Goal: Task Accomplishment & Management: Use online tool/utility

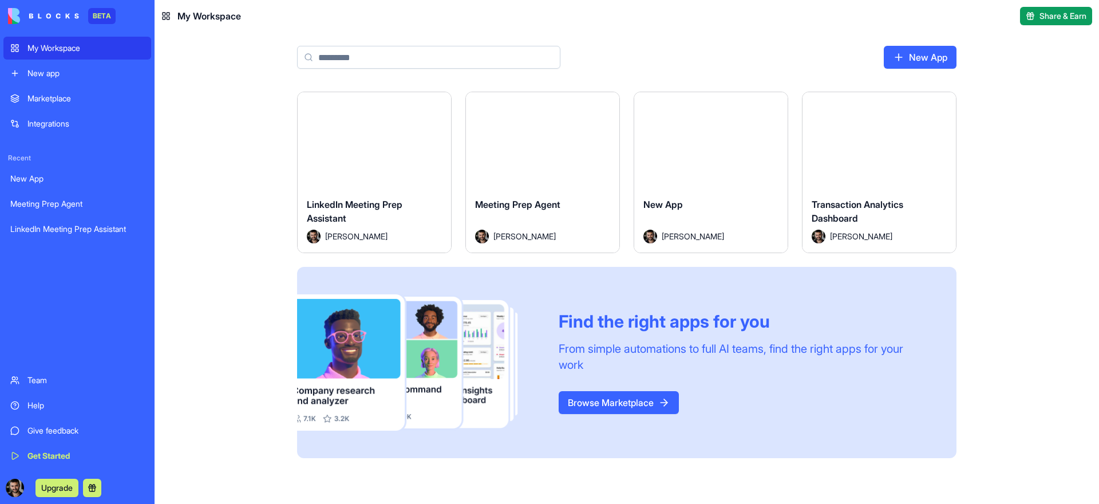
click at [373, 145] on button "Launch" at bounding box center [374, 140] width 86 height 23
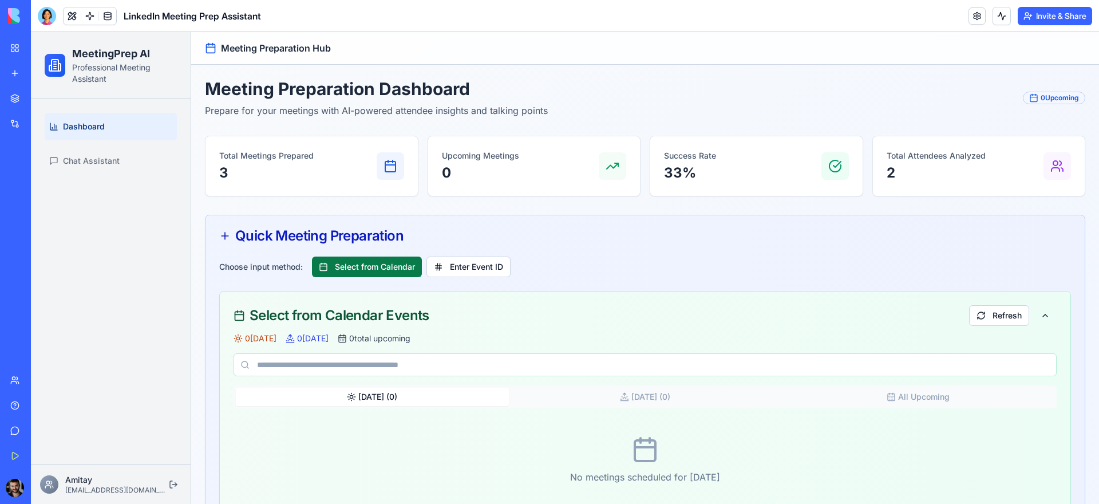
click at [366, 273] on button "Select from Calendar" at bounding box center [367, 266] width 110 height 21
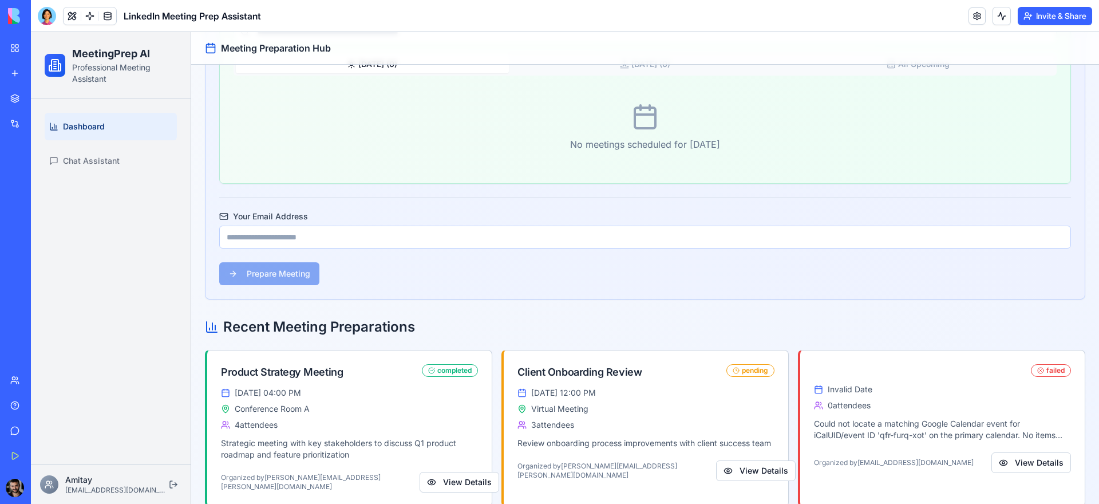
scroll to position [349, 0]
click at [423, 239] on input "Your Email Address" at bounding box center [644, 235] width 851 height 23
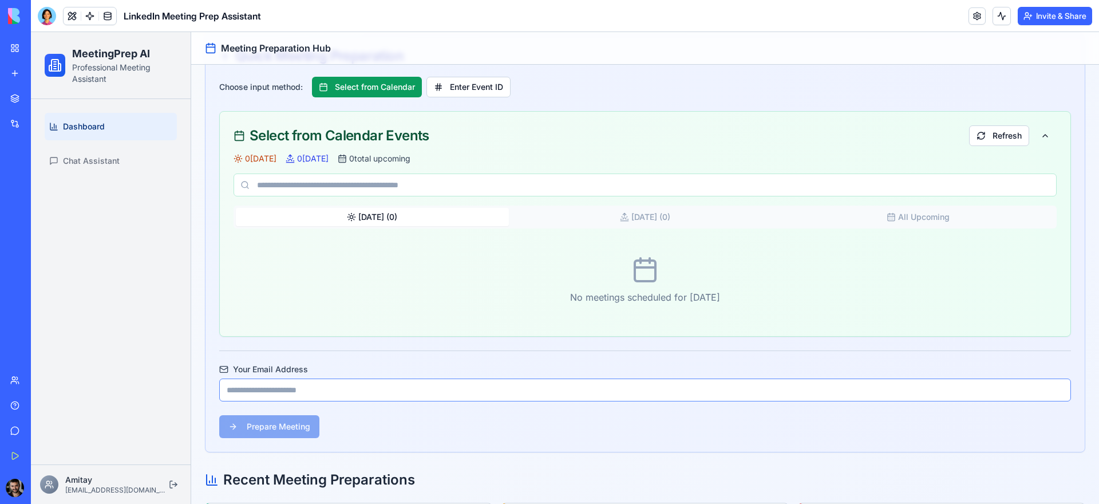
scroll to position [179, 0]
click at [641, 287] on div "No meetings scheduled for today" at bounding box center [644, 281] width 823 height 85
click at [465, 89] on button "Enter Event ID" at bounding box center [468, 88] width 84 height 21
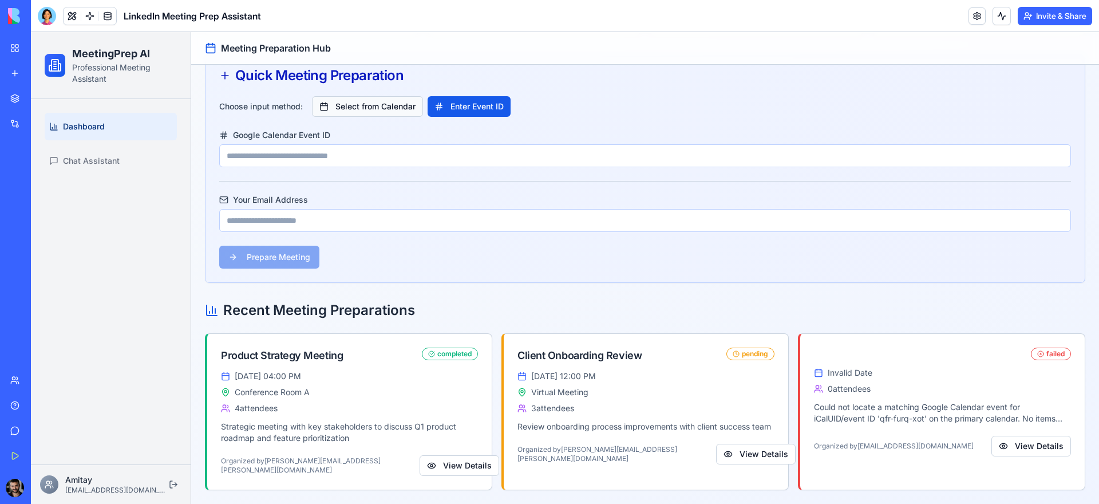
click at [391, 100] on button "Select from Calendar" at bounding box center [367, 106] width 111 height 21
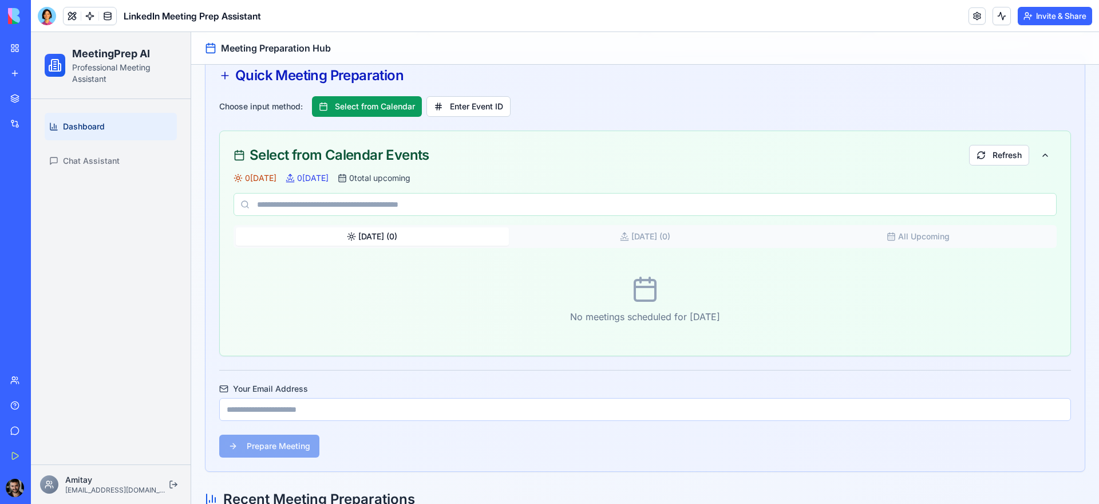
click at [42, 51] on div "My Workspace" at bounding box center [34, 47] width 15 height 11
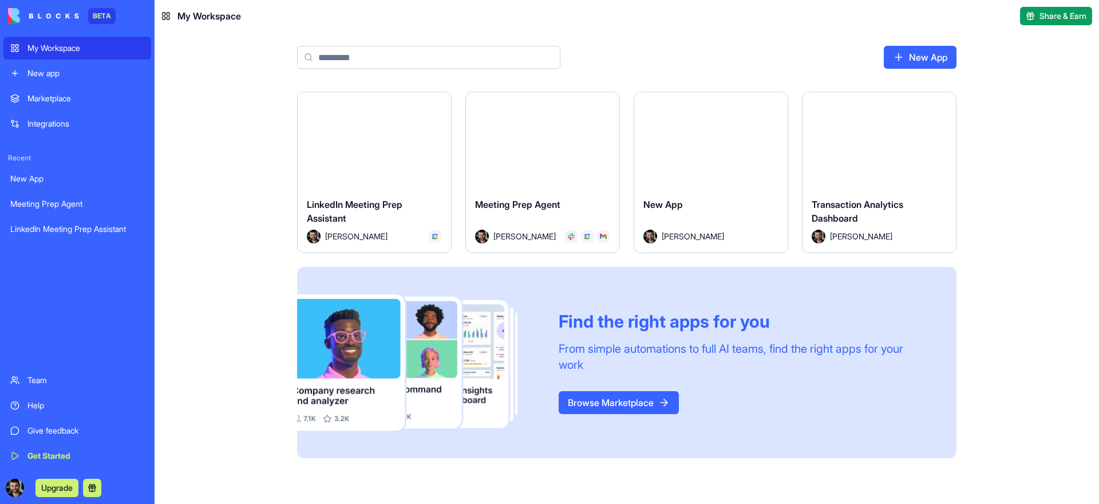
click at [75, 116] on link "Integrations" at bounding box center [77, 123] width 148 height 23
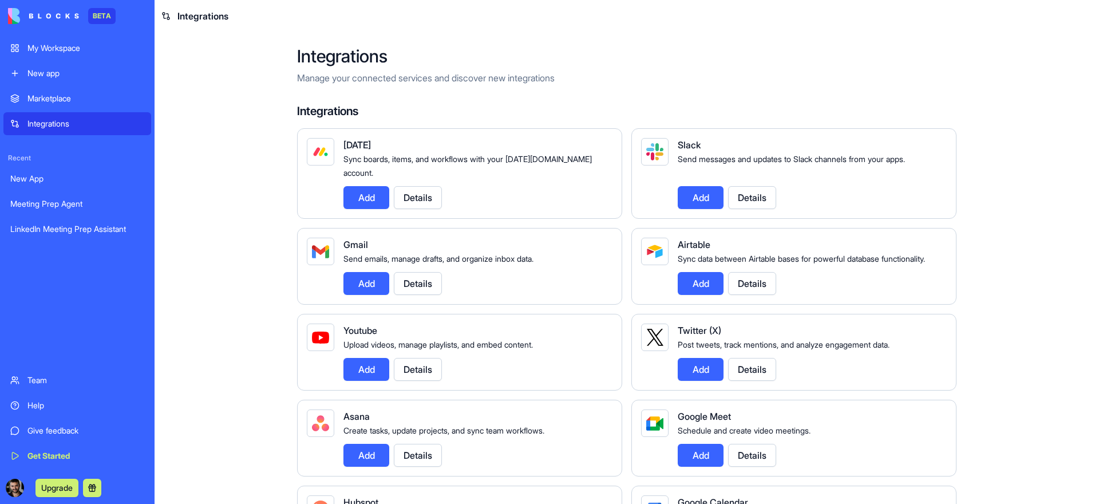
click at [71, 97] on div "Marketplace" at bounding box center [85, 98] width 117 height 11
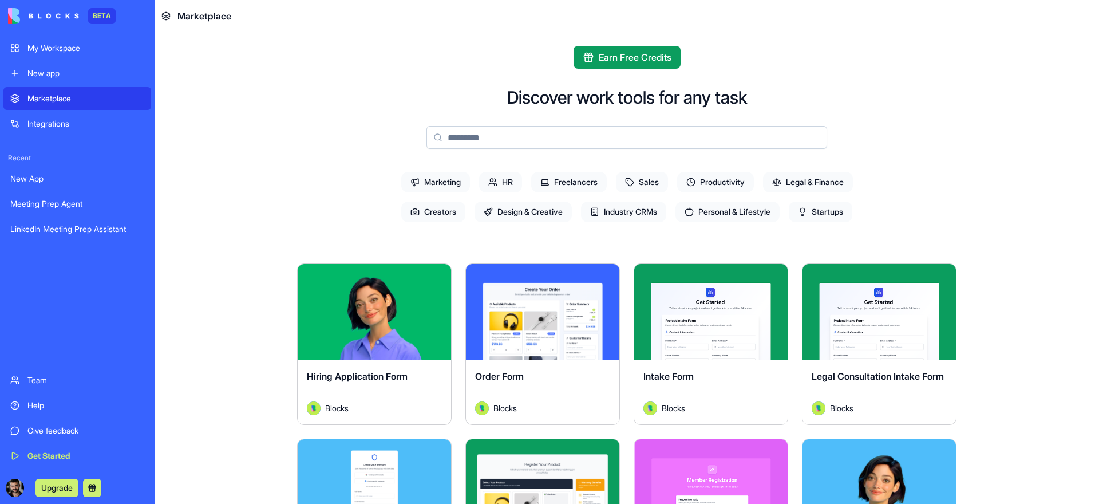
click at [427, 208] on span "Creators" at bounding box center [433, 211] width 64 height 21
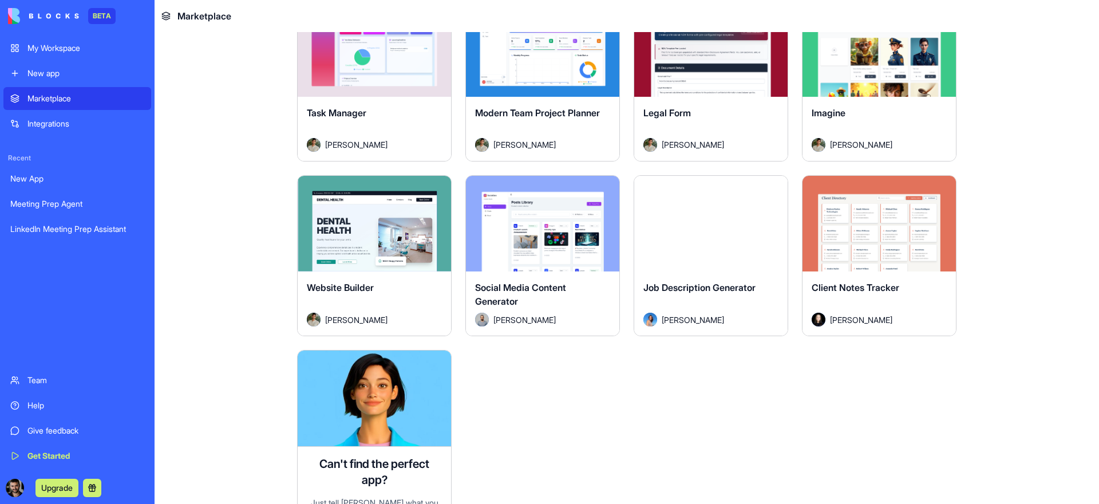
scroll to position [626, 0]
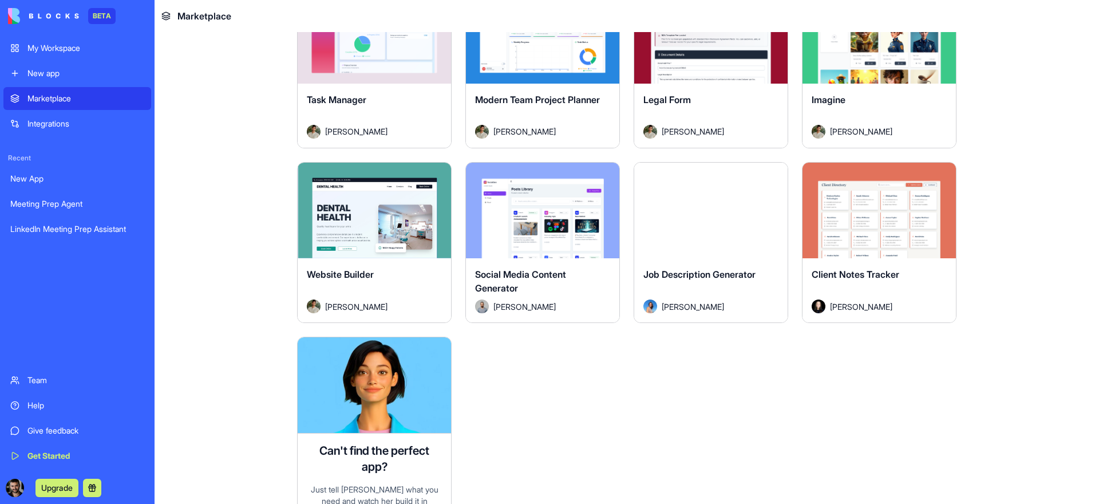
click at [917, 252] on div "Explore" at bounding box center [878, 211] width 153 height 96
click at [877, 213] on button "Explore" at bounding box center [879, 210] width 86 height 23
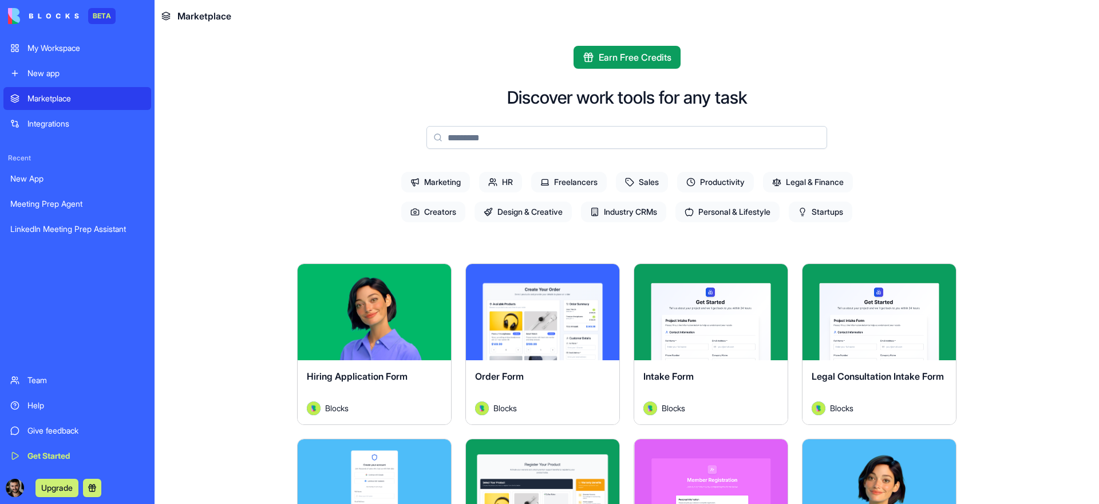
click at [81, 131] on link "Integrations" at bounding box center [77, 123] width 148 height 23
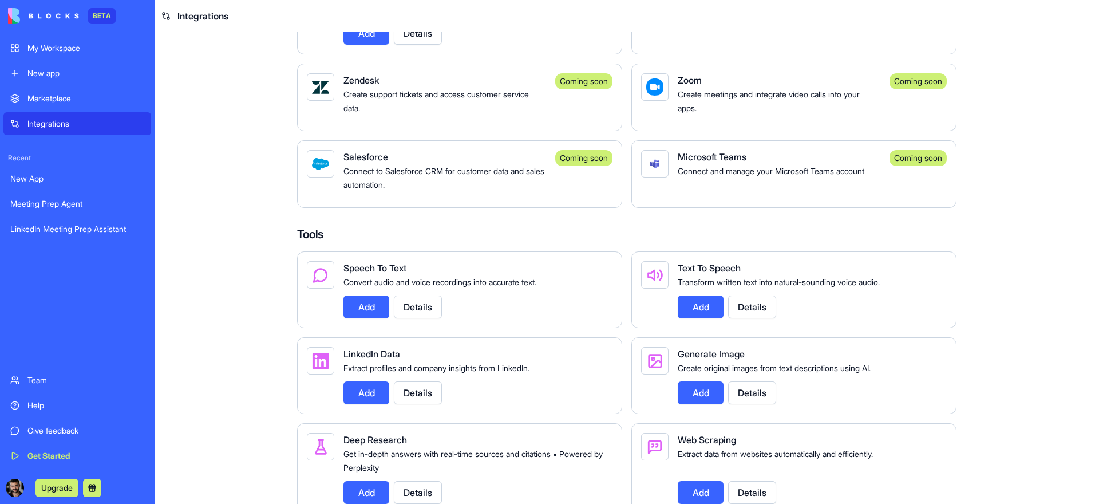
scroll to position [1172, 0]
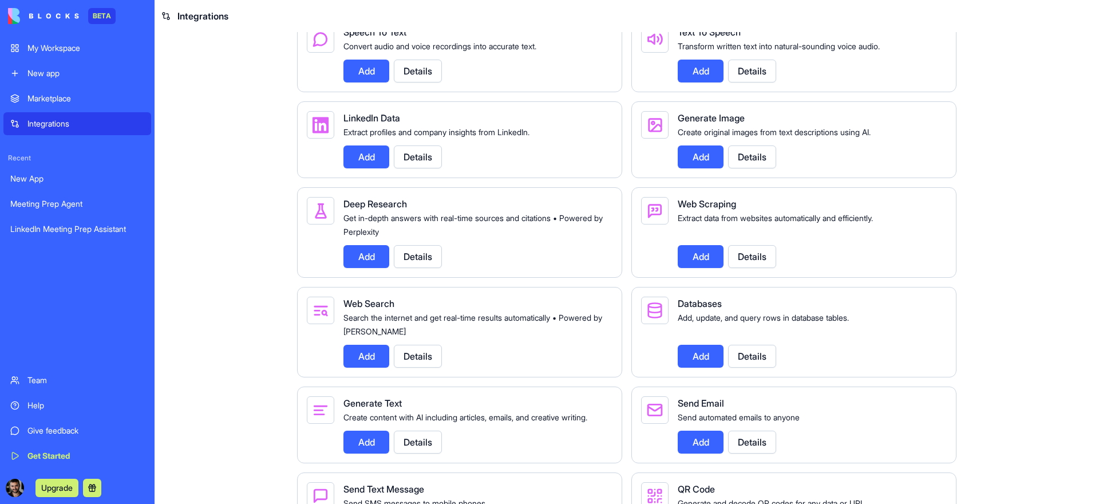
click at [362, 168] on button "Add" at bounding box center [366, 156] width 46 height 23
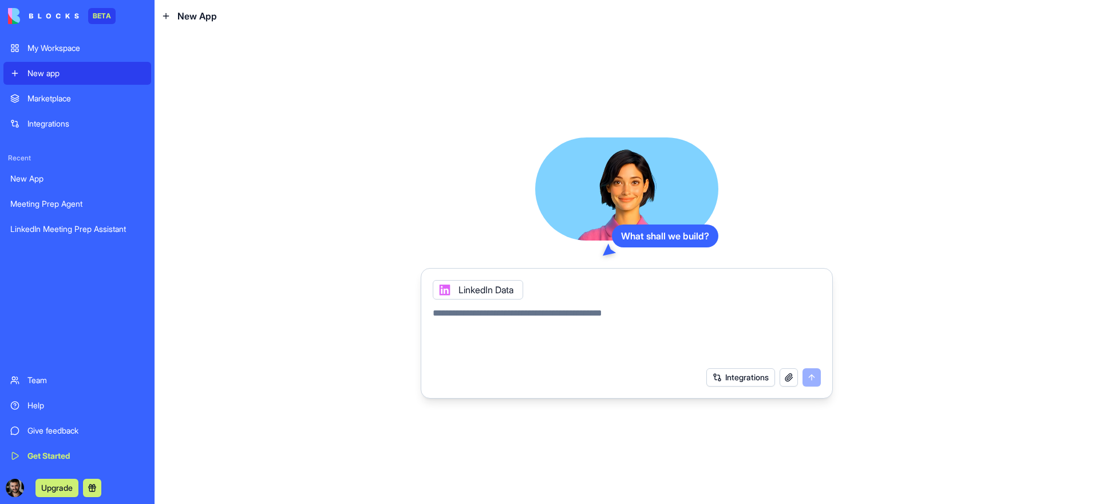
click at [728, 376] on button "Integrations" at bounding box center [740, 377] width 69 height 18
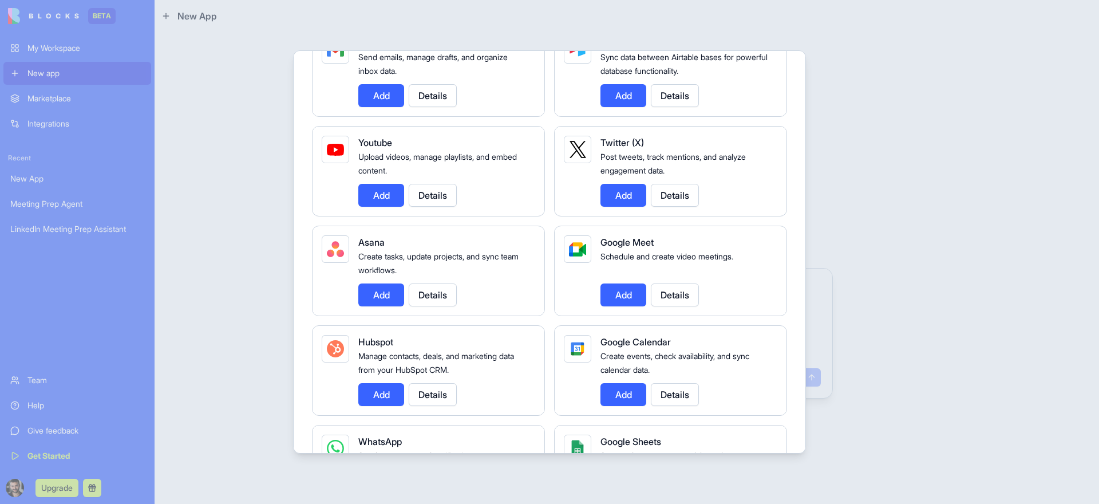
scroll to position [235, 0]
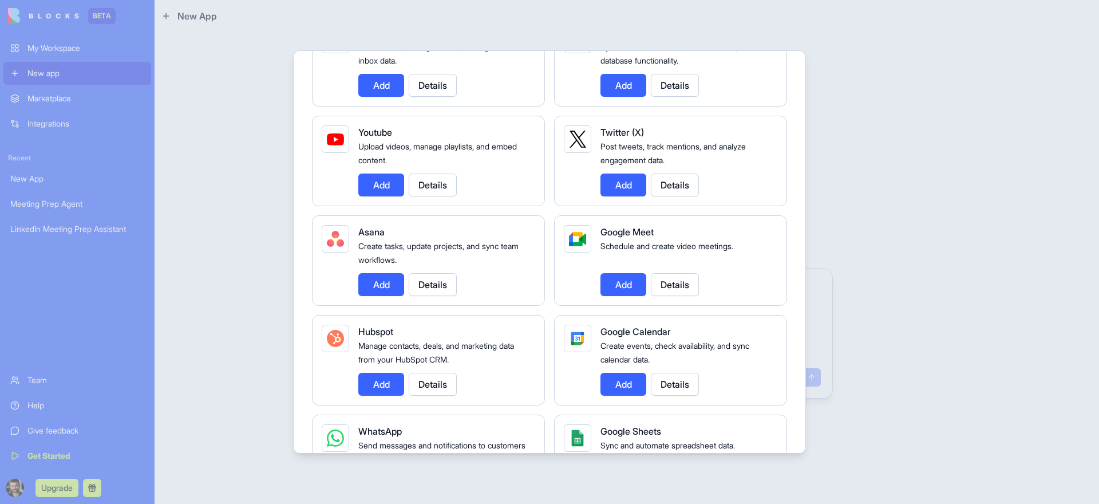
click at [628, 389] on button "Add" at bounding box center [623, 384] width 46 height 23
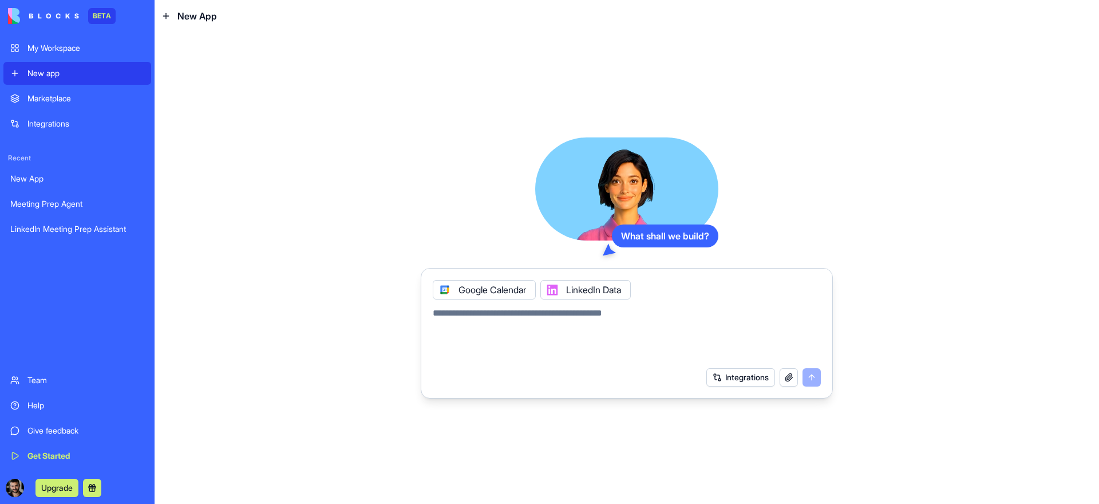
click at [508, 319] on textarea at bounding box center [627, 333] width 388 height 55
click at [726, 379] on button "Integrations" at bounding box center [740, 377] width 69 height 18
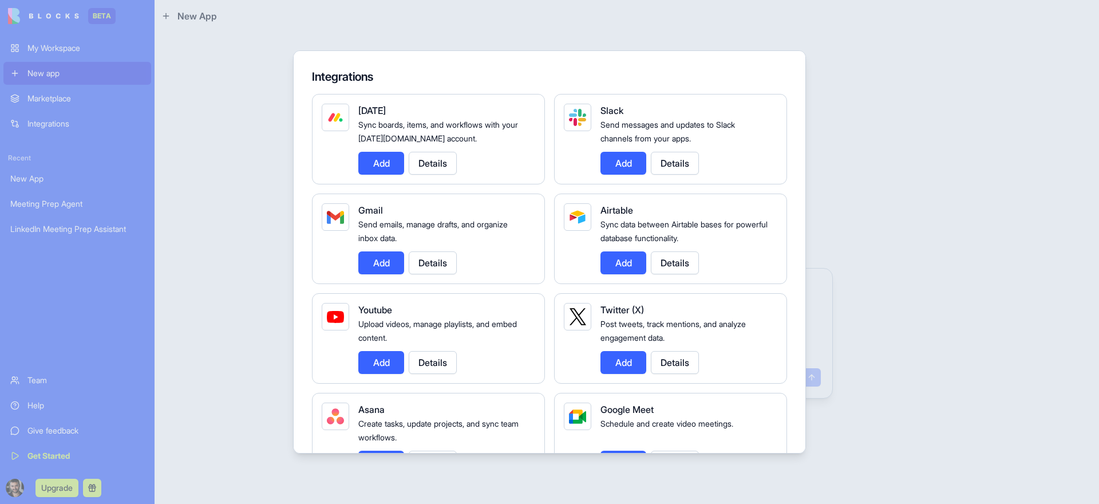
scroll to position [66, 0]
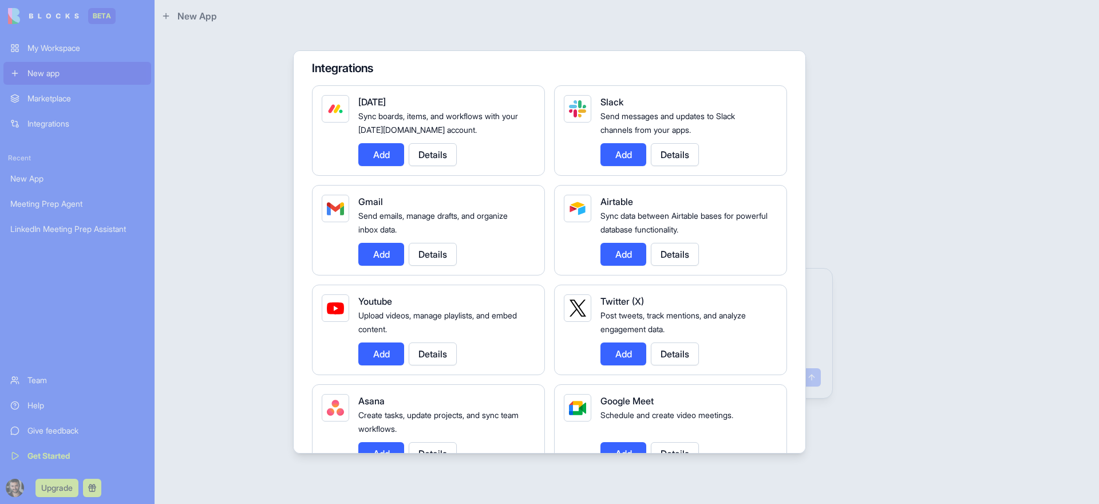
click at [615, 160] on button "Add" at bounding box center [623, 154] width 46 height 23
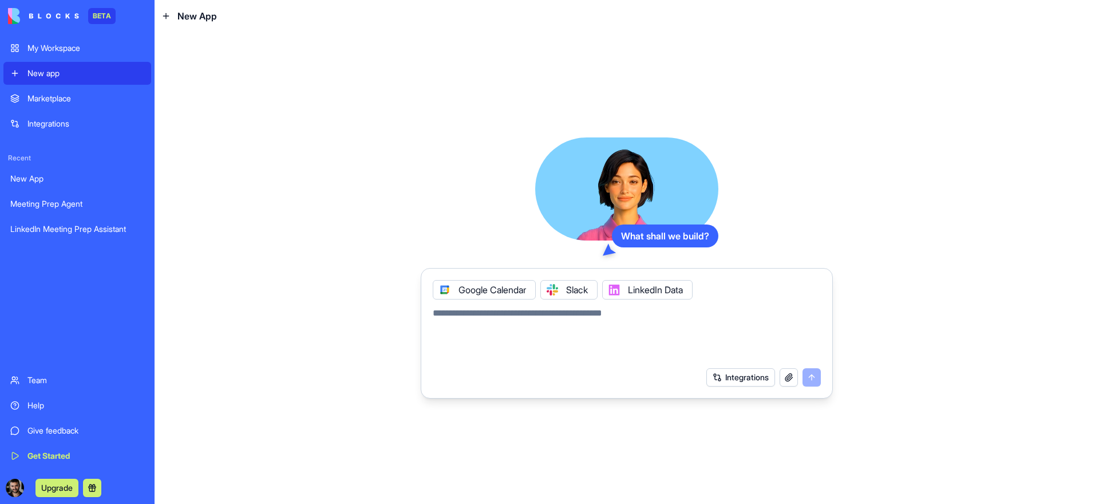
click at [540, 310] on textarea at bounding box center [627, 333] width 388 height 55
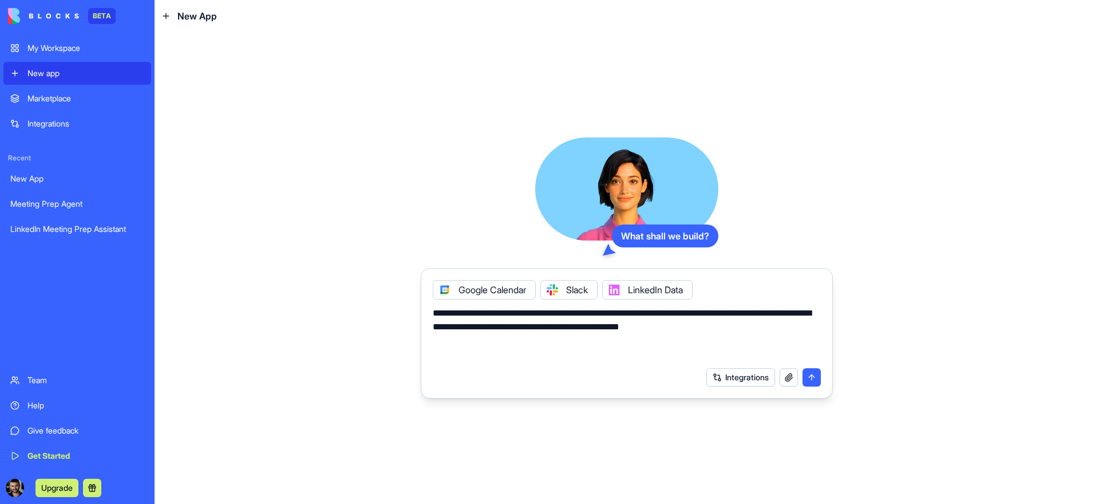
type textarea "**********"
drag, startPoint x: 770, startPoint y: 331, endPoint x: 410, endPoint y: 314, distance: 360.9
click at [410, 314] on div "**********" at bounding box center [627, 268] width 944 height 472
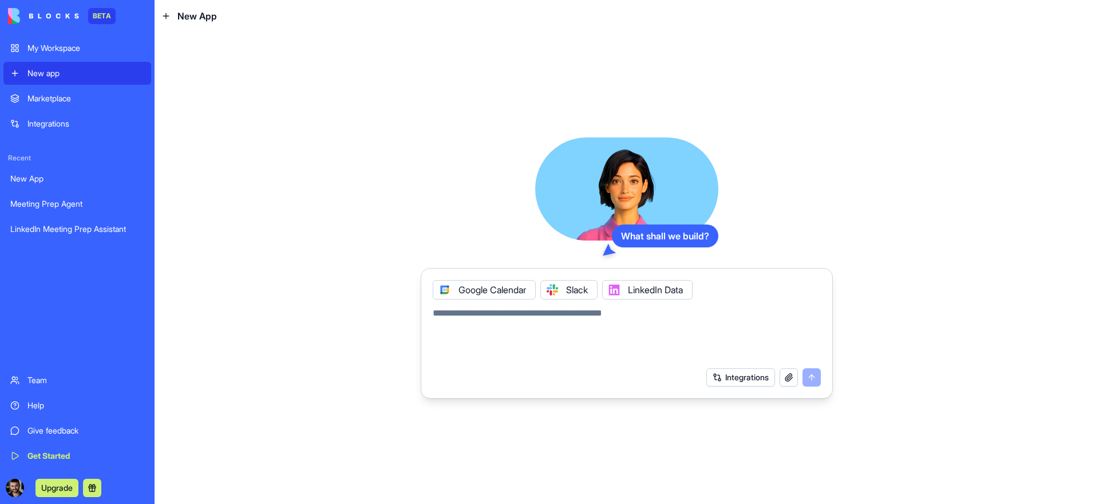
paste textarea "**********"
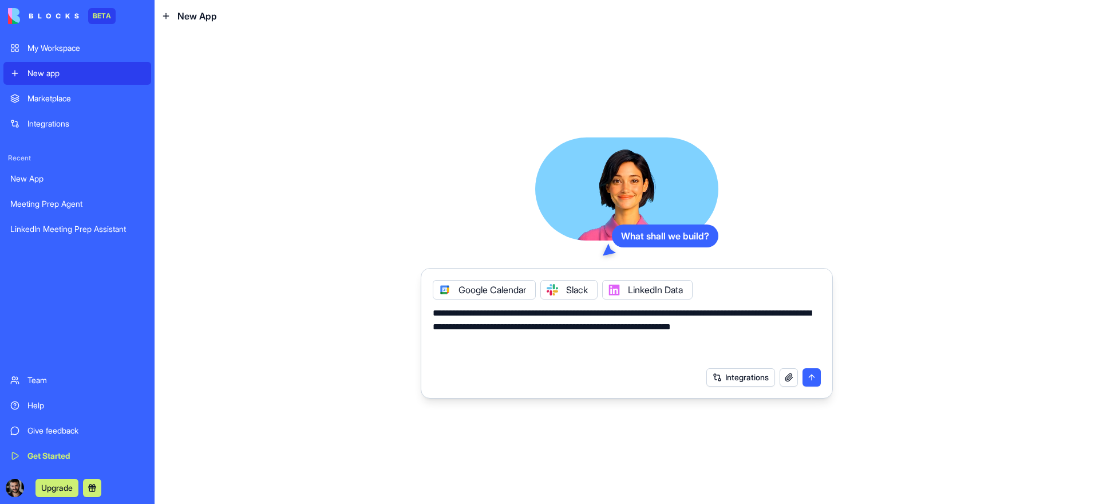
drag, startPoint x: 438, startPoint y: 315, endPoint x: 431, endPoint y: 315, distance: 6.9
click at [431, 315] on div "**********" at bounding box center [627, 330] width 402 height 62
click at [695, 349] on textarea "**********" at bounding box center [627, 333] width 388 height 55
click at [538, 316] on textarea "**********" at bounding box center [627, 333] width 388 height 55
drag, startPoint x: 461, startPoint y: 314, endPoint x: 411, endPoint y: 310, distance: 50.0
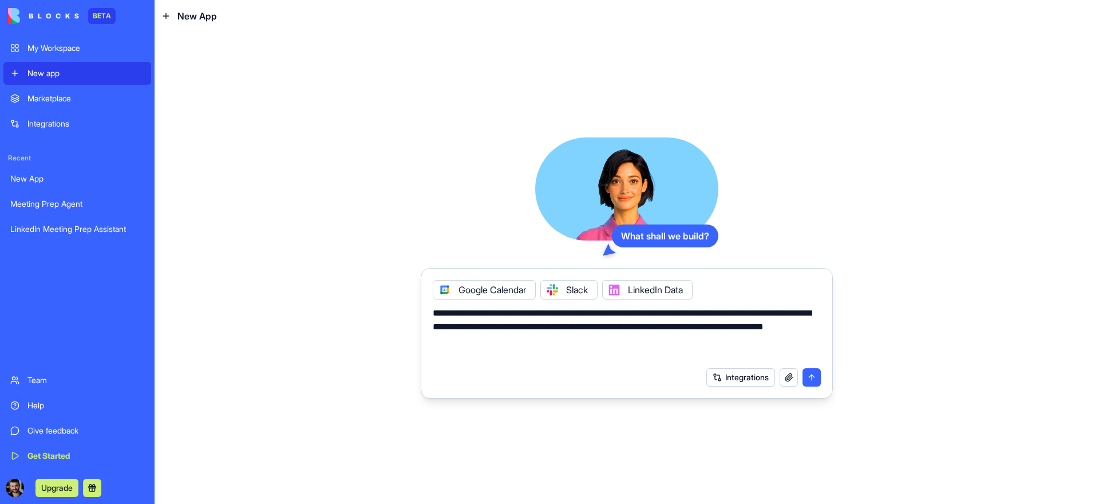
click at [411, 315] on div "**********" at bounding box center [627, 268] width 944 height 472
click at [629, 344] on textarea "**********" at bounding box center [627, 333] width 388 height 55
click at [589, 294] on div "Slack" at bounding box center [568, 289] width 57 height 19
click at [552, 291] on icon at bounding box center [552, 289] width 9 height 9
click at [677, 294] on div "Google Calendar LinkedIn Data" at bounding box center [627, 286] width 402 height 26
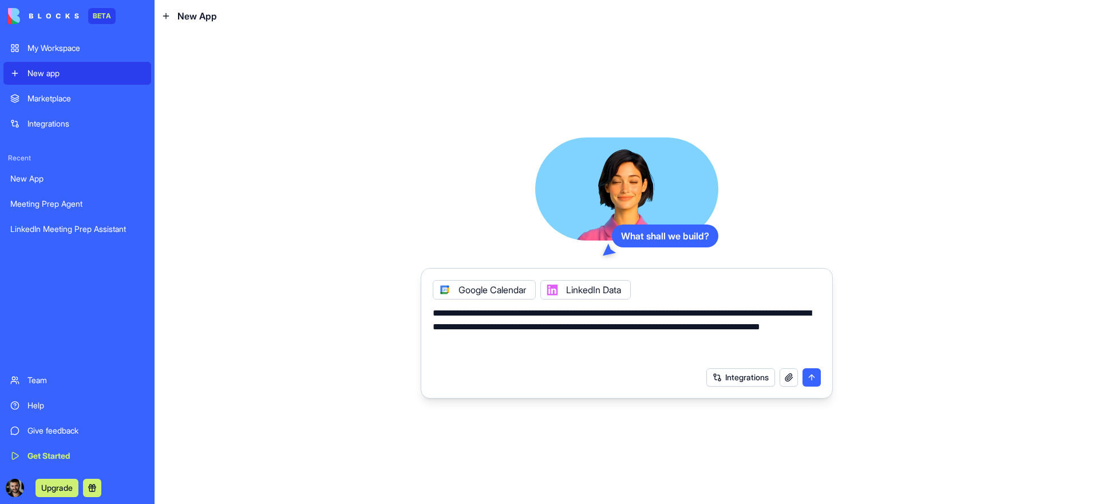
click at [735, 378] on button "Integrations" at bounding box center [740, 377] width 69 height 18
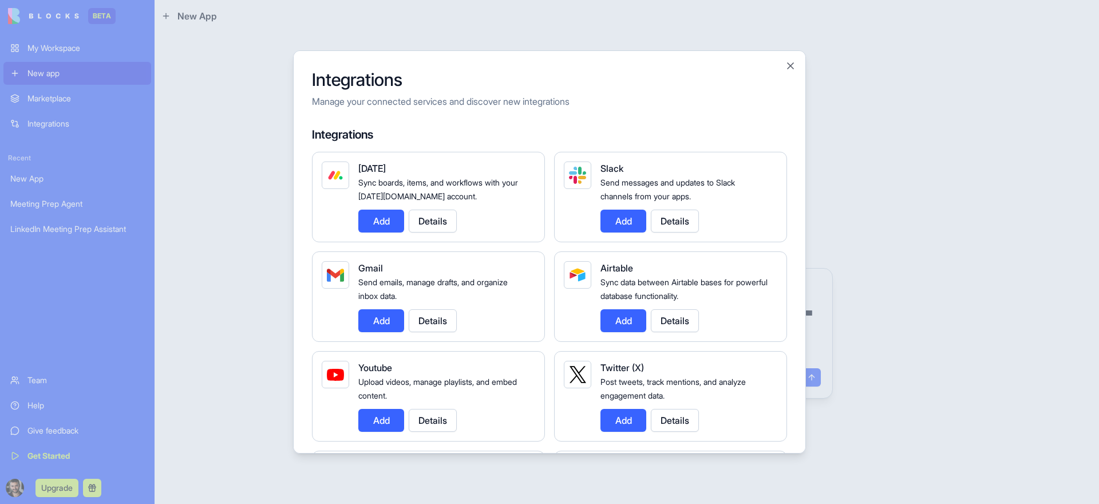
click at [382, 318] on button "Add" at bounding box center [381, 320] width 46 height 23
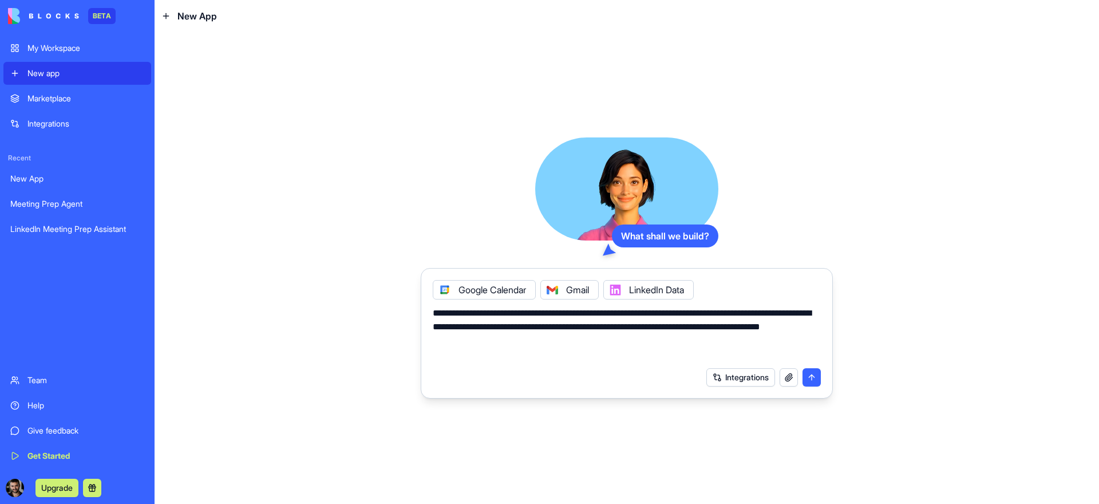
click at [599, 347] on textarea "**********" at bounding box center [627, 333] width 388 height 55
type textarea "**********"
click at [811, 382] on button "submit" at bounding box center [811, 377] width 18 height 18
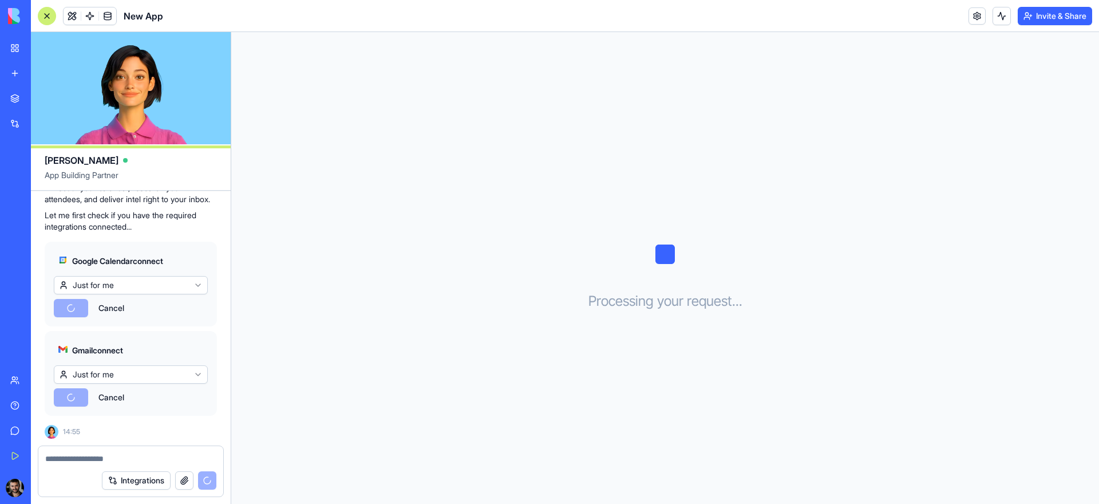
scroll to position [315, 0]
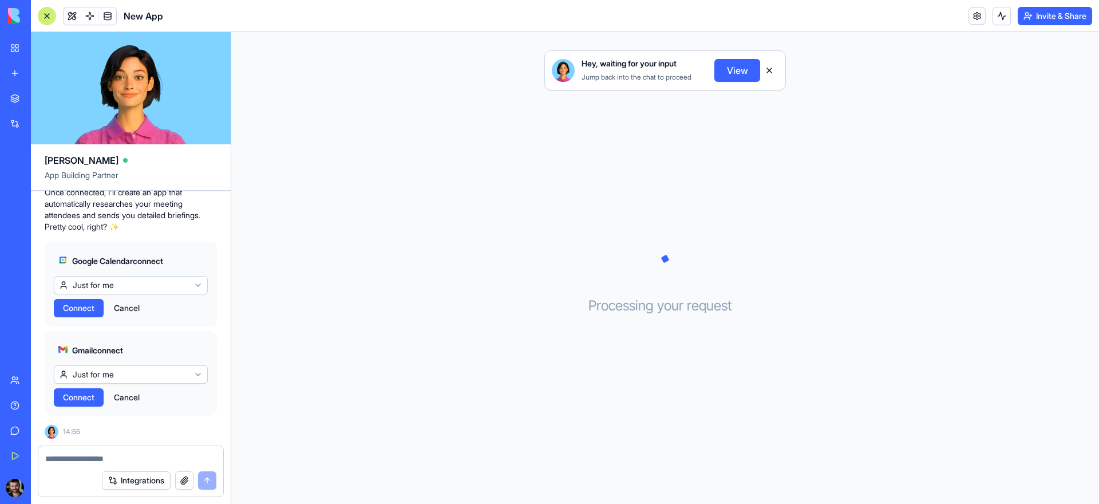
click at [65, 301] on button "Connect" at bounding box center [79, 308] width 50 height 18
click at [86, 400] on span "Connect" at bounding box center [78, 396] width 31 height 11
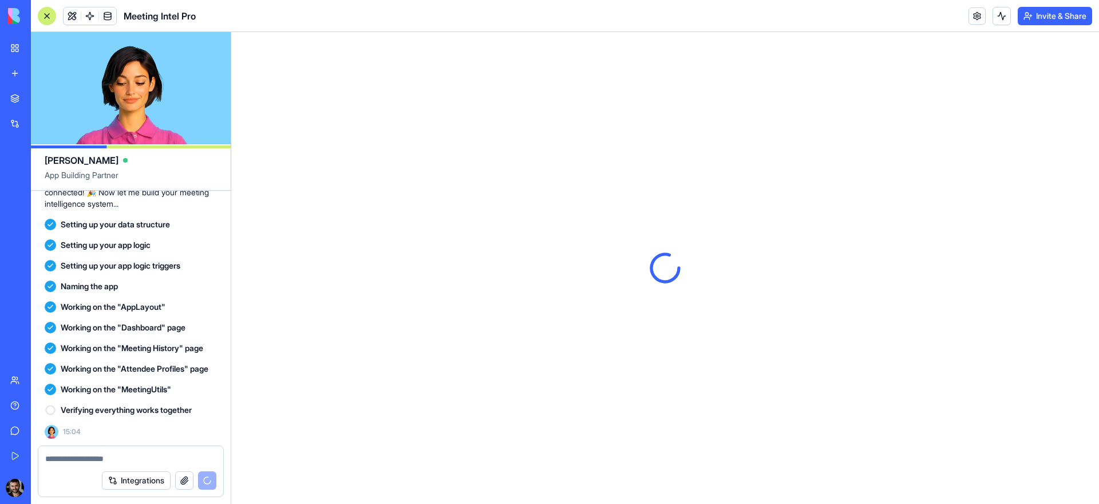
scroll to position [0, 0]
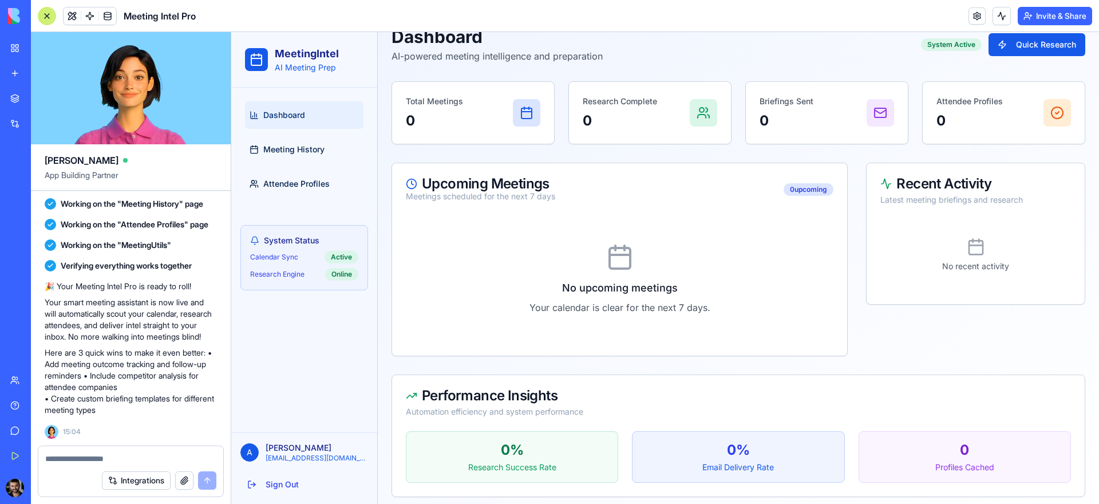
scroll to position [33, 0]
click at [291, 152] on span "Meeting History" at bounding box center [293, 149] width 61 height 11
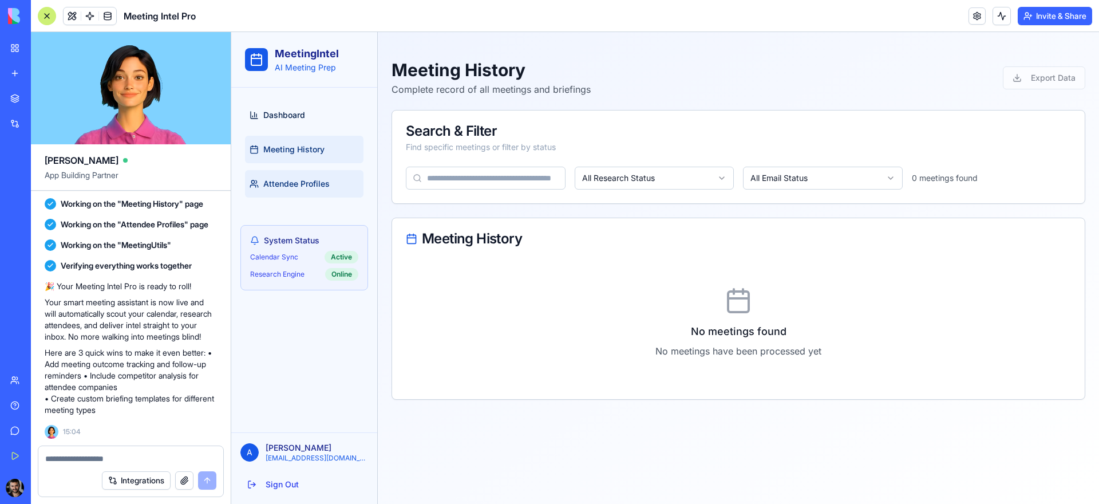
click at [306, 184] on span "Attendee Profiles" at bounding box center [296, 183] width 66 height 11
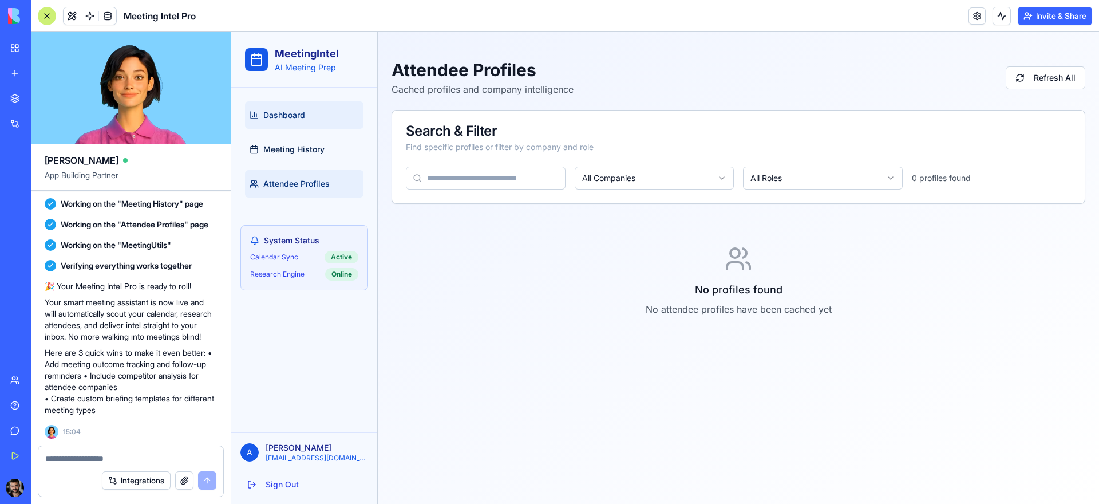
click at [283, 108] on link "Dashboard" at bounding box center [304, 114] width 118 height 27
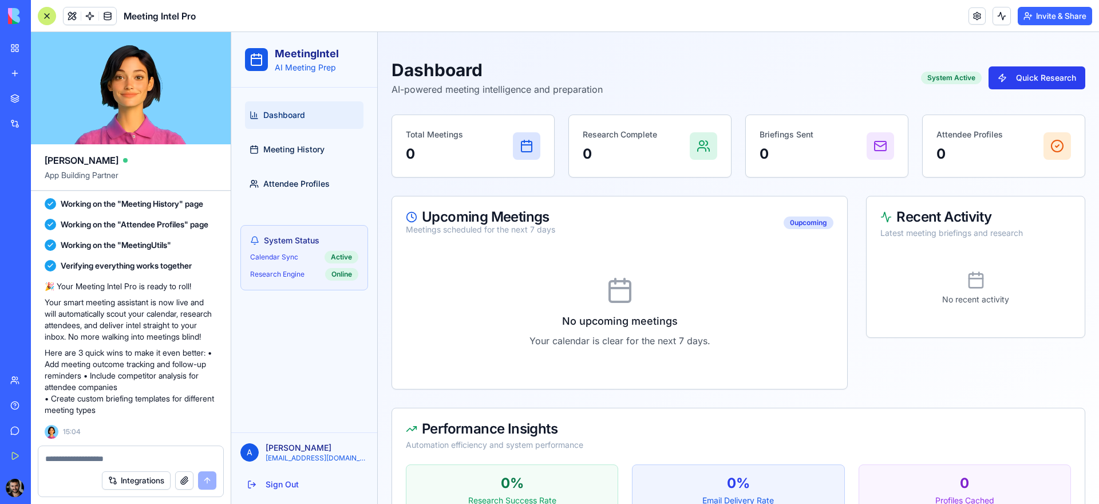
click at [1057, 73] on button "Quick Research" at bounding box center [1036, 77] width 97 height 23
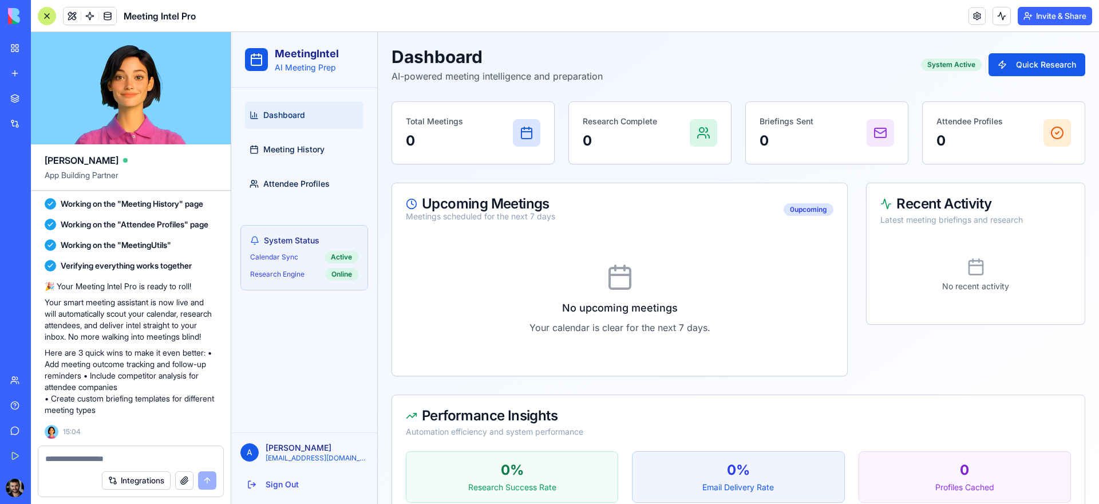
scroll to position [40, 0]
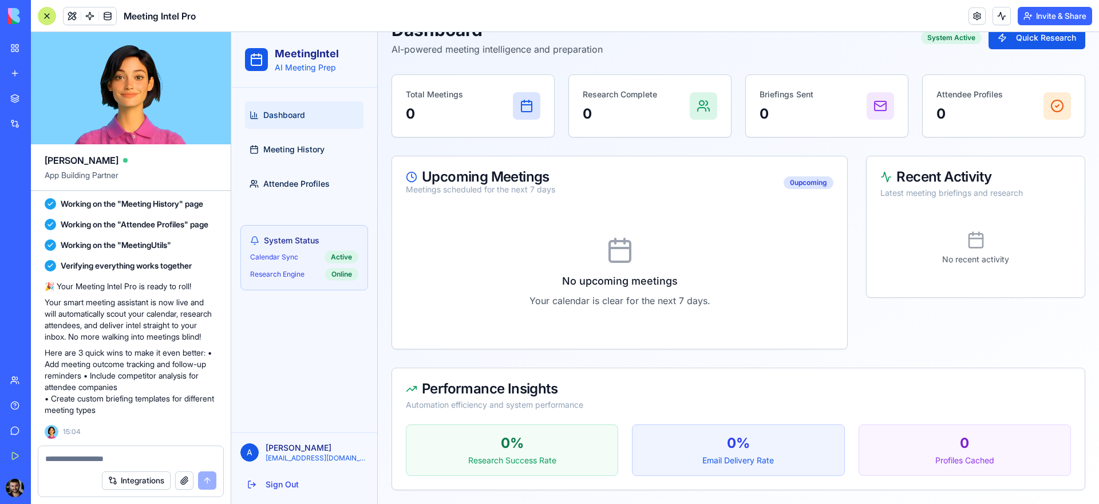
click at [148, 450] on div at bounding box center [130, 455] width 185 height 18
click at [149, 454] on textarea at bounding box center [130, 458] width 171 height 11
paste textarea "**********"
type textarea "**********"
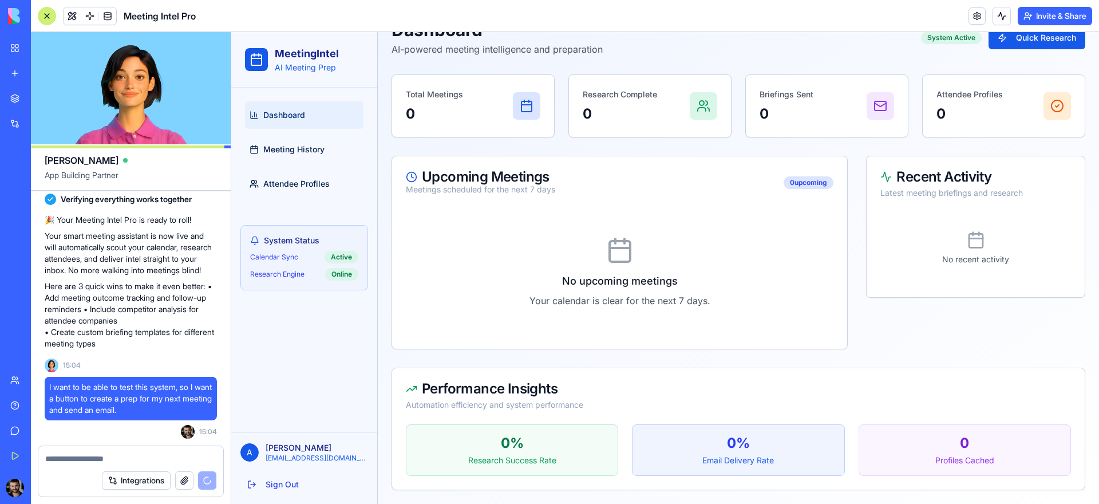
scroll to position [869, 0]
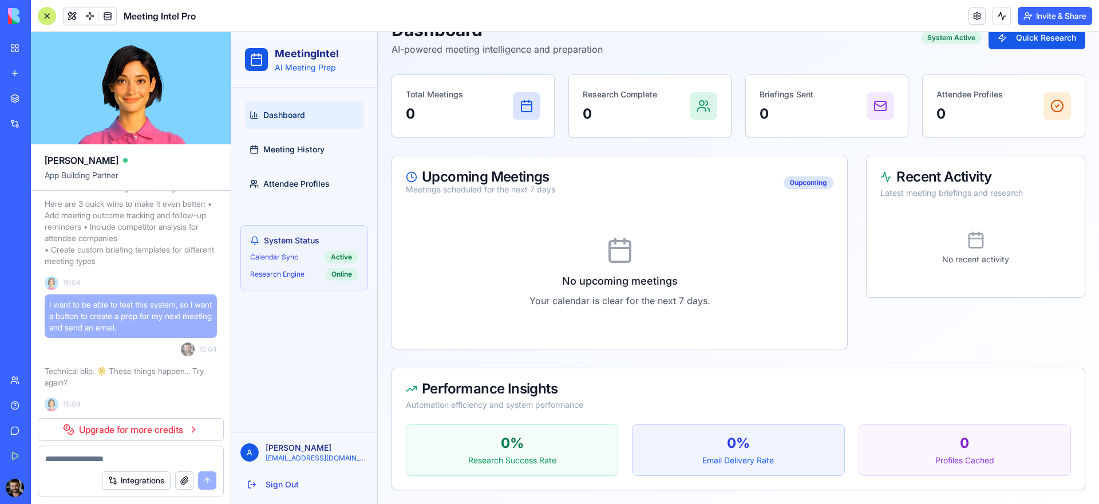
click at [184, 434] on link "Upgrade for more credits" at bounding box center [131, 429] width 186 height 23
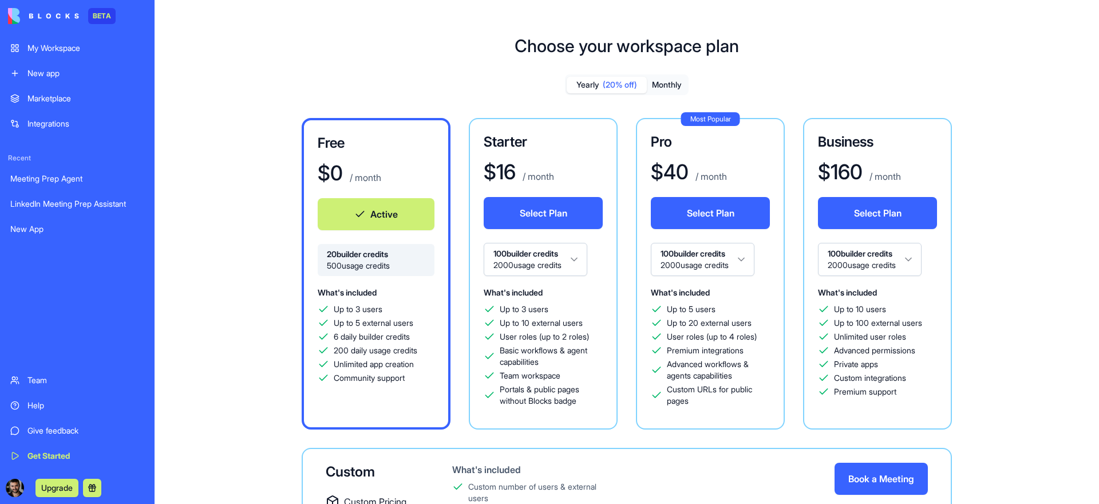
click at [386, 224] on button "Active" at bounding box center [376, 214] width 117 height 32
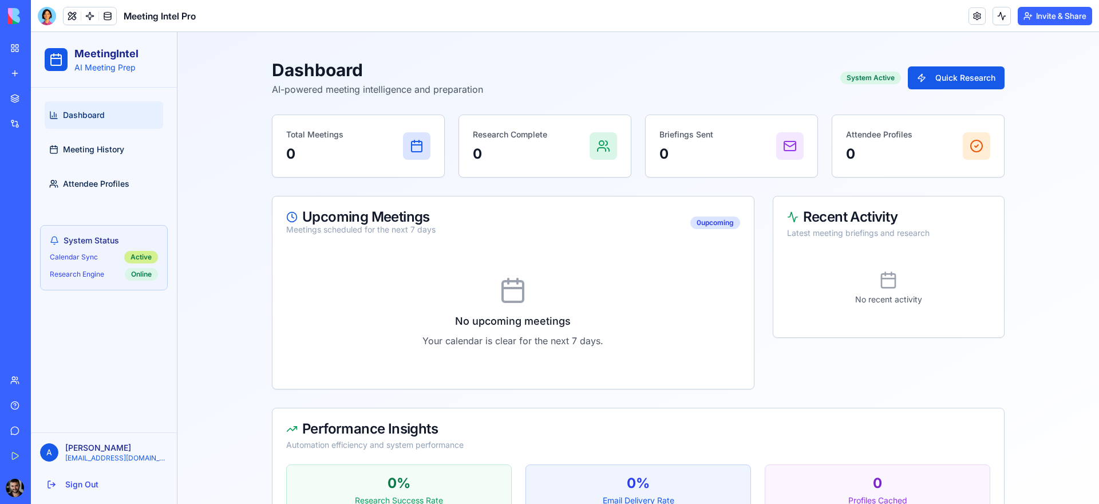
click at [137, 259] on div "Active" at bounding box center [141, 257] width 34 height 13
click at [150, 282] on div "System Status Calendar Sync Active Research Engine Online" at bounding box center [104, 257] width 128 height 65
click at [144, 275] on div "Online" at bounding box center [141, 274] width 33 height 13
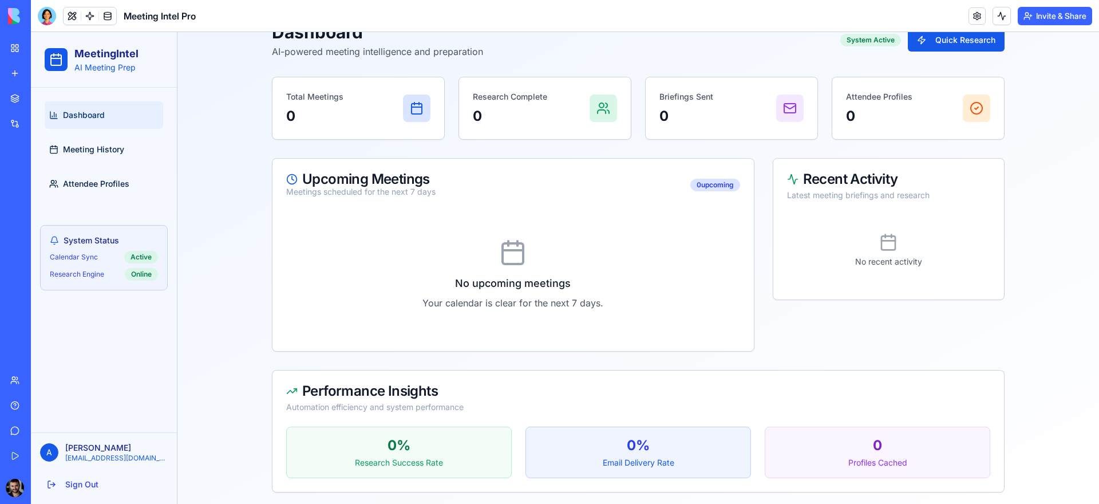
scroll to position [40, 0]
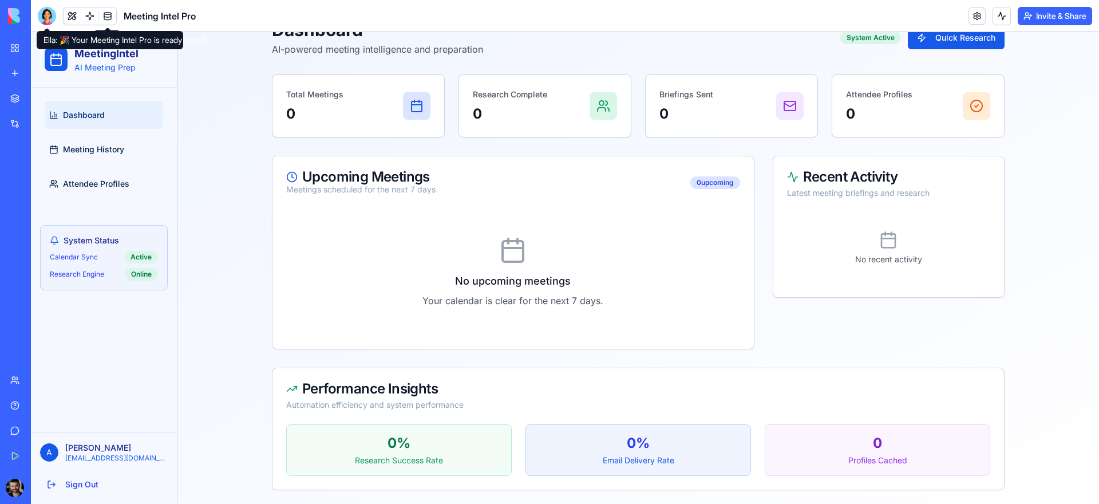
click at [45, 24] on div at bounding box center [47, 16] width 18 height 18
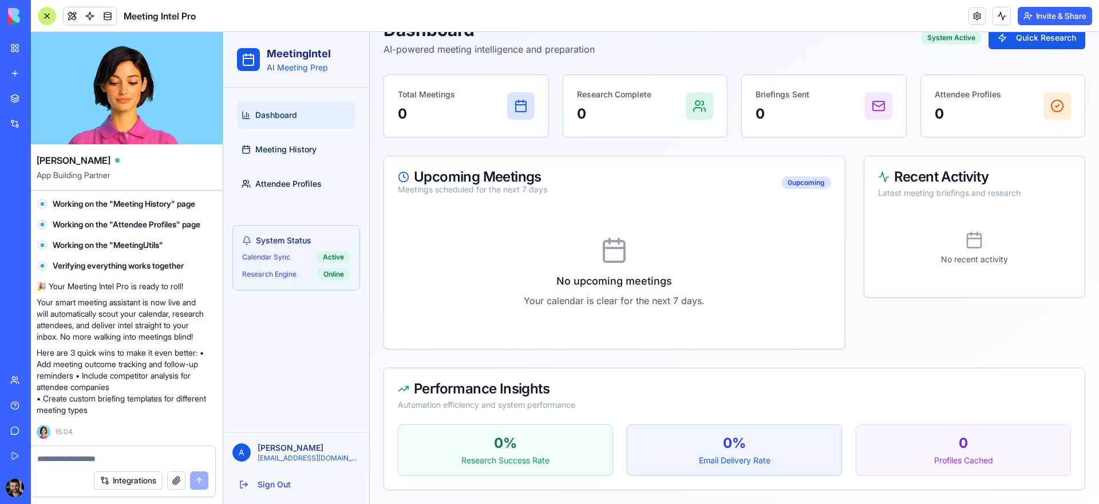
scroll to position [0, 0]
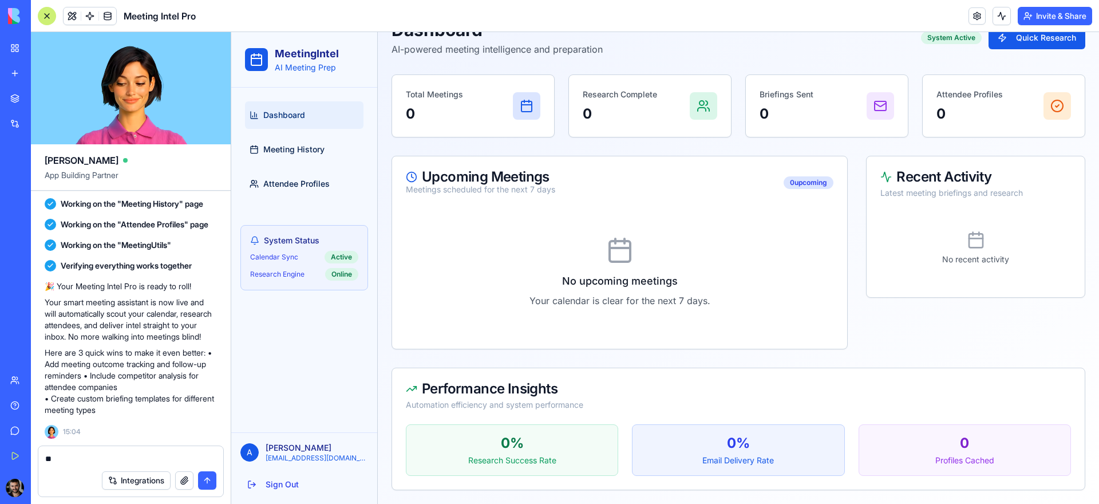
type textarea "*"
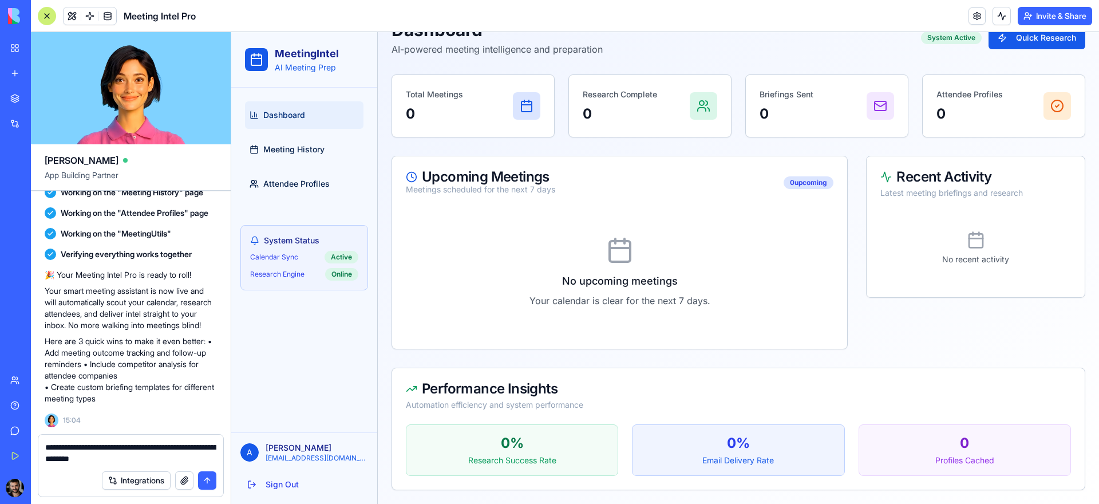
type textarea "**********"
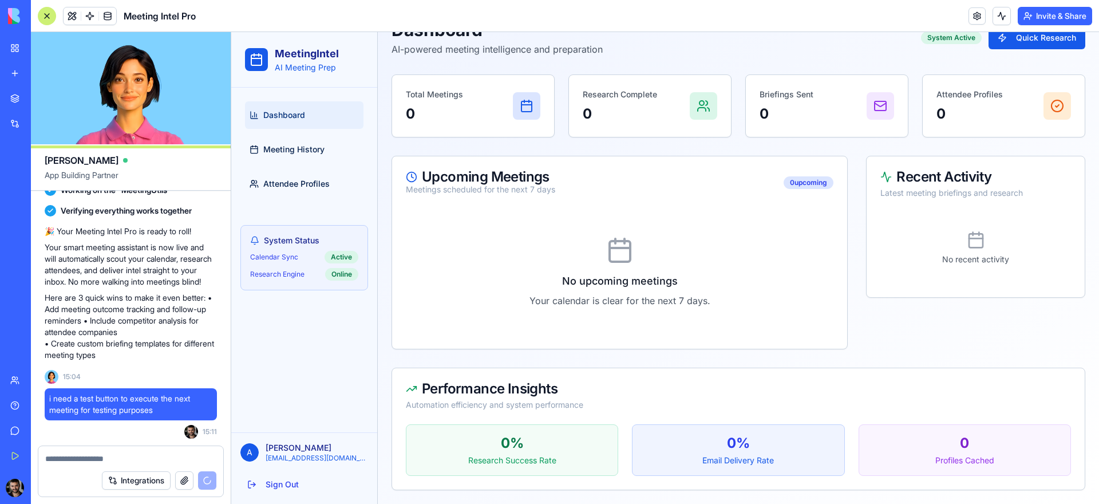
scroll to position [858, 0]
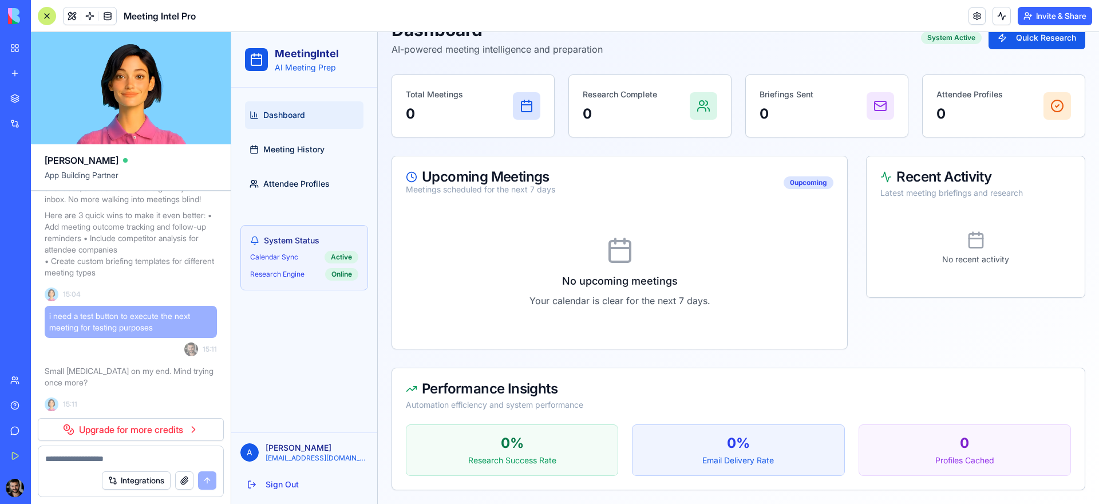
click at [333, 265] on div "Calendar Sync Active Research Engine Online" at bounding box center [304, 266] width 108 height 30
click at [338, 262] on div "Active" at bounding box center [341, 257] width 34 height 13
click at [335, 276] on div "Online" at bounding box center [341, 274] width 33 height 13
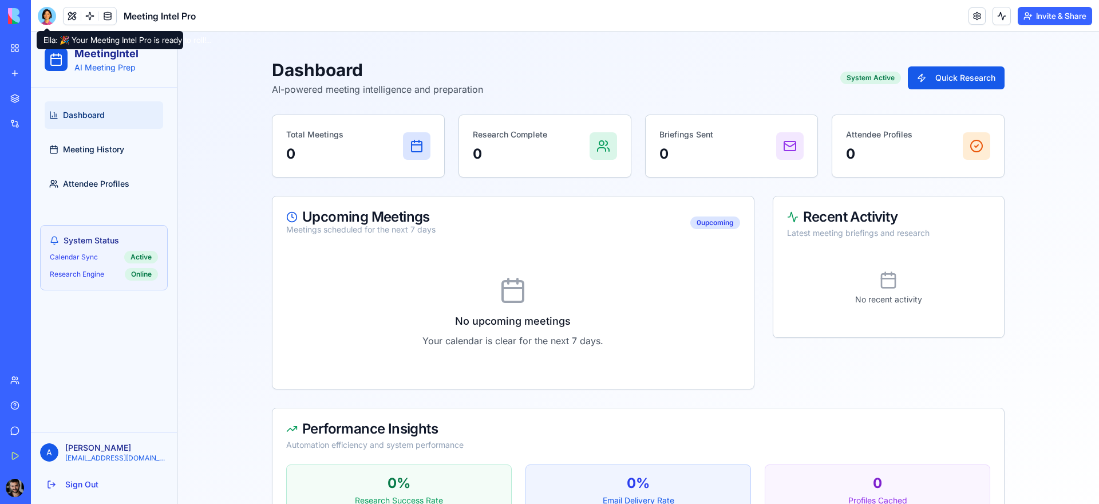
click at [43, 15] on div at bounding box center [47, 16] width 18 height 18
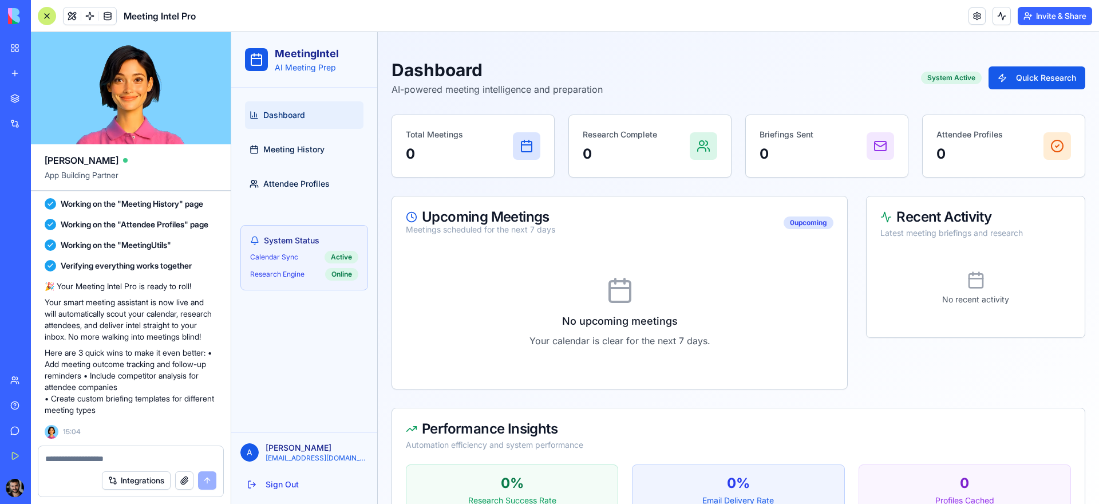
click at [147, 460] on textarea at bounding box center [130, 458] width 171 height 11
type textarea "*"
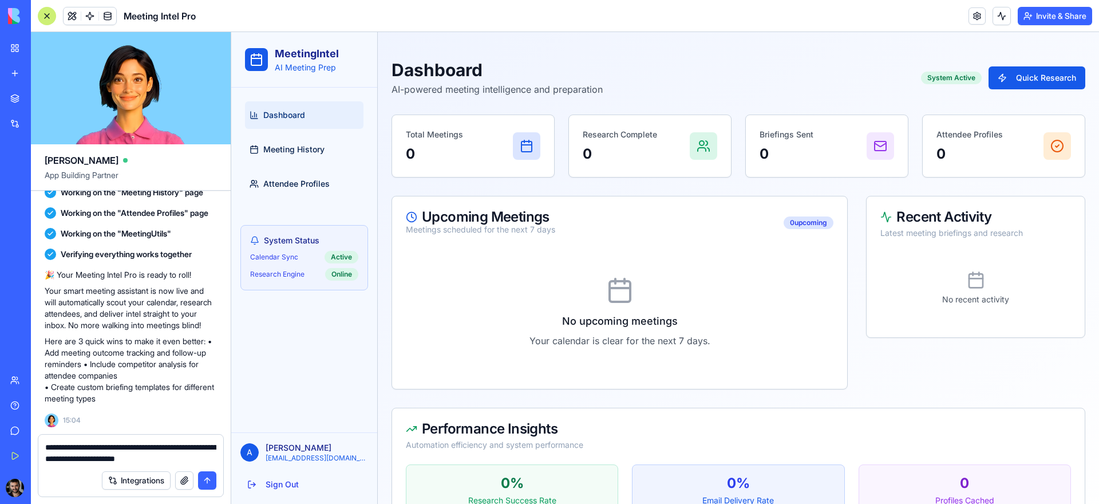
type textarea "**********"
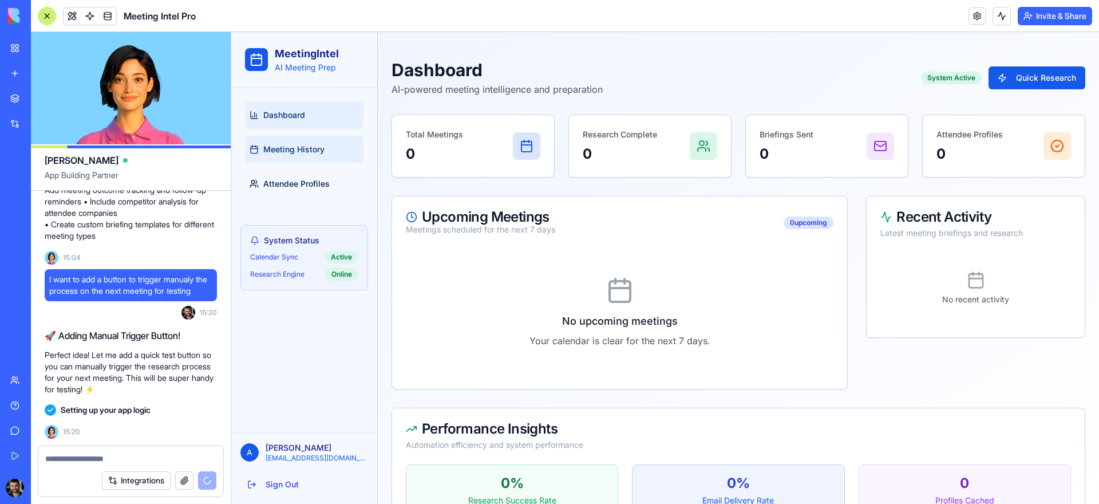
click at [298, 145] on span "Meeting History" at bounding box center [293, 149] width 61 height 11
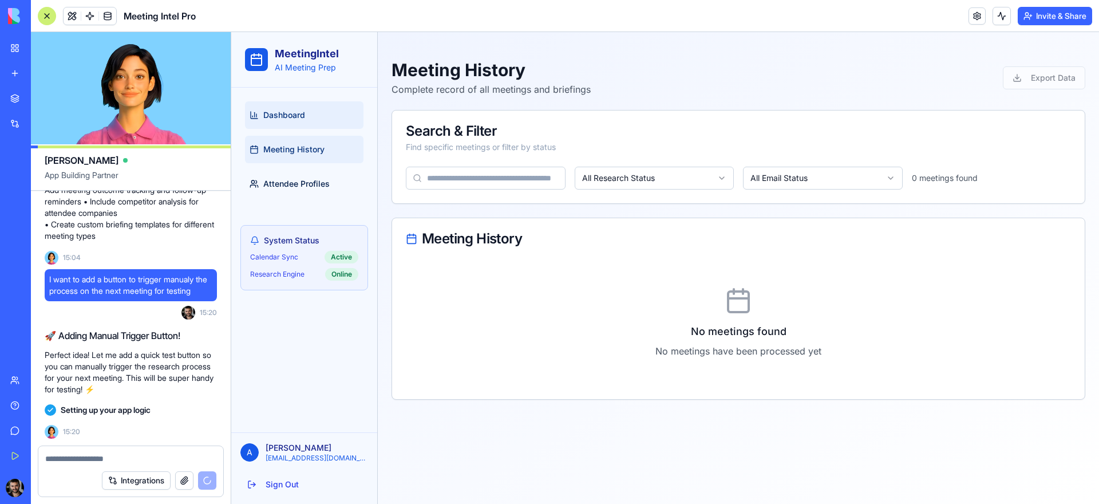
click at [297, 113] on span "Dashboard" at bounding box center [284, 114] width 42 height 11
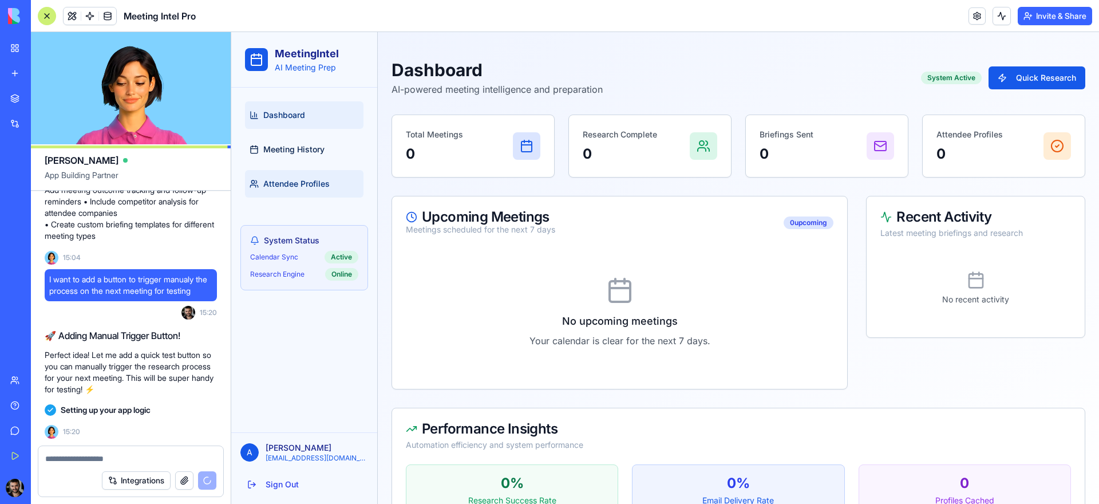
click at [310, 184] on span "Attendee Profiles" at bounding box center [296, 183] width 66 height 11
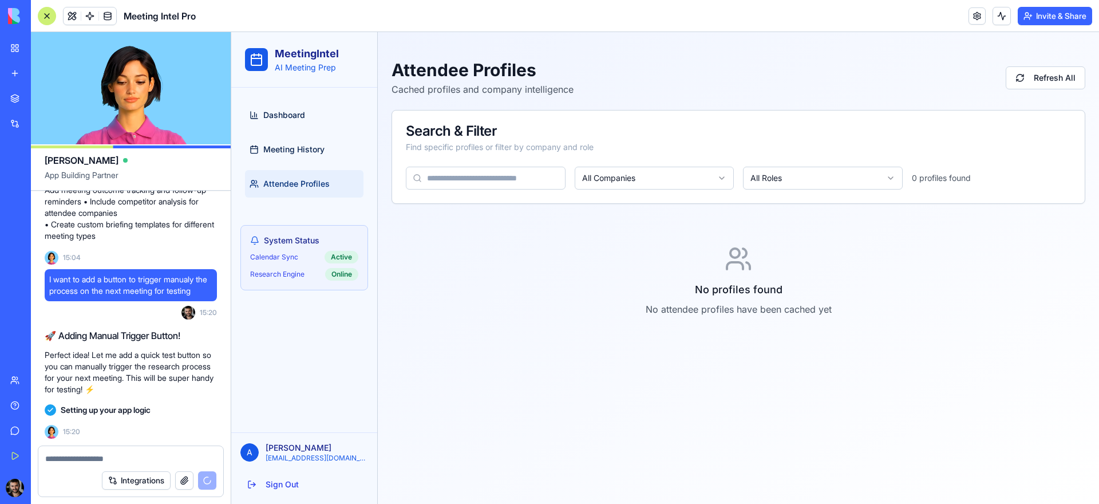
scroll to position [915, 0]
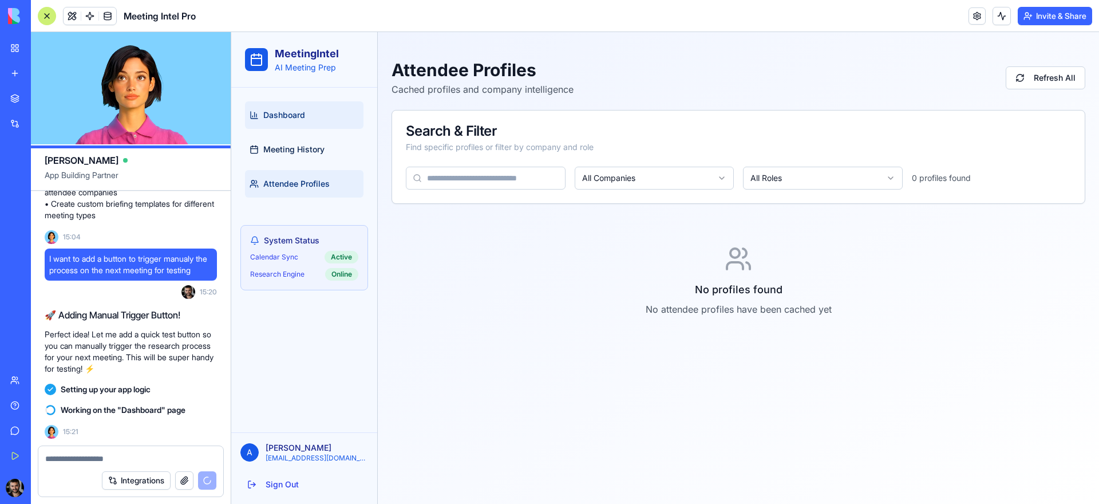
click at [295, 109] on span "Dashboard" at bounding box center [284, 114] width 42 height 11
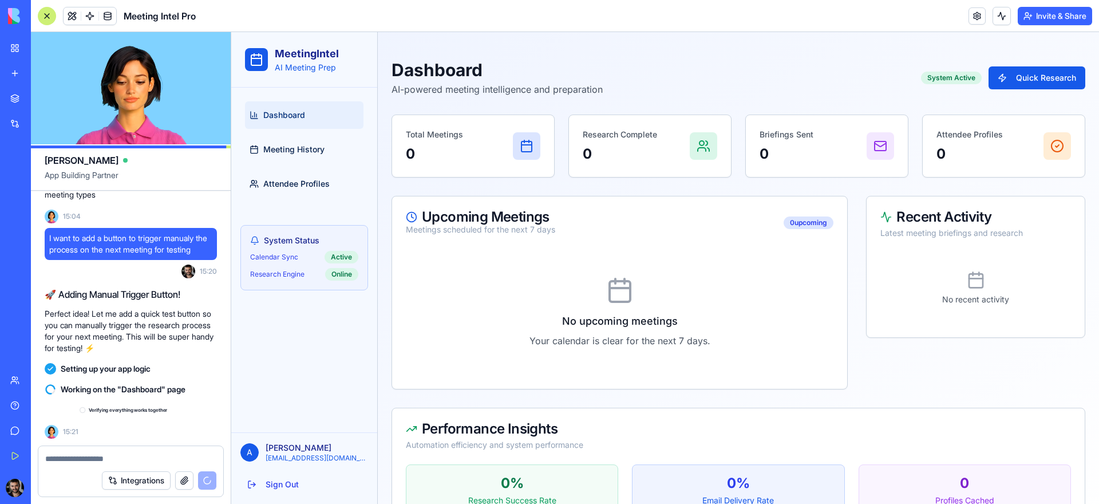
scroll to position [936, 0]
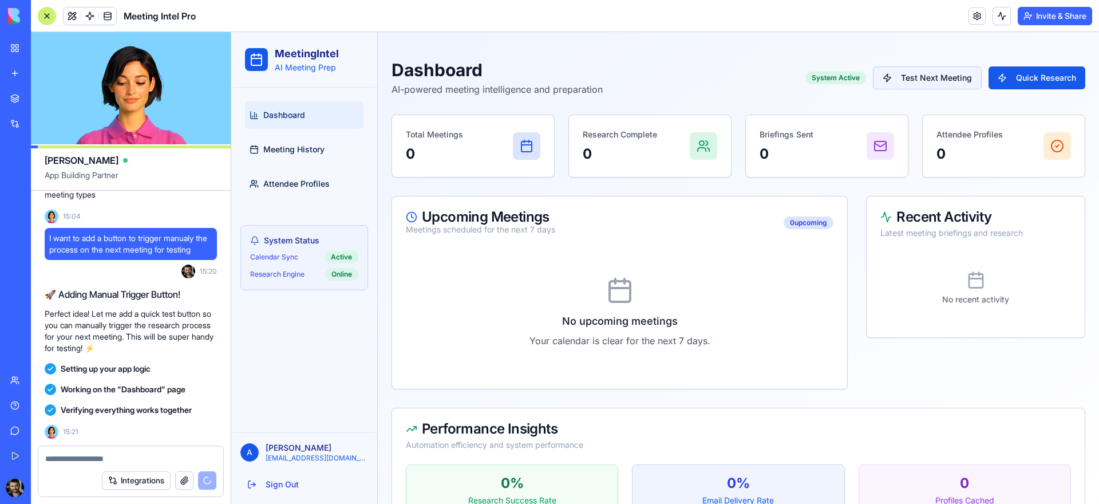
click at [916, 80] on button "Test Next Meeting" at bounding box center [927, 77] width 109 height 23
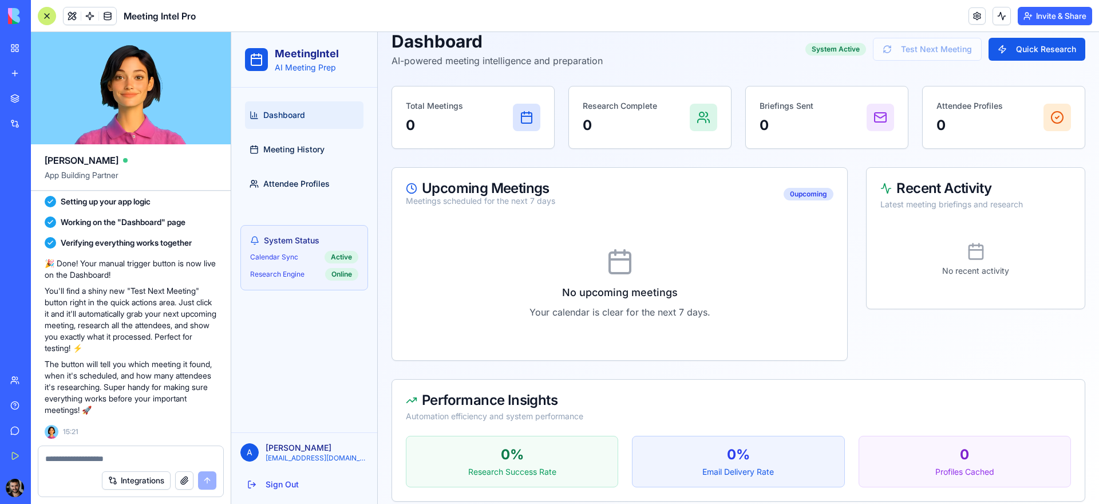
scroll to position [40, 0]
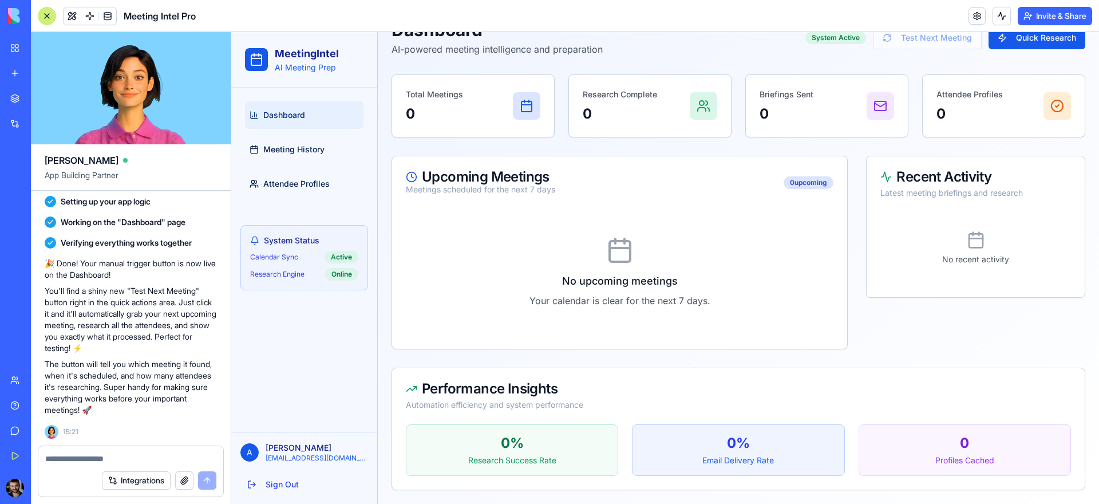
click at [113, 459] on textarea at bounding box center [130, 458] width 171 height 11
type textarea "*"
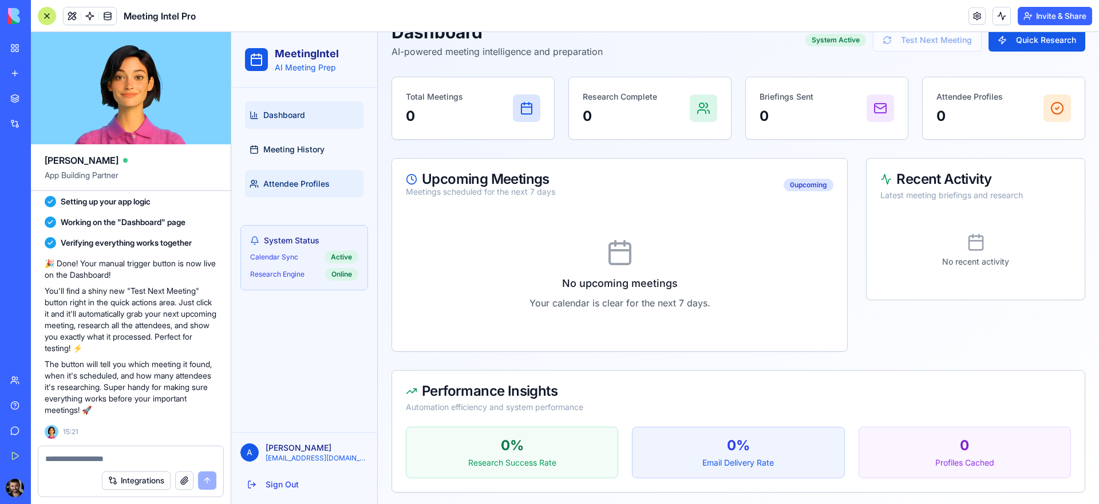
click at [314, 175] on link "Attendee Profiles" at bounding box center [304, 183] width 118 height 27
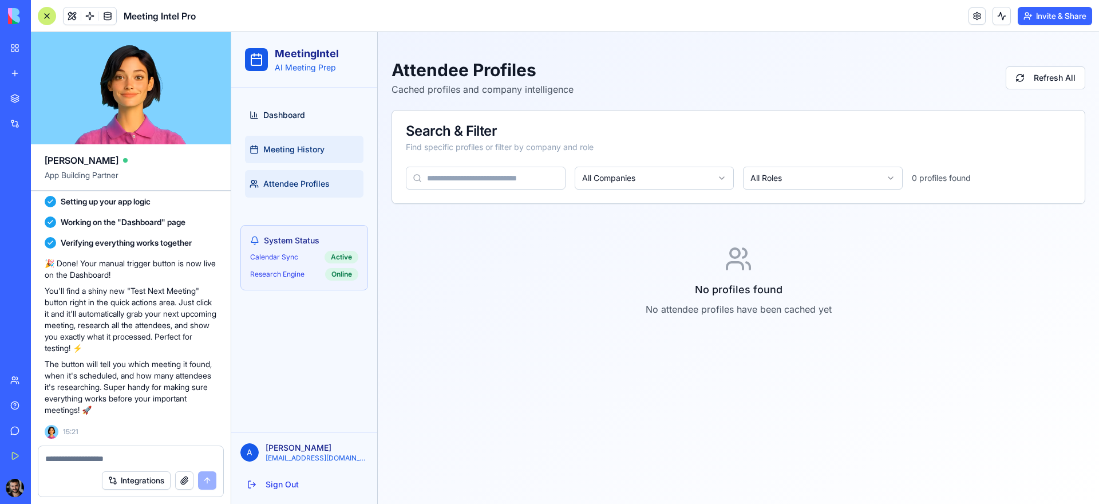
click at [318, 146] on span "Meeting History" at bounding box center [293, 149] width 61 height 11
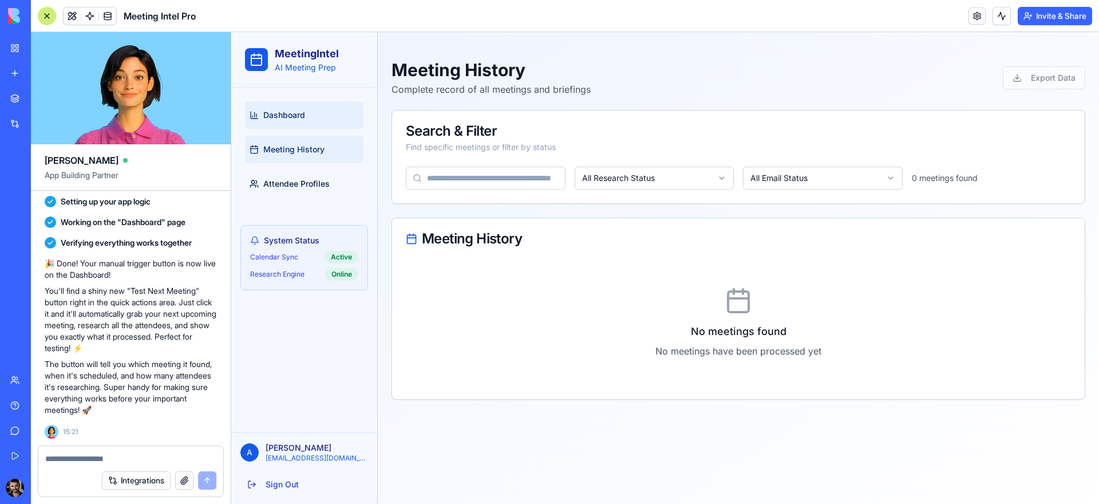
click at [317, 120] on link "Dashboard" at bounding box center [304, 114] width 118 height 27
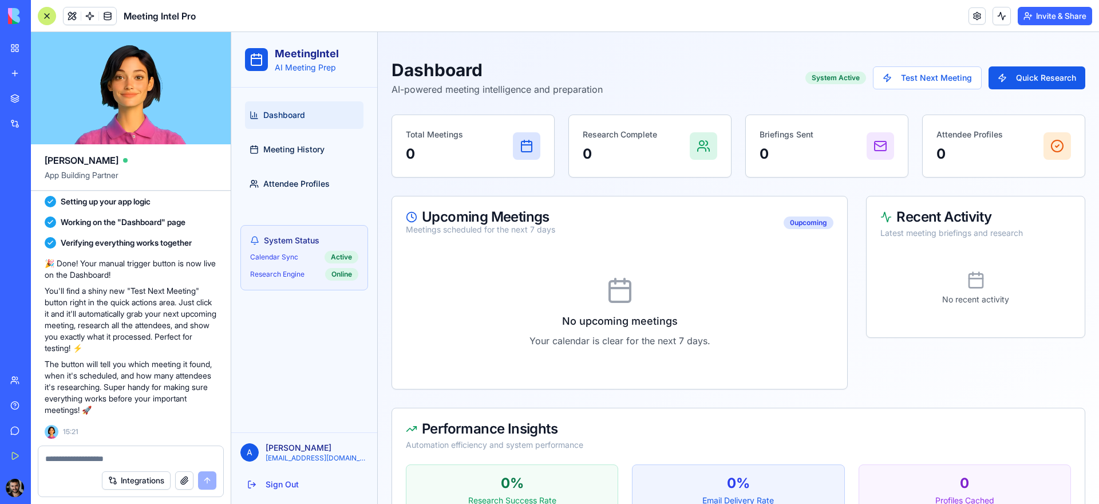
click at [93, 16] on span at bounding box center [90, 16] width 32 height 32
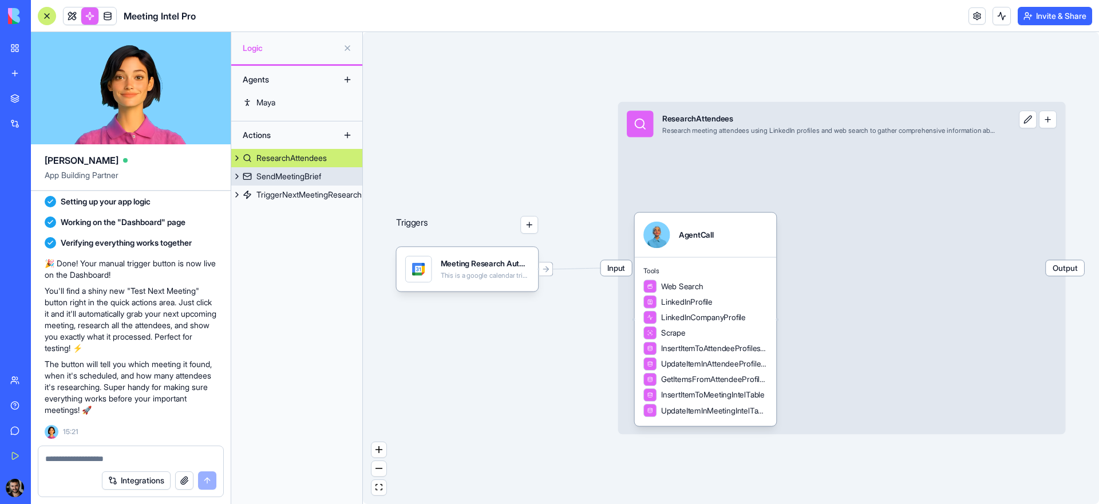
click at [302, 174] on div "SendMeetingBrief" at bounding box center [288, 176] width 65 height 11
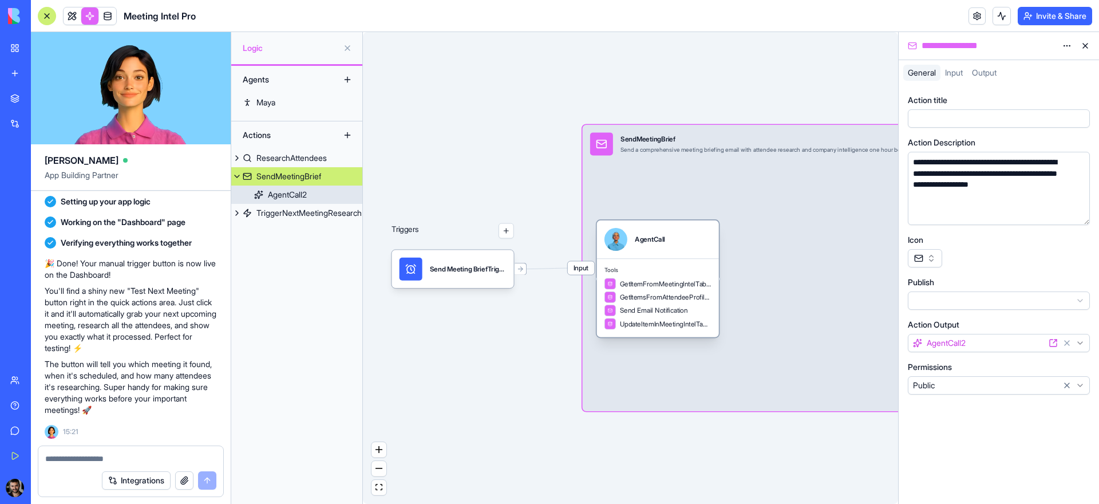
click at [300, 196] on div "AgentCall2" at bounding box center [287, 194] width 39 height 11
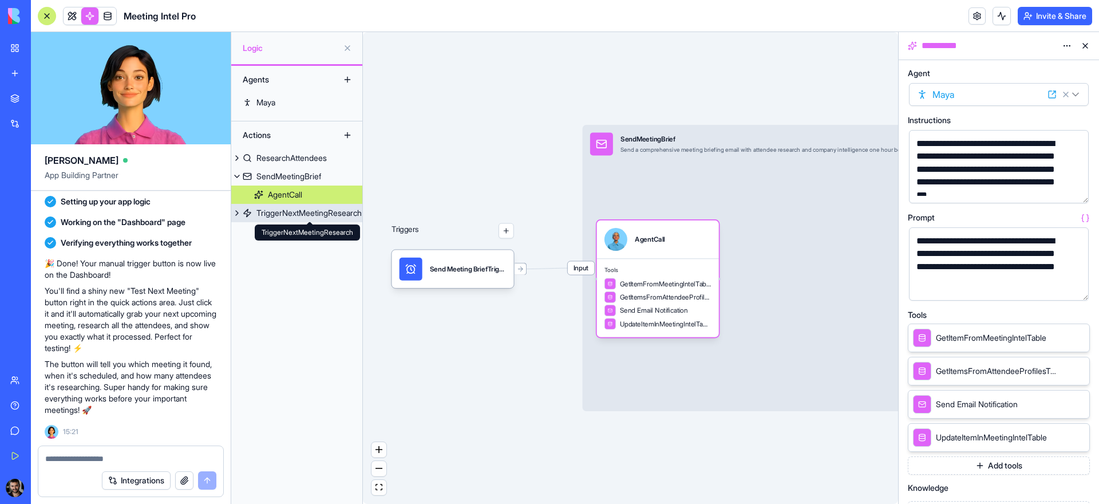
click at [296, 213] on div "TriggerNextMeetingResearch" at bounding box center [308, 212] width 105 height 11
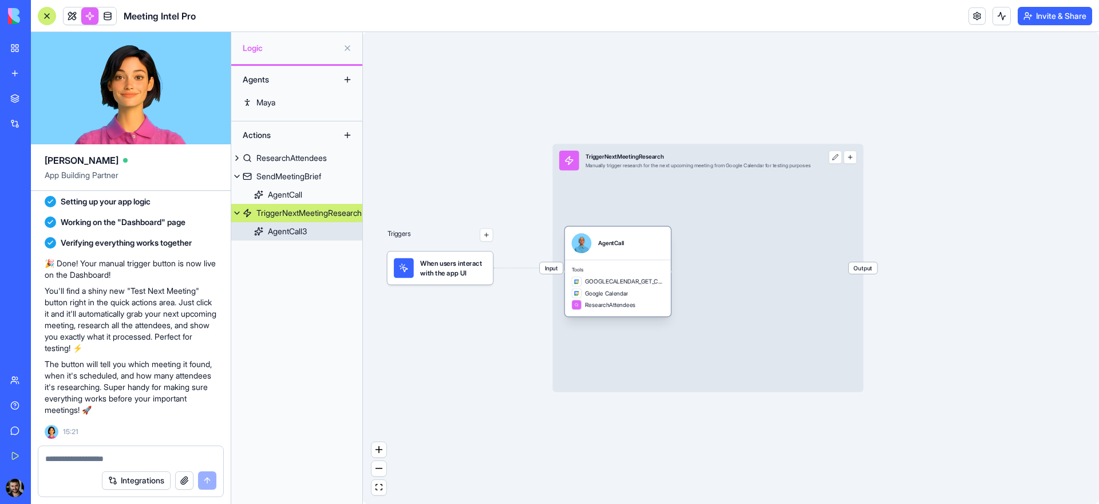
click at [289, 235] on div "AgentCall3" at bounding box center [287, 230] width 39 height 11
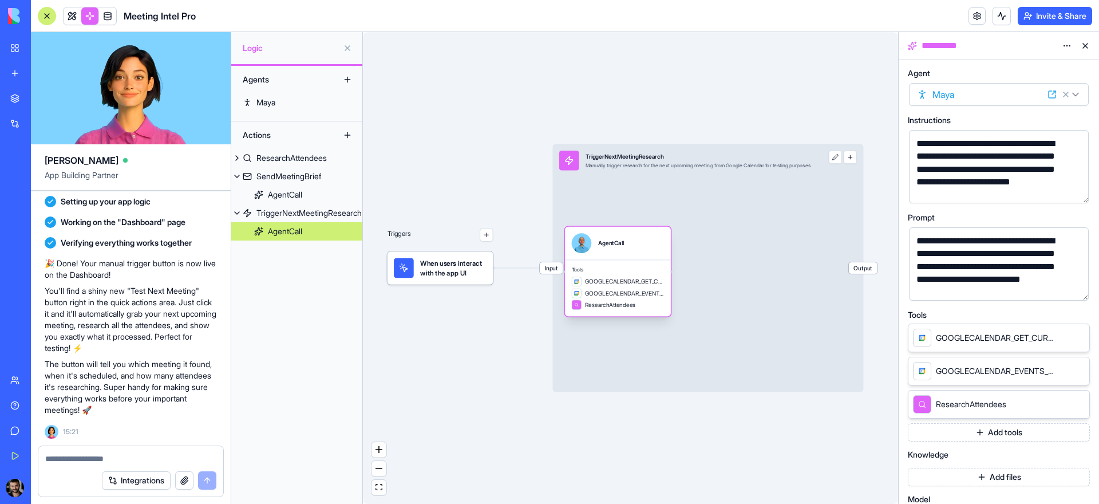
click at [289, 235] on div "AgentCall" at bounding box center [285, 230] width 34 height 11
click at [293, 215] on div "TriggerNextMeetingResearch" at bounding box center [308, 212] width 105 height 11
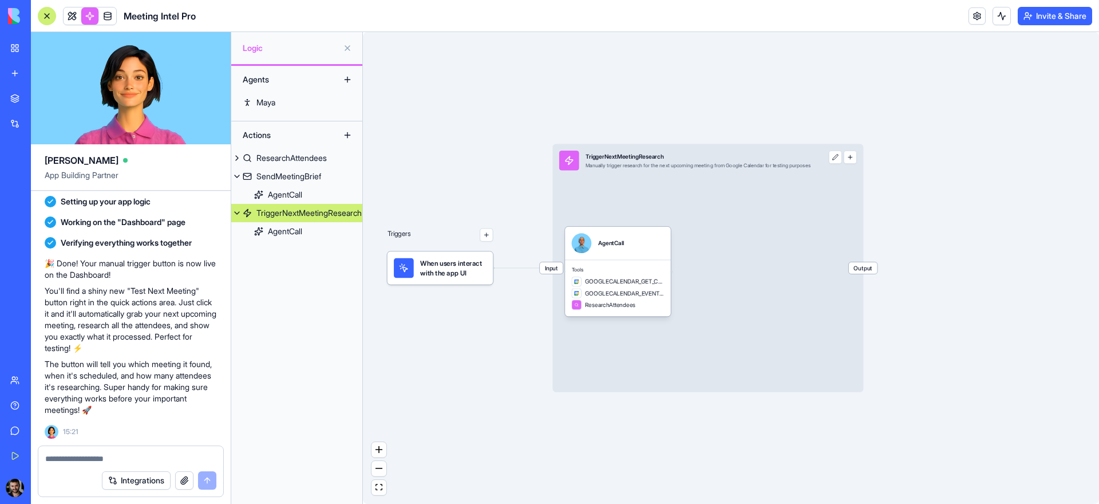
click at [245, 212] on link "TriggerNextMeetingResearch" at bounding box center [296, 213] width 131 height 18
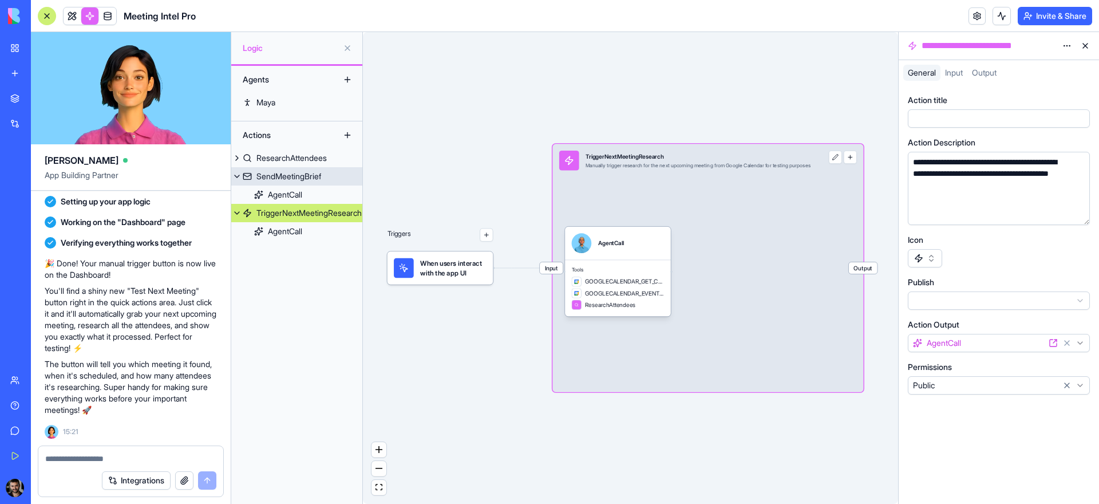
click at [236, 175] on button at bounding box center [236, 176] width 11 height 18
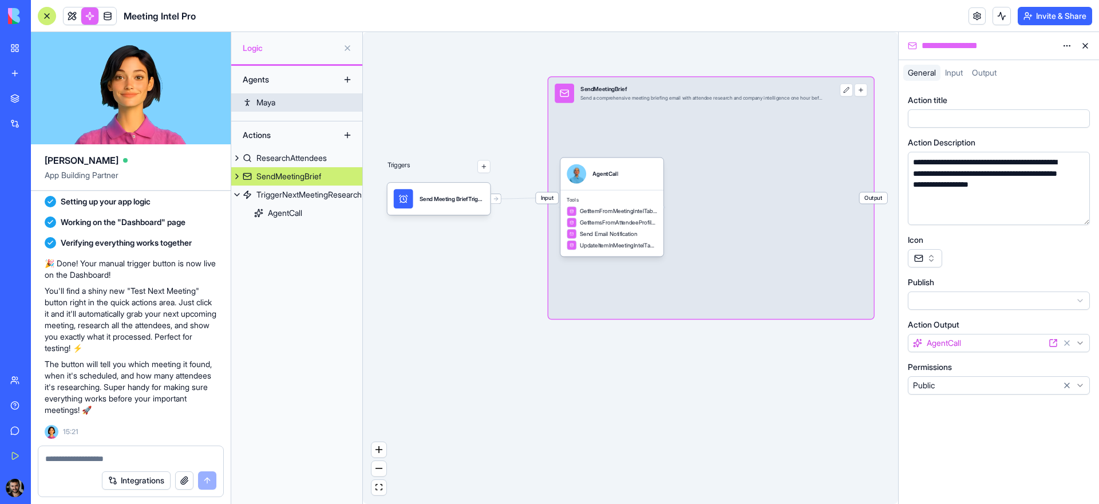
click at [267, 109] on link "Maya" at bounding box center [296, 102] width 131 height 18
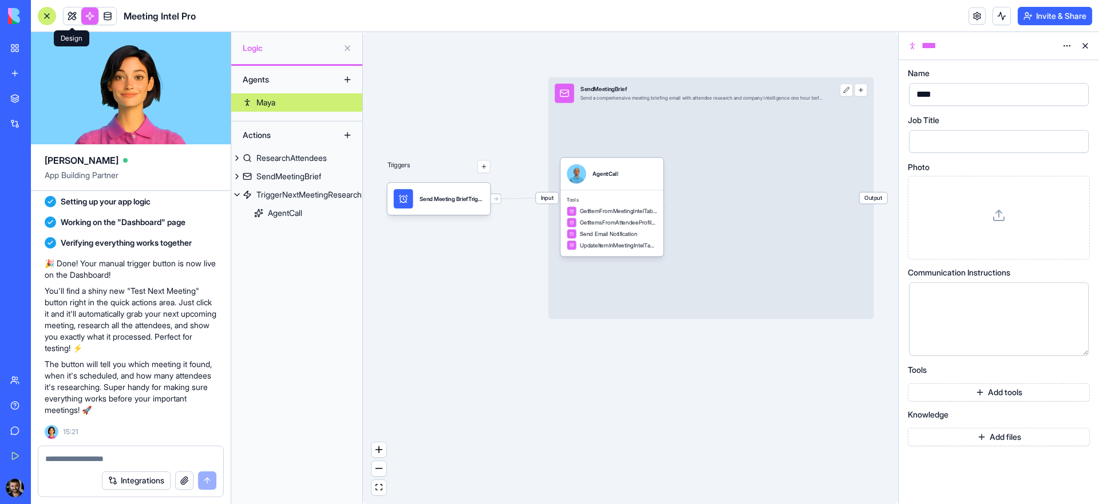
click at [73, 15] on link at bounding box center [72, 15] width 17 height 17
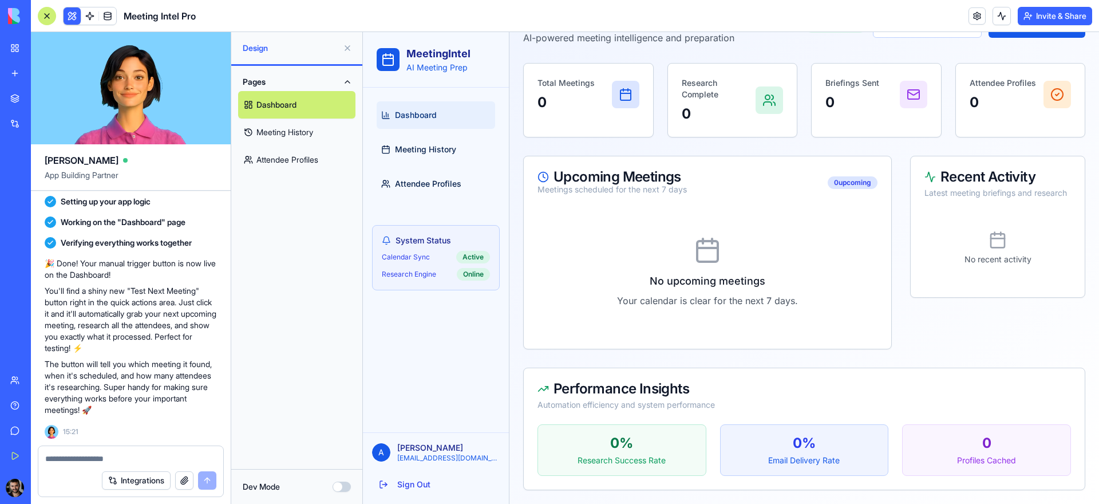
scroll to position [49, 0]
click at [70, 457] on textarea at bounding box center [130, 458] width 171 height 11
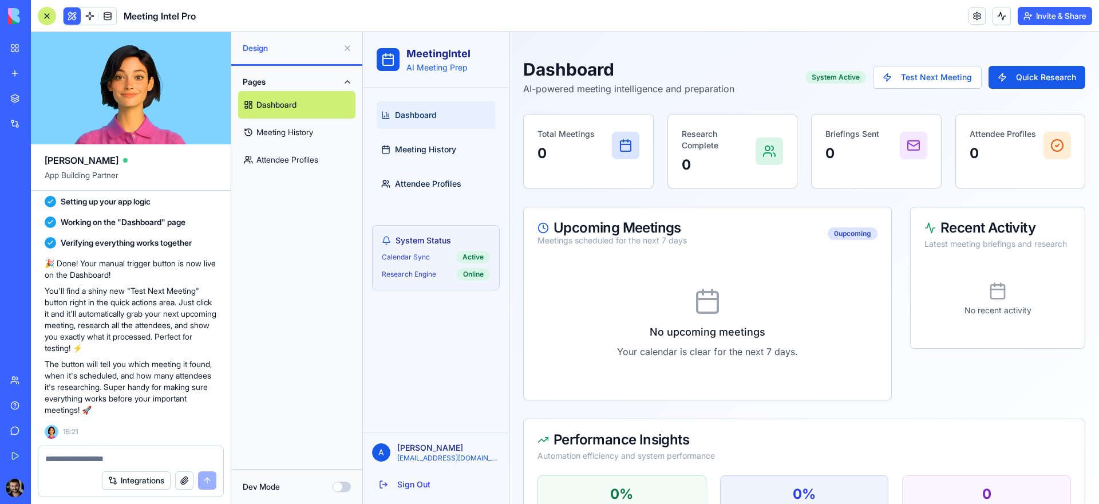
scroll to position [2, 0]
paste textarea "**********"
type textarea "**********"
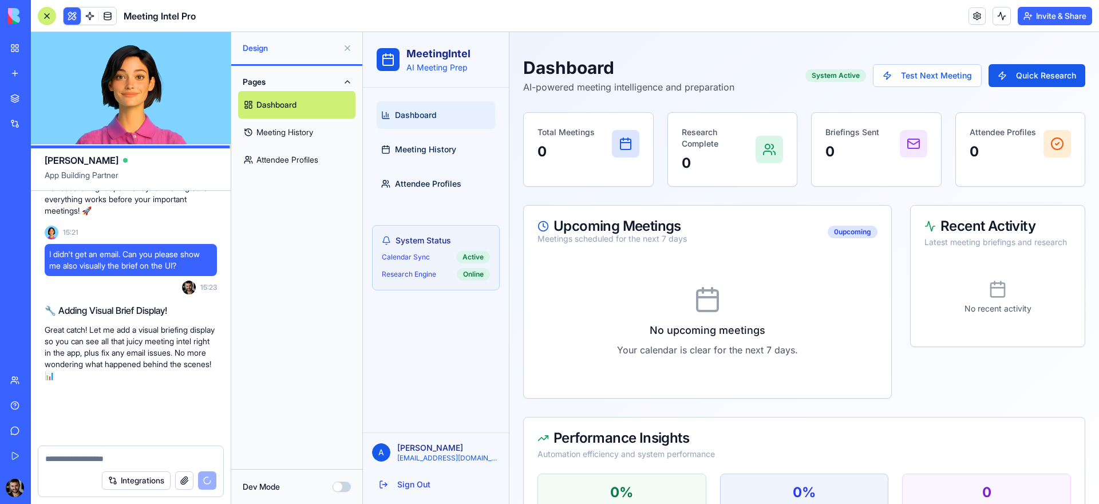
scroll to position [1329, 0]
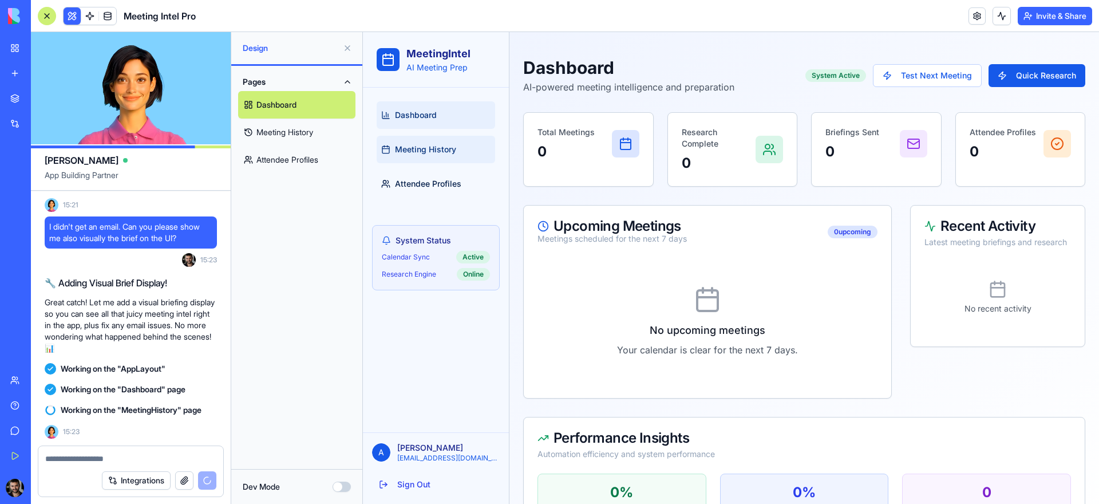
click at [437, 157] on link "Meeting History" at bounding box center [436, 149] width 118 height 27
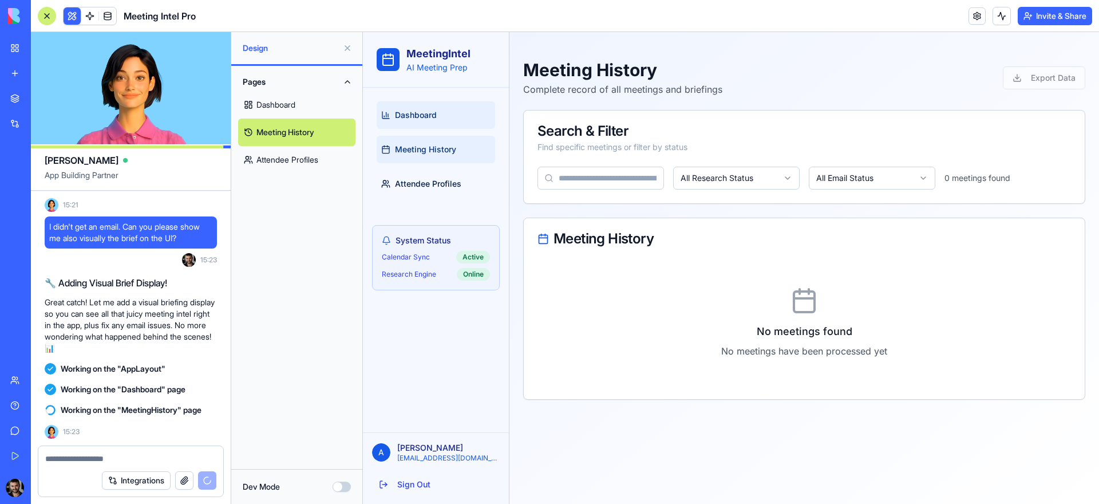
click at [445, 114] on link "Dashboard" at bounding box center [436, 114] width 118 height 27
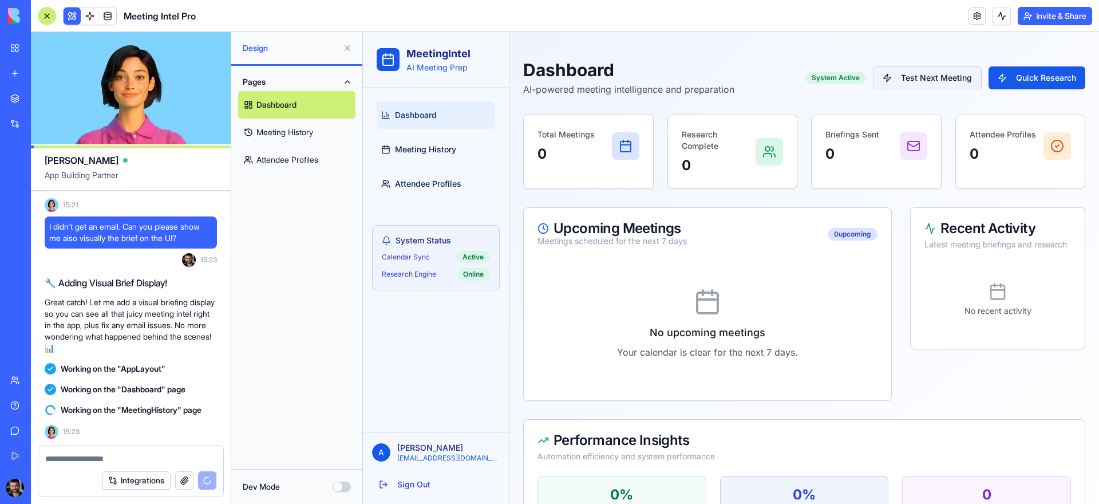
click at [928, 72] on button "Test Next Meeting" at bounding box center [927, 77] width 109 height 23
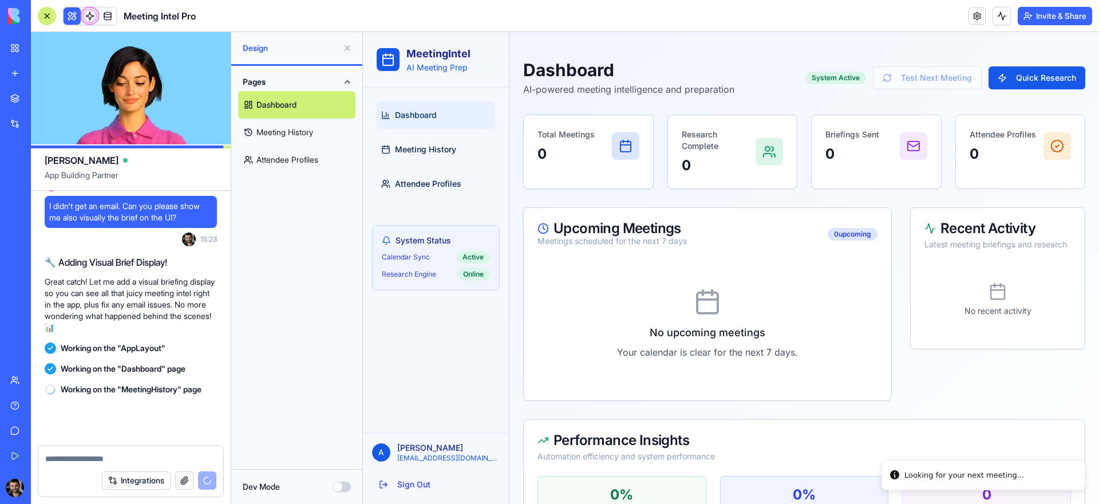
scroll to position [1350, 0]
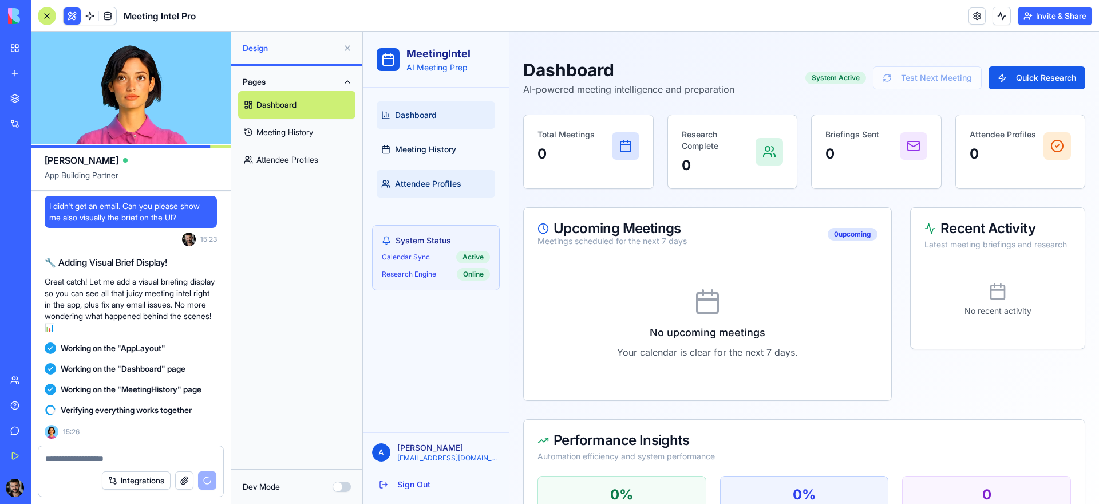
click at [439, 171] on link "Attendee Profiles" at bounding box center [436, 183] width 118 height 27
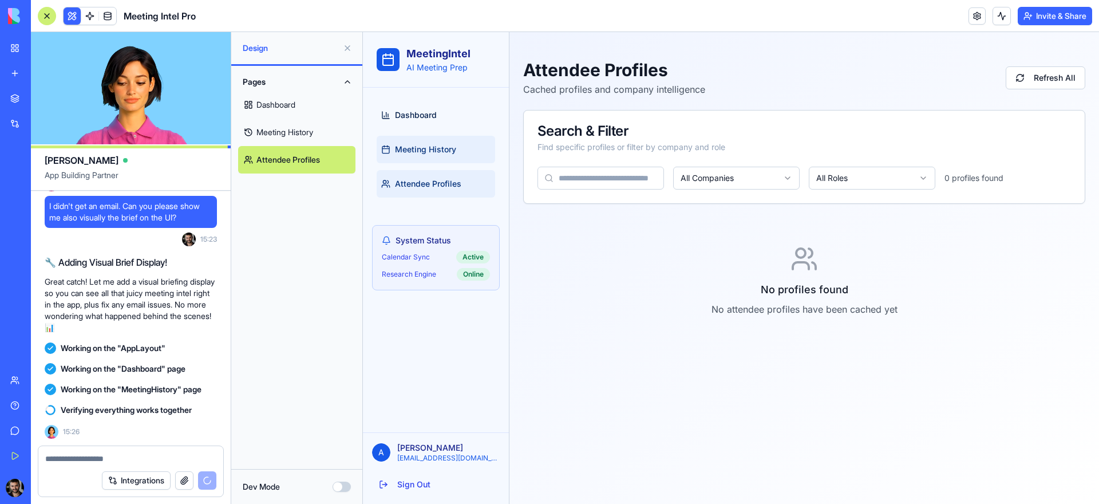
click at [446, 157] on link "Meeting History" at bounding box center [436, 149] width 118 height 27
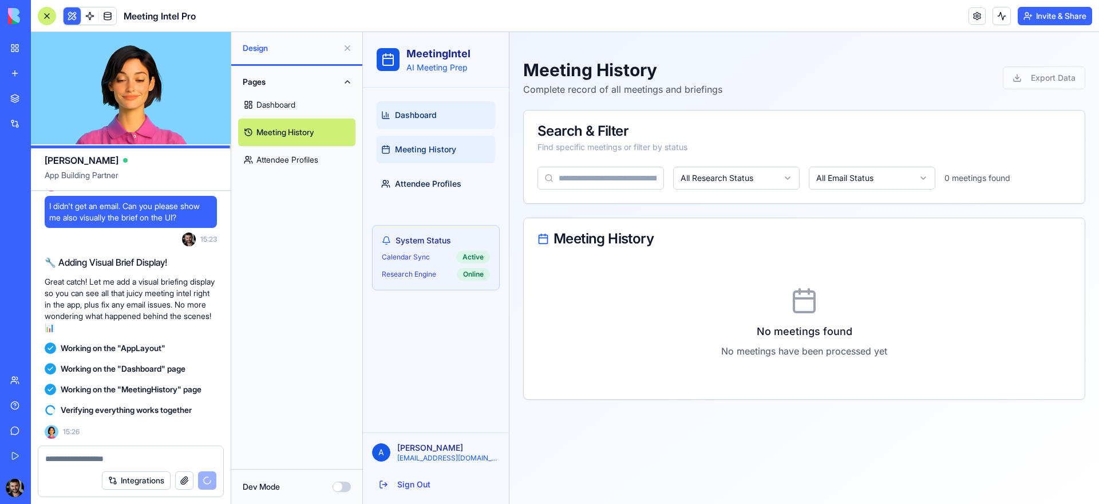
click at [446, 120] on link "Dashboard" at bounding box center [436, 114] width 118 height 27
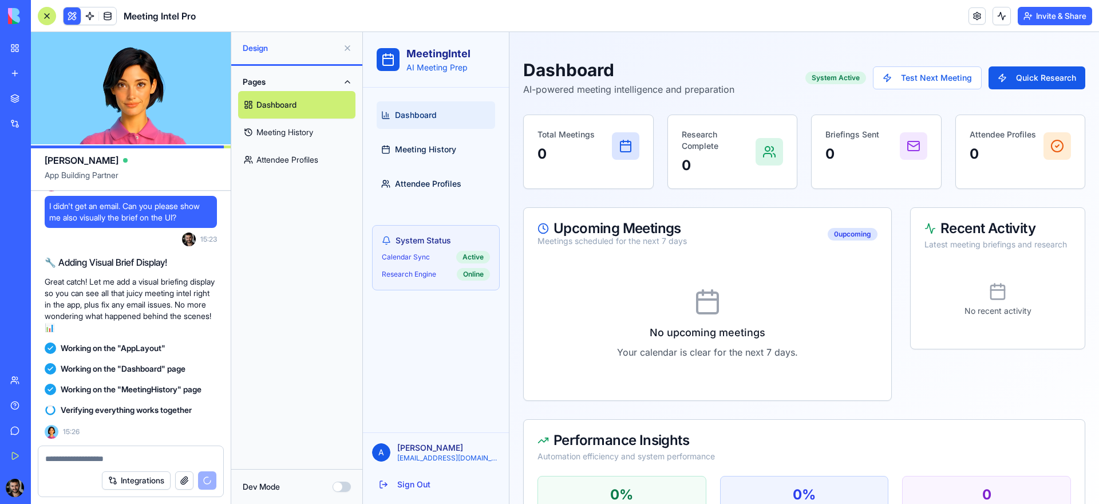
click at [302, 167] on link "Attendee Profiles" at bounding box center [296, 159] width 117 height 27
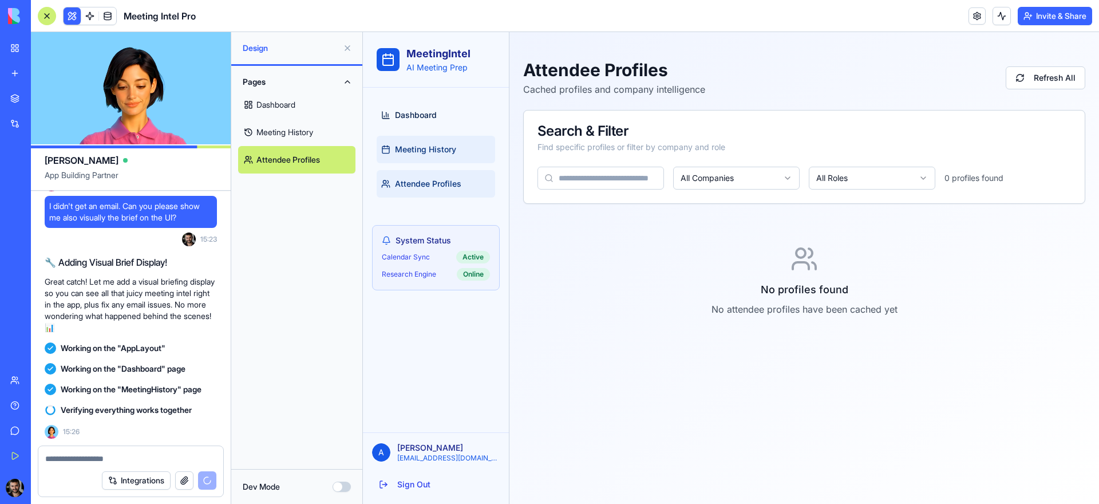
click at [398, 136] on link "Meeting History" at bounding box center [436, 149] width 118 height 27
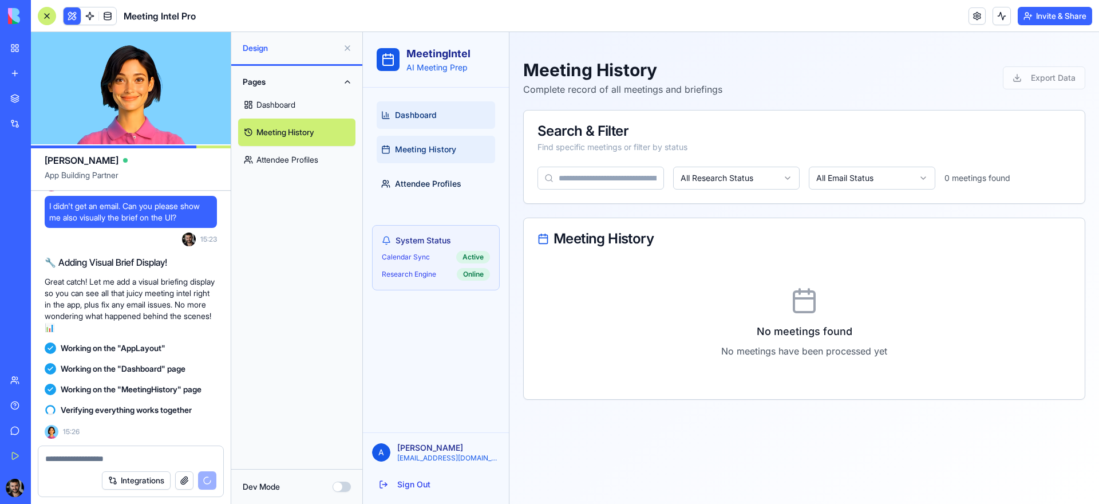
click at [419, 110] on span "Dashboard" at bounding box center [416, 114] width 42 height 11
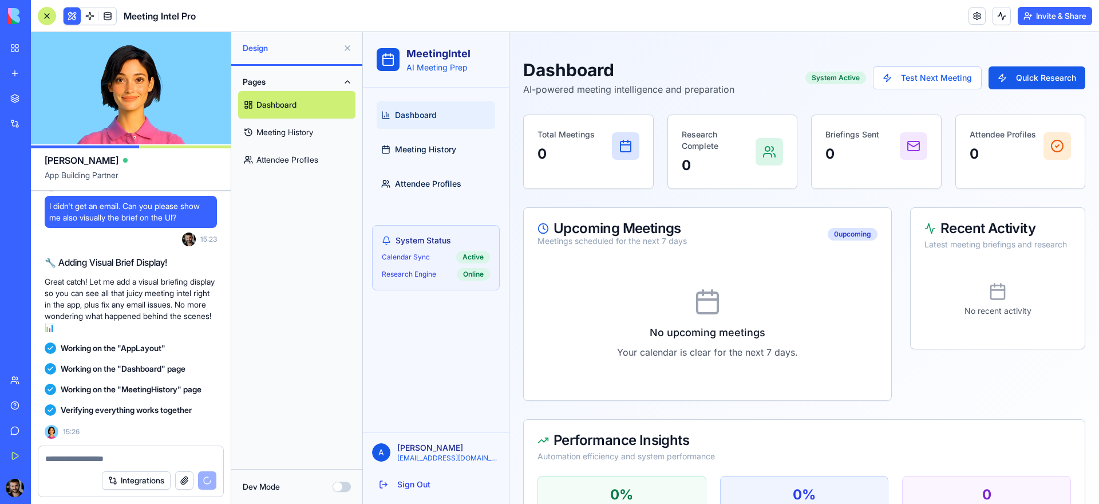
click at [862, 126] on div "Briefings Sent 0" at bounding box center [875, 146] width 129 height 62
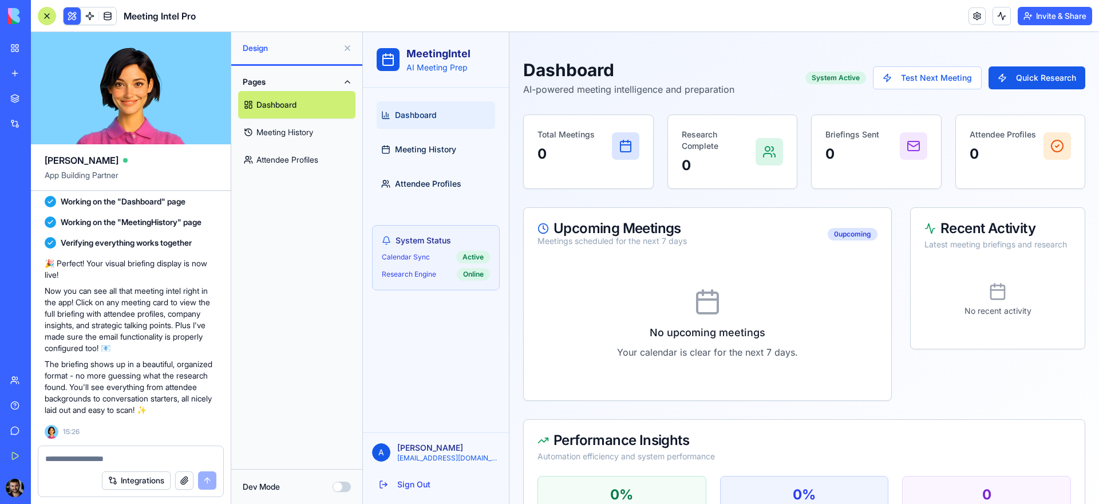
click at [434, 168] on ul "Dashboard Meeting History Attendee Profiles" at bounding box center [436, 149] width 118 height 96
click at [434, 178] on span "Attendee Profiles" at bounding box center [428, 183] width 66 height 11
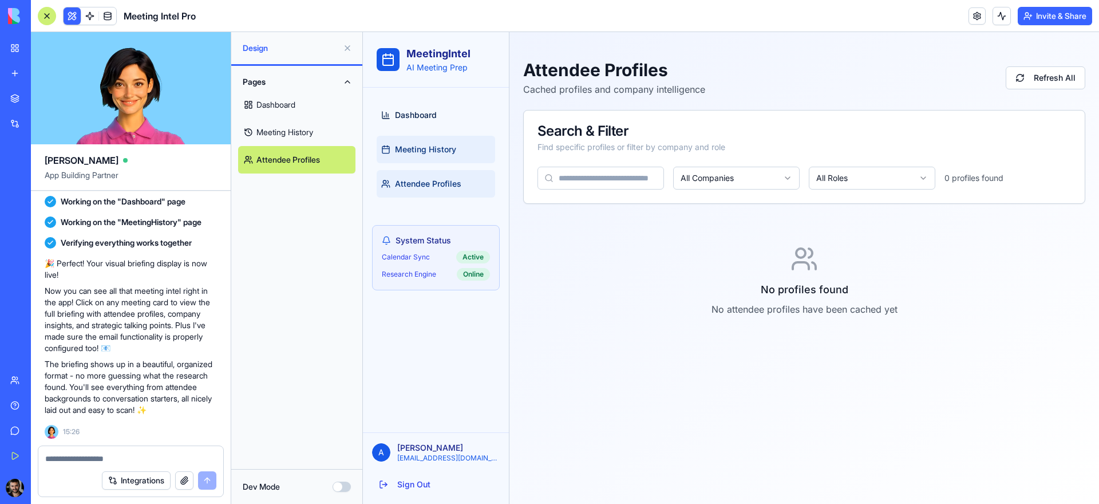
click at [427, 141] on link "Meeting History" at bounding box center [436, 149] width 118 height 27
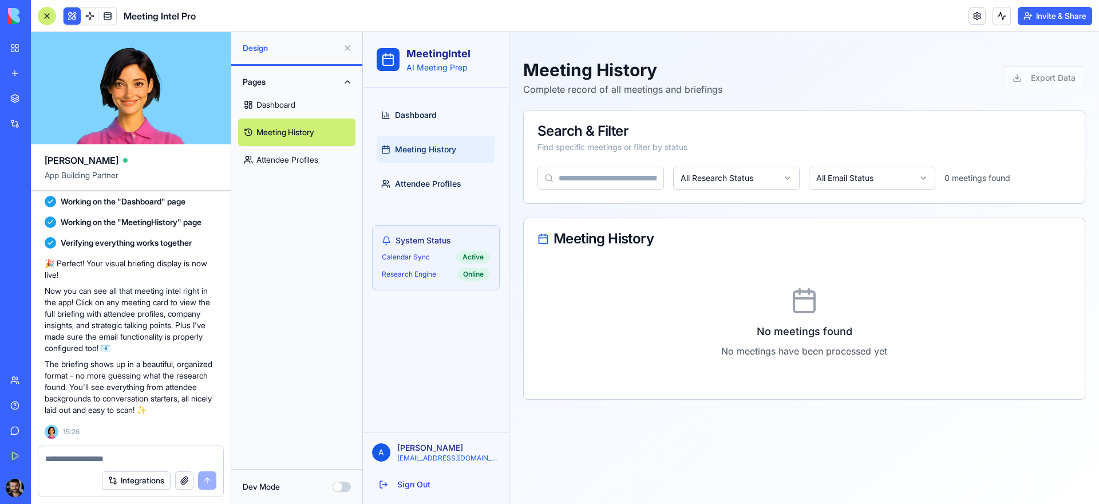
click at [792, 178] on html "MeetingIntel AI Meeting Prep Dashboard Meeting History Attendee Profiles System…" at bounding box center [731, 268] width 736 height 472
click at [429, 108] on link "Dashboard" at bounding box center [436, 114] width 118 height 27
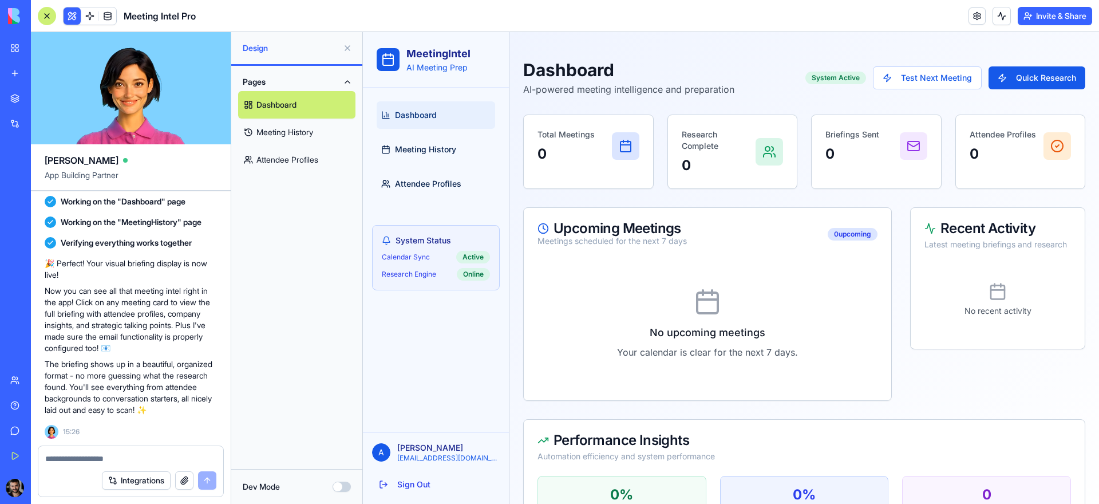
click at [267, 105] on link "Dashboard" at bounding box center [296, 104] width 117 height 27
click at [913, 70] on button "Test Next Meeting" at bounding box center [927, 77] width 109 height 23
click at [17, 132] on link "Integrations" at bounding box center [26, 123] width 46 height 23
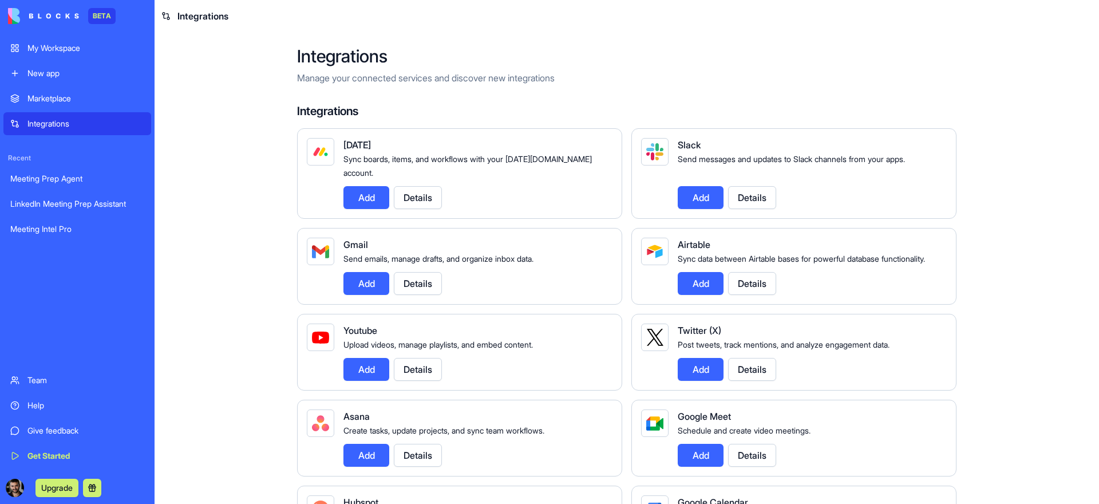
click at [60, 47] on div "My Workspace" at bounding box center [85, 47] width 117 height 11
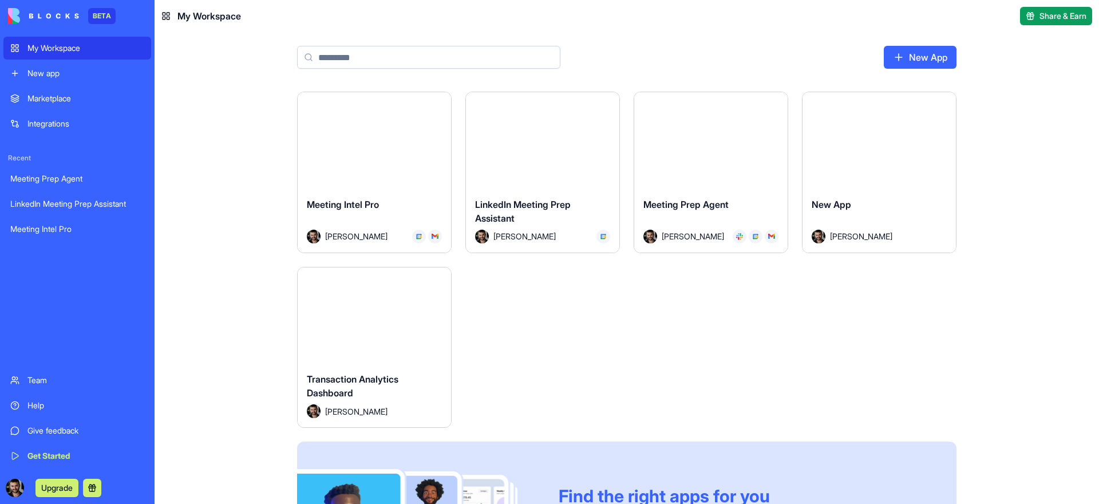
click at [68, 178] on div "Meeting Prep Agent" at bounding box center [77, 178] width 134 height 11
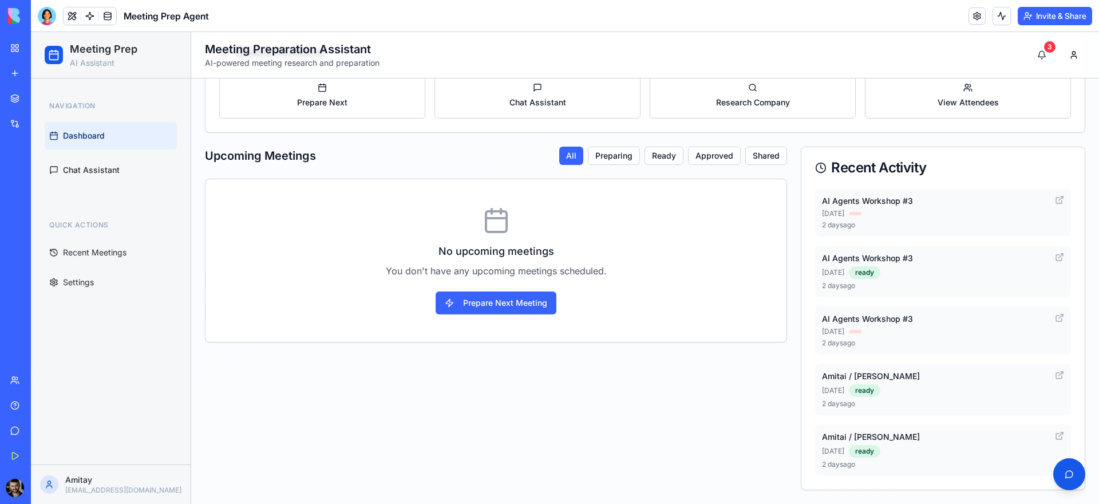
scroll to position [184, 0]
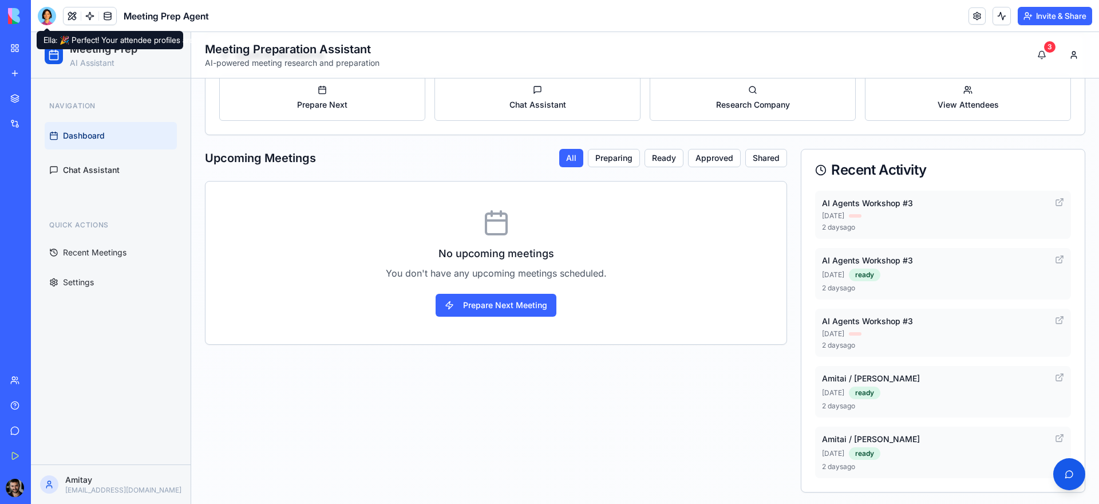
click at [38, 17] on div at bounding box center [47, 16] width 18 height 18
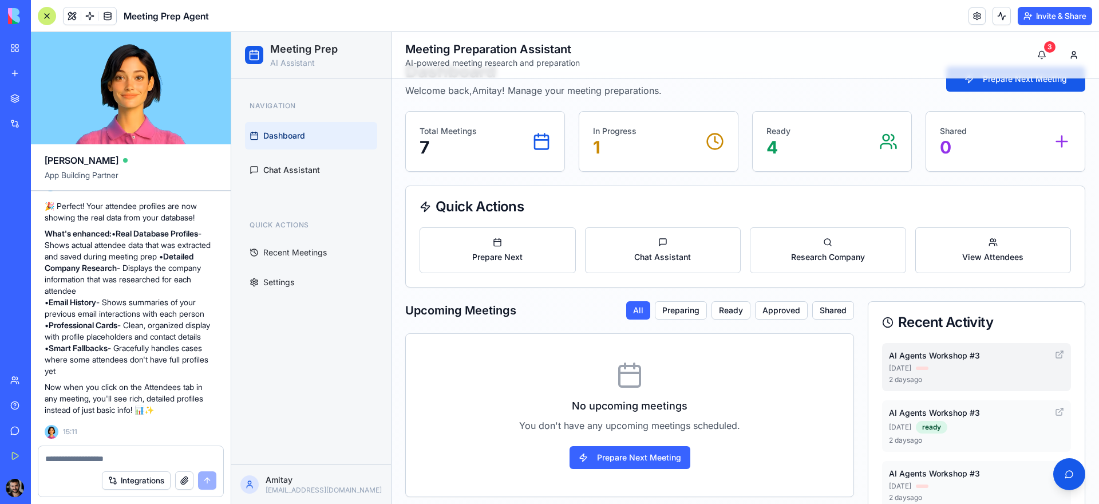
scroll to position [115, 0]
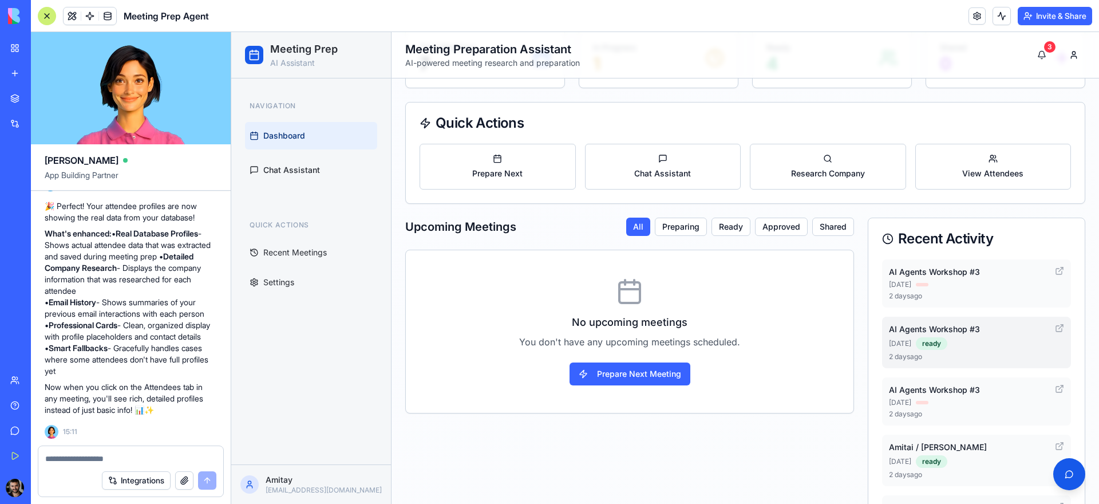
click at [918, 326] on h4 "AI Agents Workshop #3" at bounding box center [968, 328] width 159 height 11
click at [928, 346] on div "ready" at bounding box center [931, 343] width 31 height 13
click at [924, 347] on div "ready" at bounding box center [931, 343] width 31 height 13
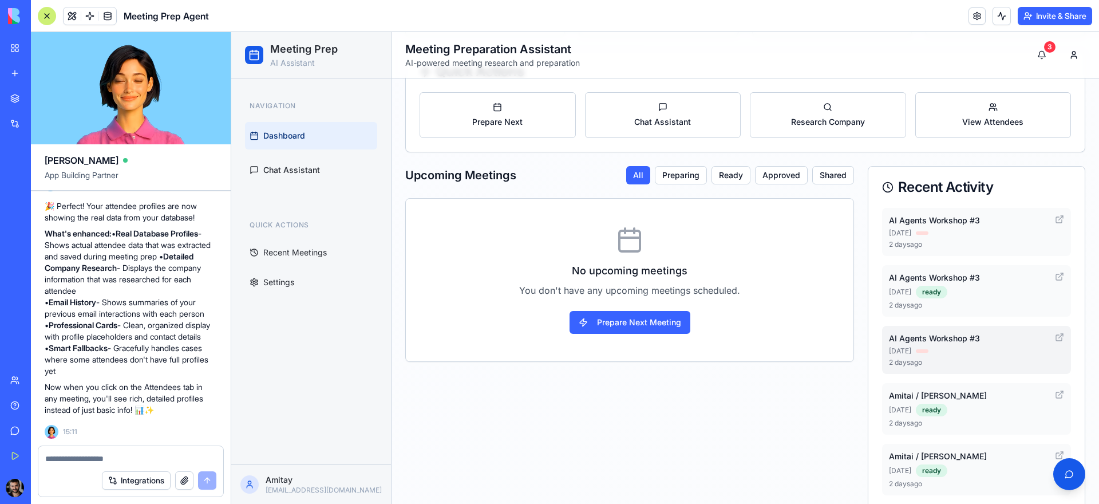
scroll to position [186, 0]
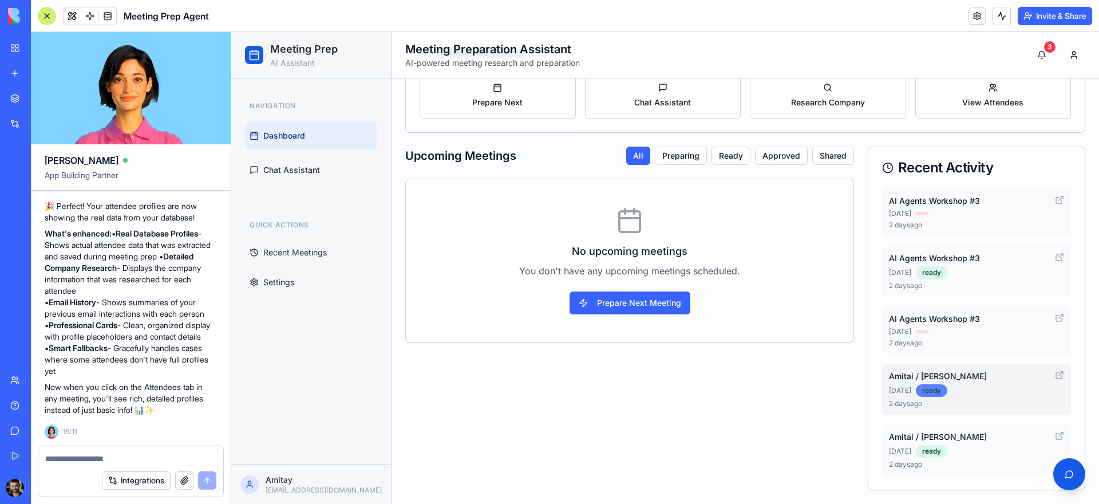
click at [935, 394] on div "ready" at bounding box center [931, 390] width 31 height 13
click at [938, 212] on div "Sep 14" at bounding box center [968, 213] width 159 height 9
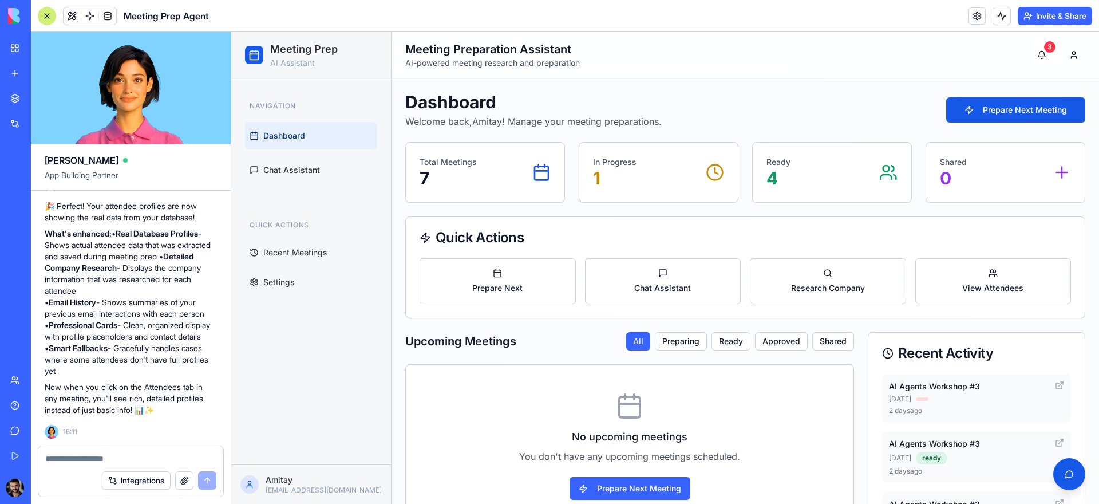
scroll to position [0, 0]
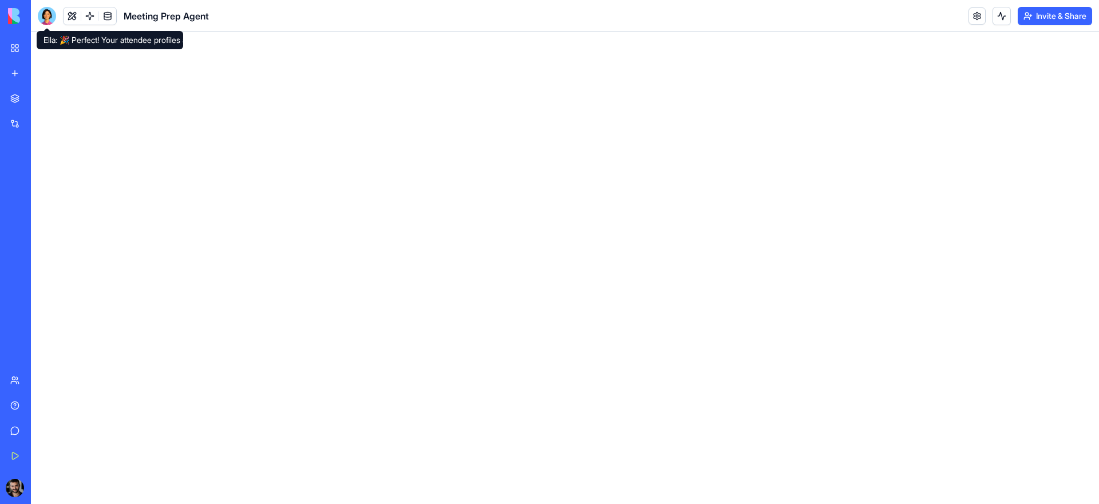
click at [45, 14] on div at bounding box center [47, 16] width 18 height 18
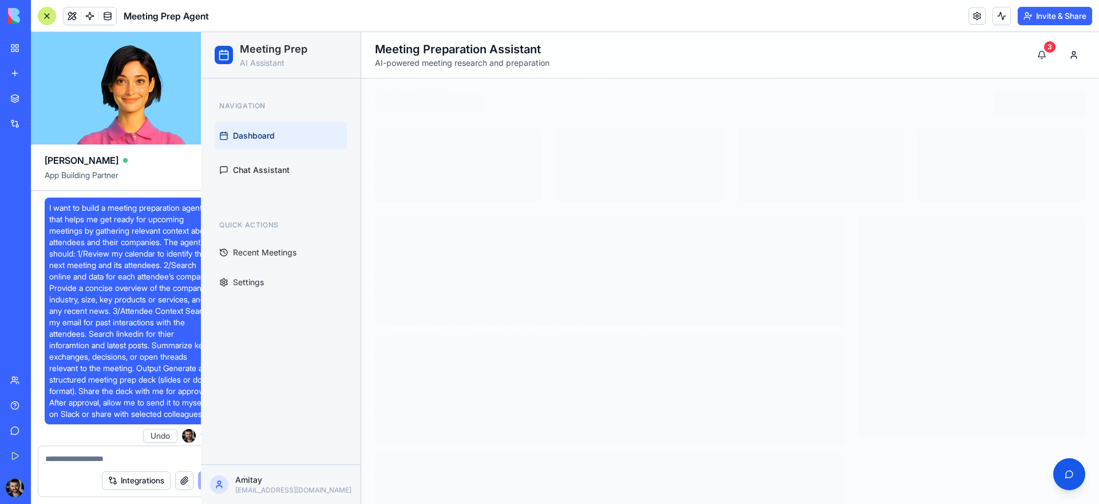
scroll to position [3238, 0]
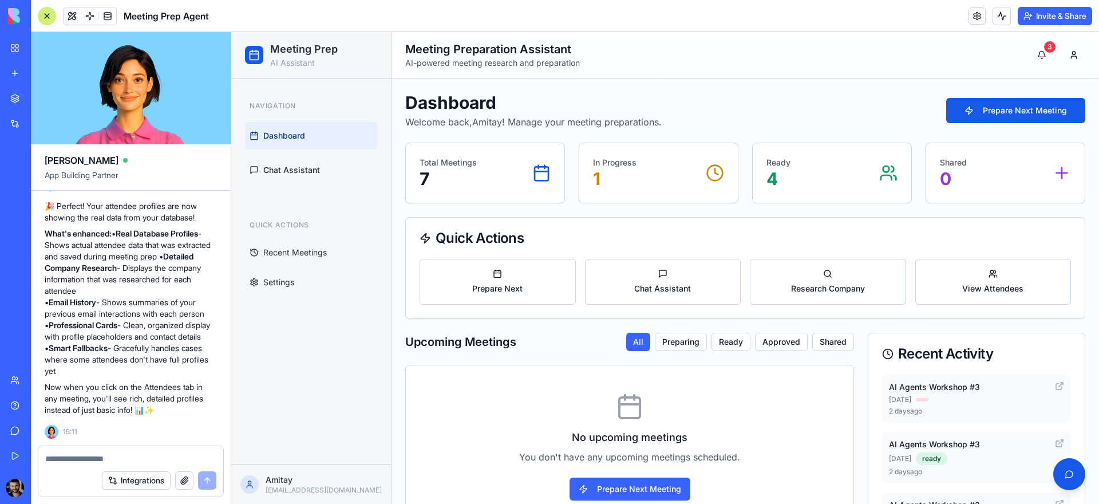
click at [46, 16] on div at bounding box center [47, 16] width 18 height 18
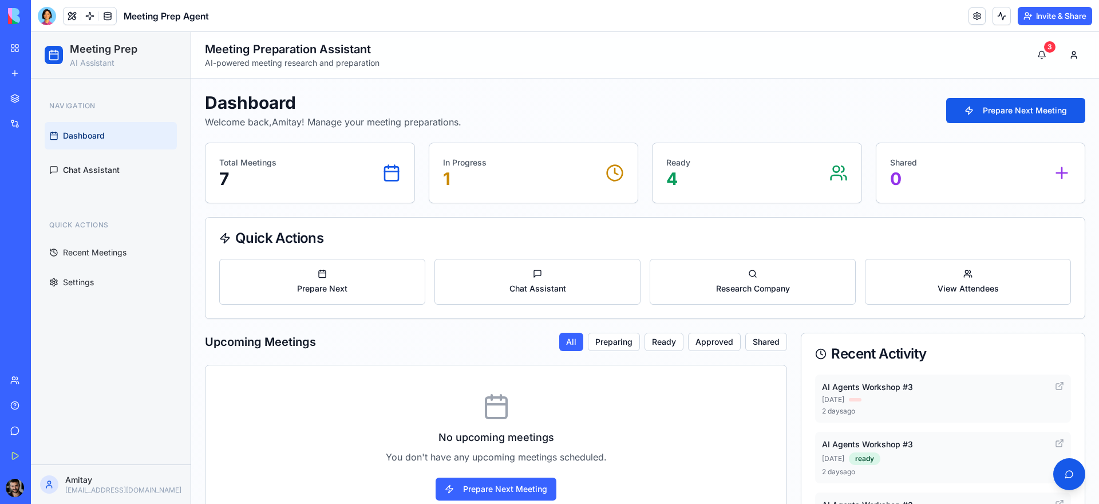
click at [49, 235] on link "Meeting Intel Pro" at bounding box center [26, 228] width 46 height 23
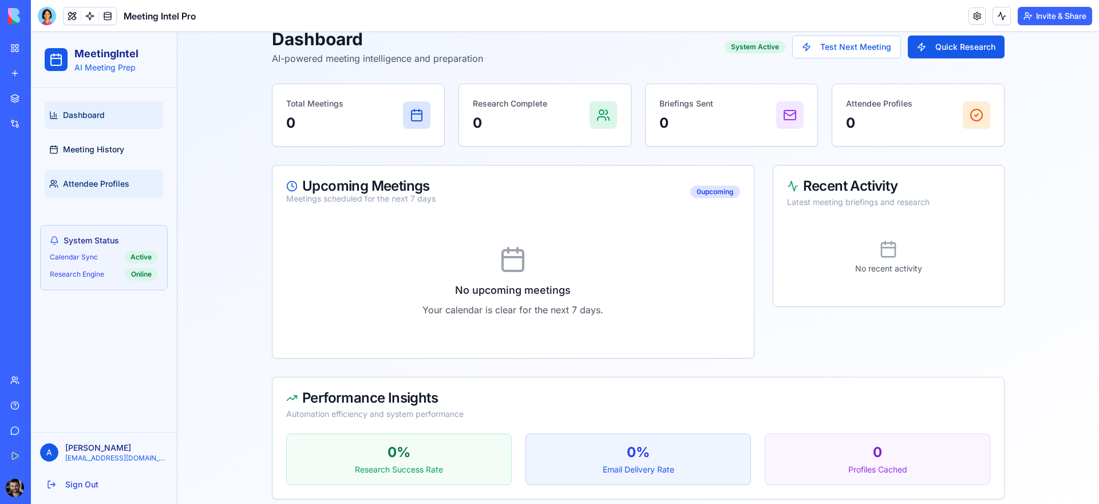
scroll to position [40, 0]
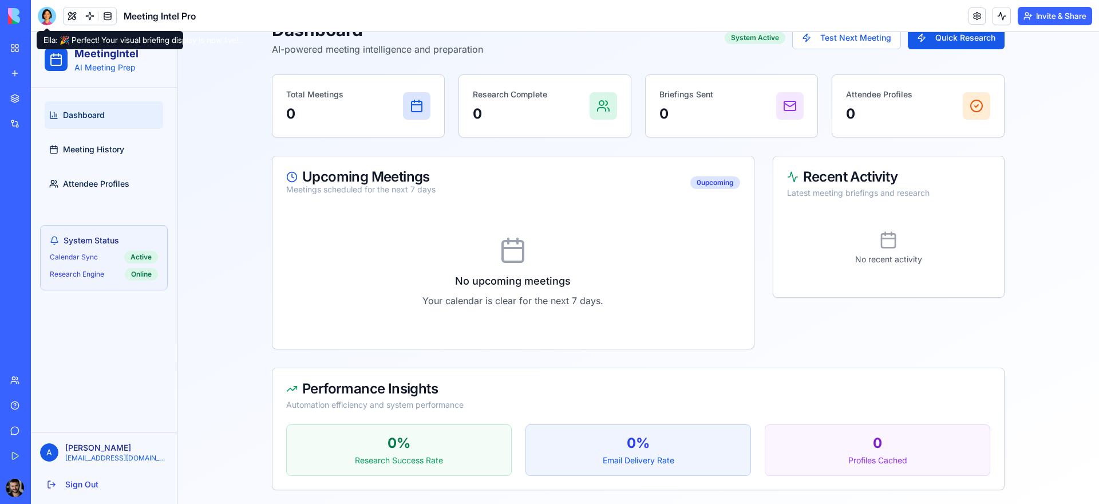
click at [49, 21] on div at bounding box center [47, 16] width 18 height 18
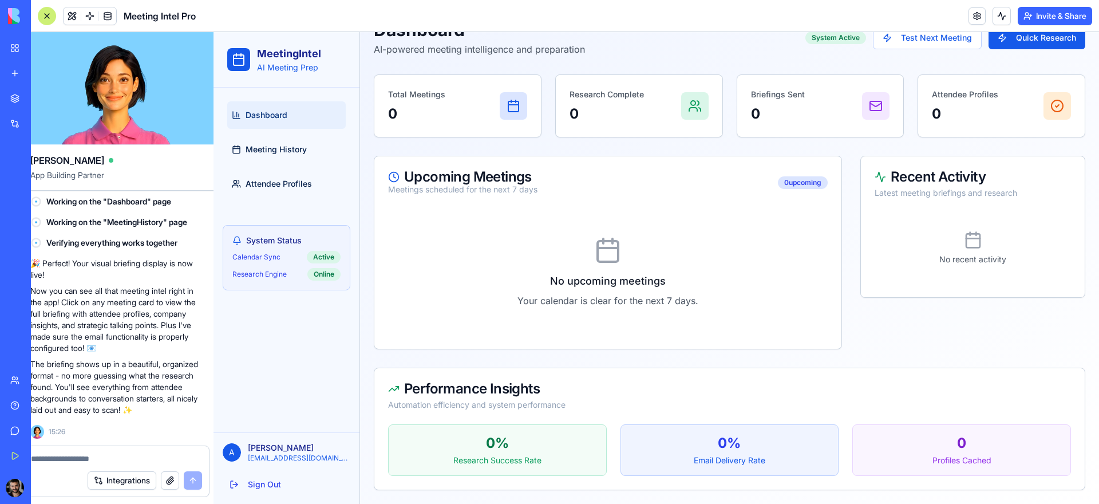
scroll to position [0, 0]
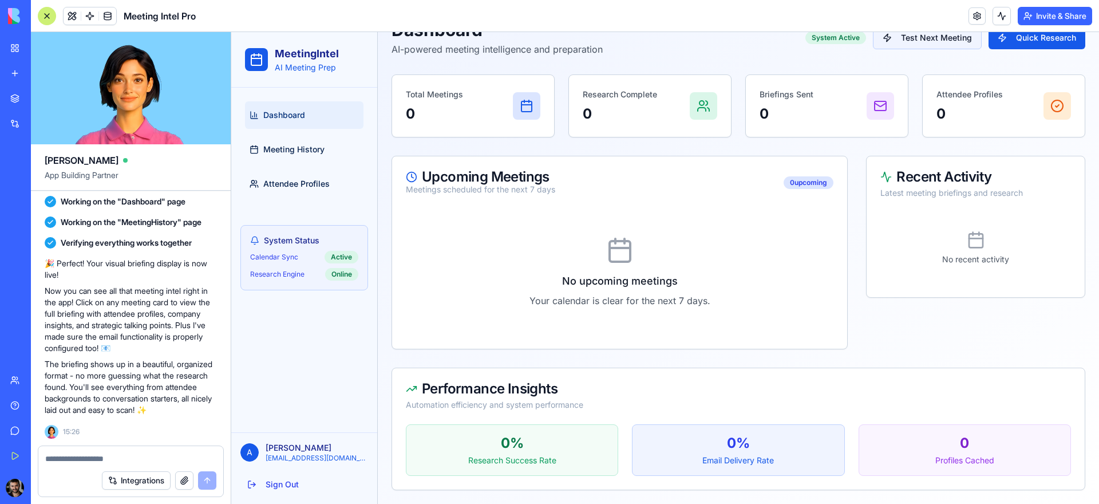
click at [905, 45] on button "Test Next Meeting" at bounding box center [927, 37] width 109 height 23
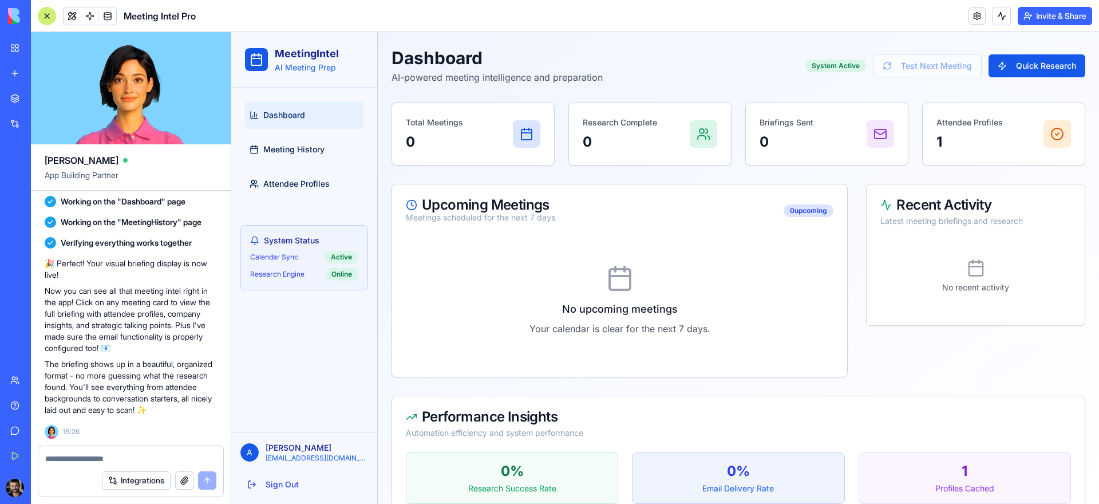
scroll to position [40, 0]
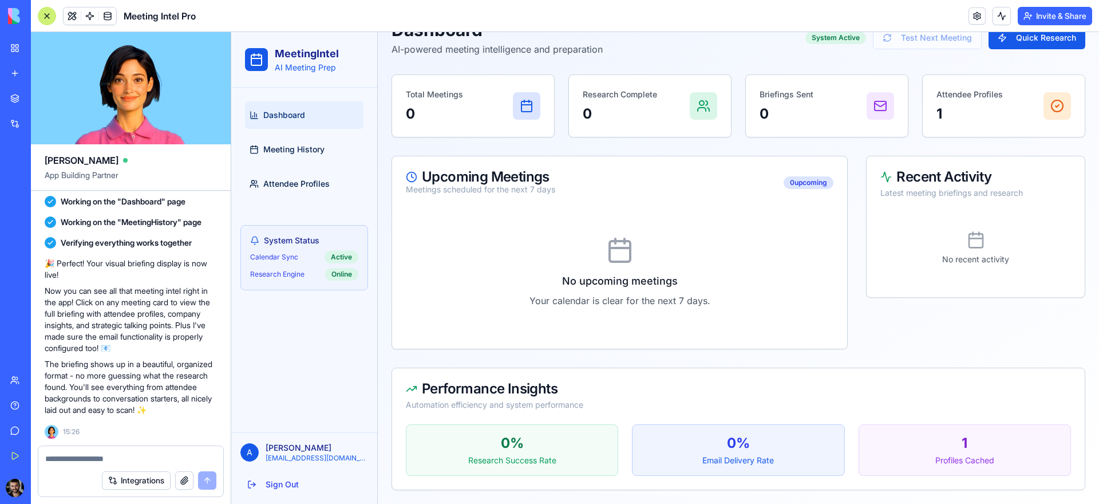
click at [953, 446] on div "1" at bounding box center [964, 443] width 193 height 18
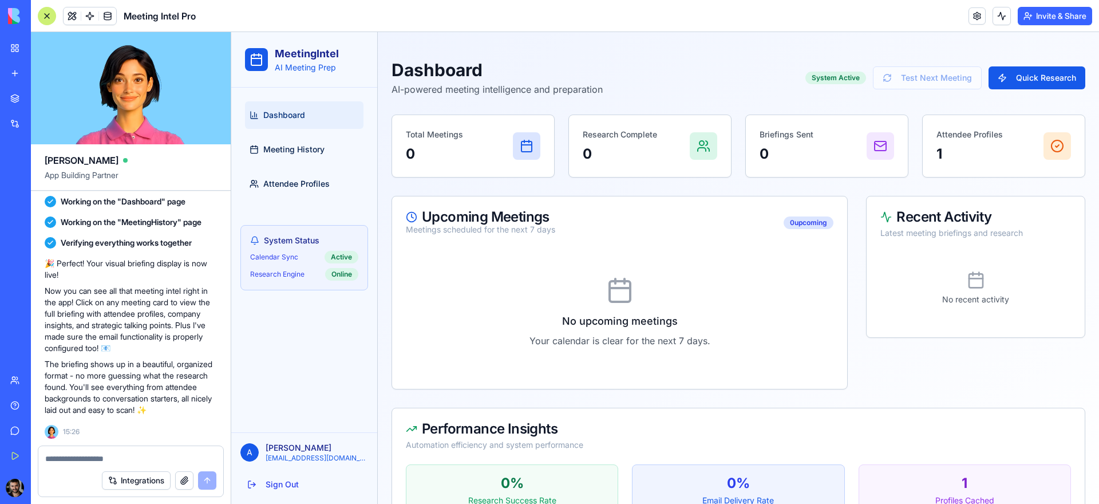
click at [787, 148] on p "0" at bounding box center [786, 154] width 54 height 18
click at [287, 157] on link "Meeting History" at bounding box center [304, 149] width 118 height 27
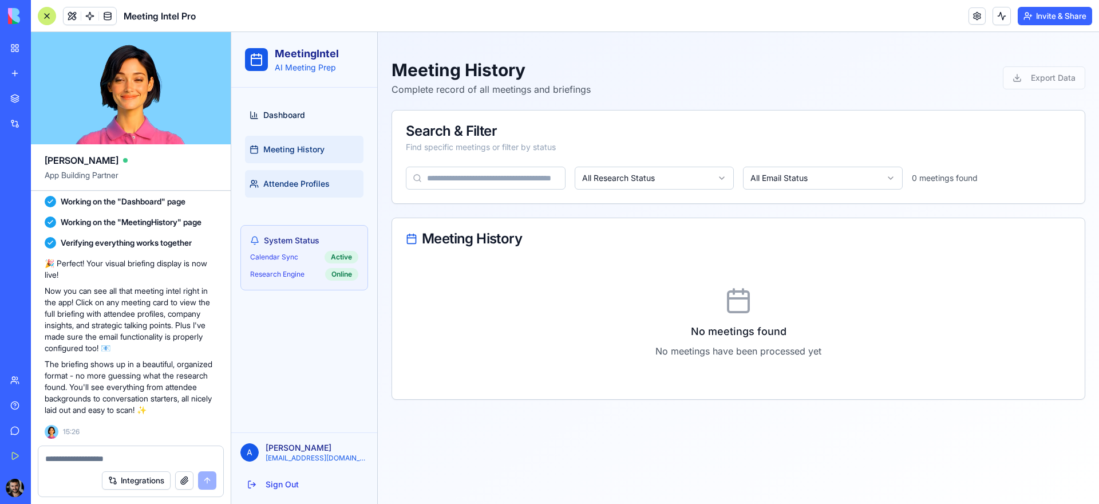
click at [306, 180] on span "Attendee Profiles" at bounding box center [296, 183] width 66 height 11
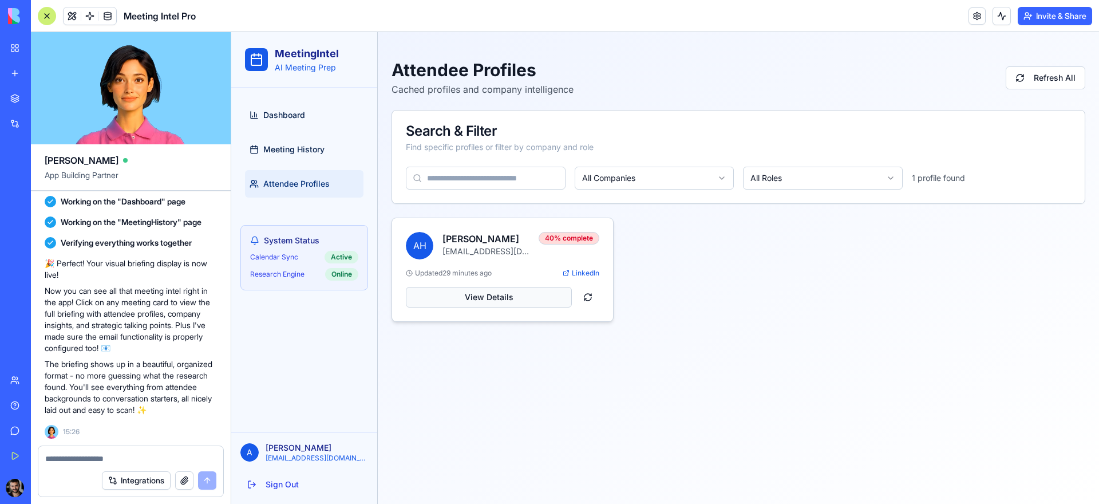
click at [489, 302] on button "View Details" at bounding box center [489, 297] width 166 height 21
click at [288, 159] on link "Meeting History" at bounding box center [304, 149] width 118 height 27
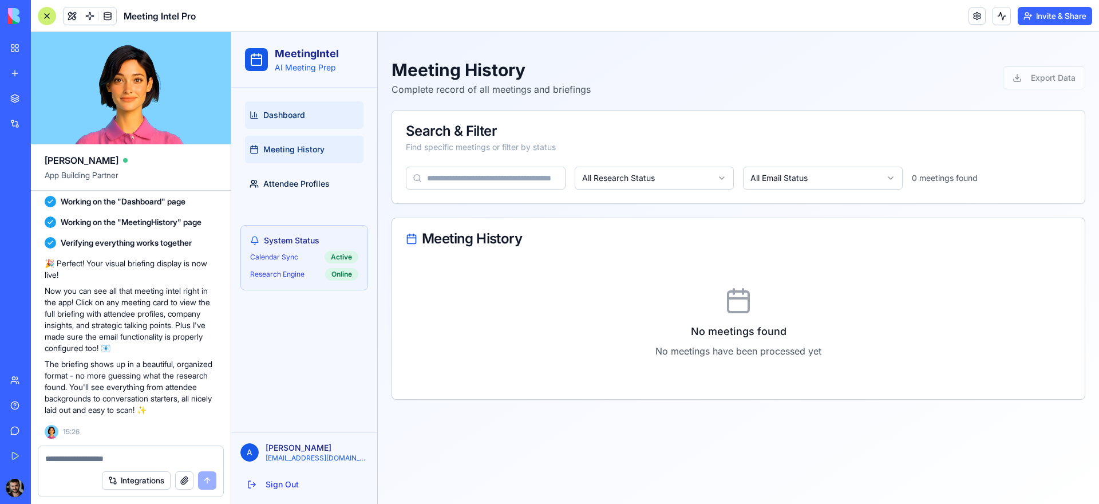
click at [298, 117] on span "Dashboard" at bounding box center [284, 114] width 42 height 11
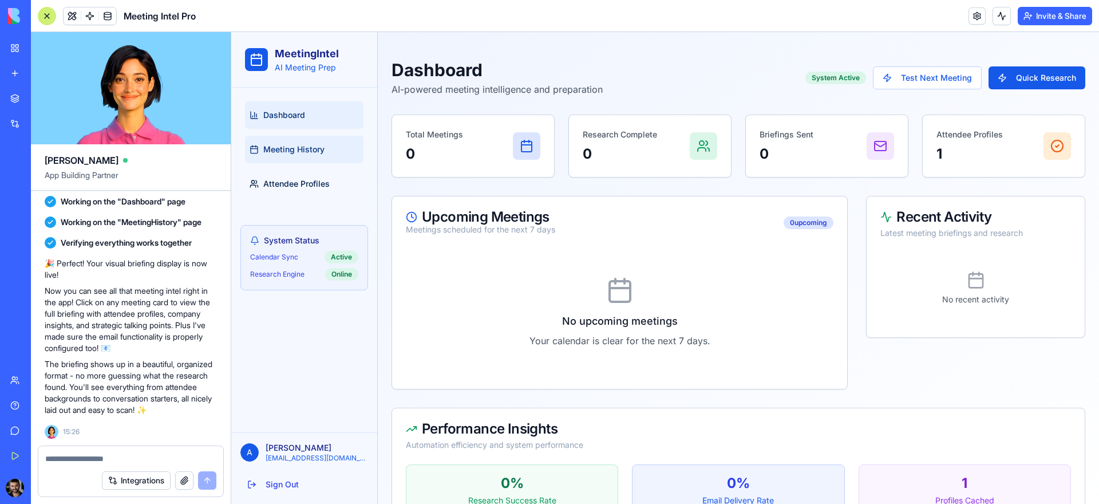
click at [295, 155] on span "Meeting History" at bounding box center [293, 149] width 61 height 11
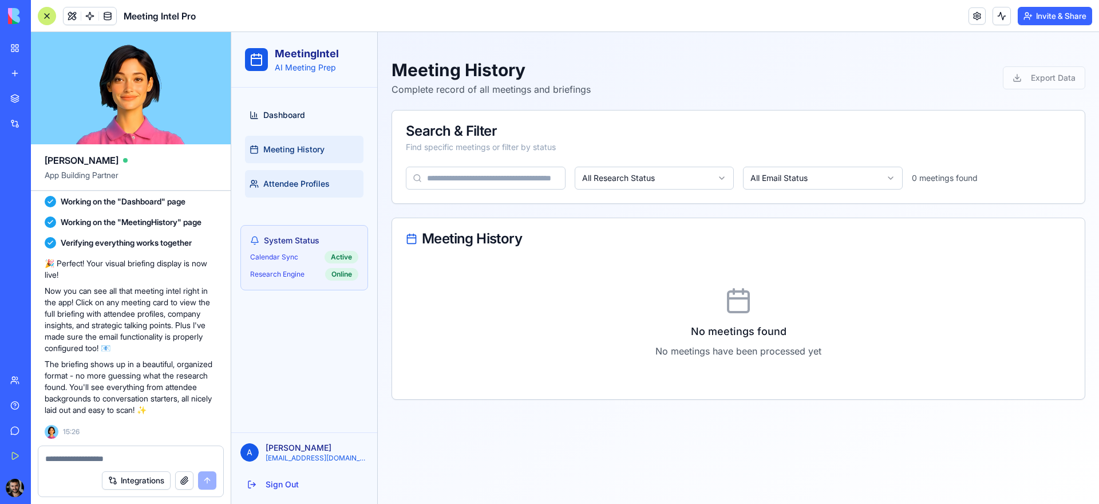
click at [307, 188] on span "Attendee Profiles" at bounding box center [296, 183] width 66 height 11
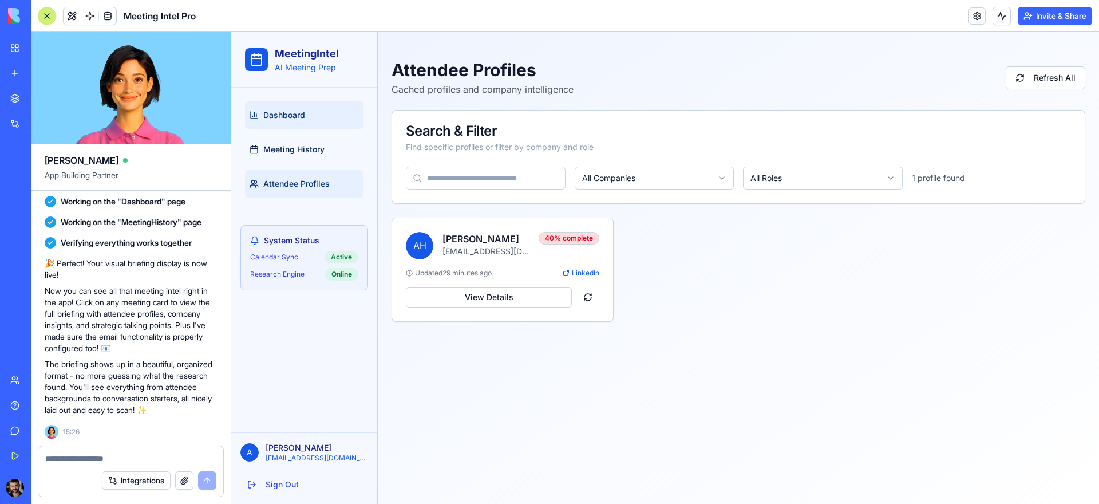
click at [283, 112] on span "Dashboard" at bounding box center [284, 114] width 42 height 11
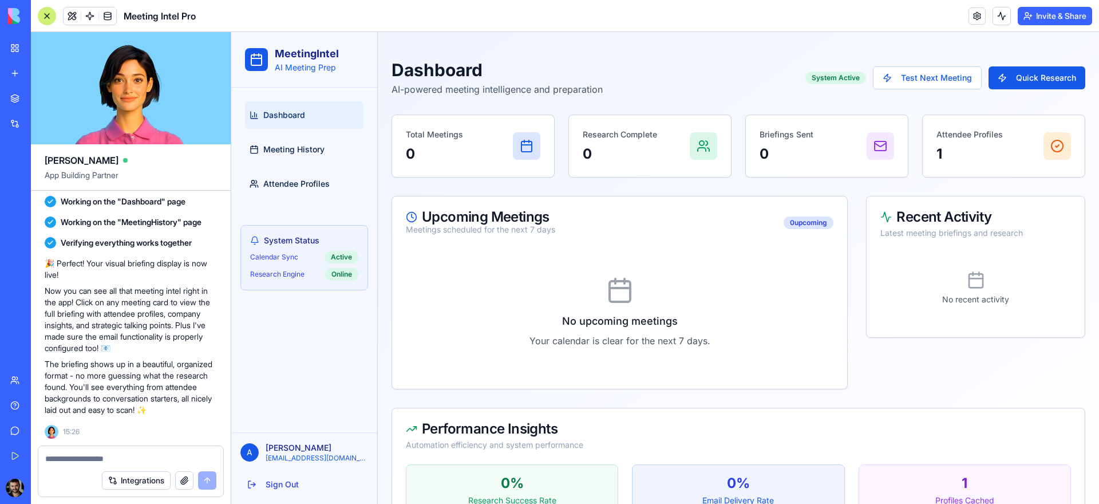
click at [53, 16] on div at bounding box center [47, 16] width 18 height 18
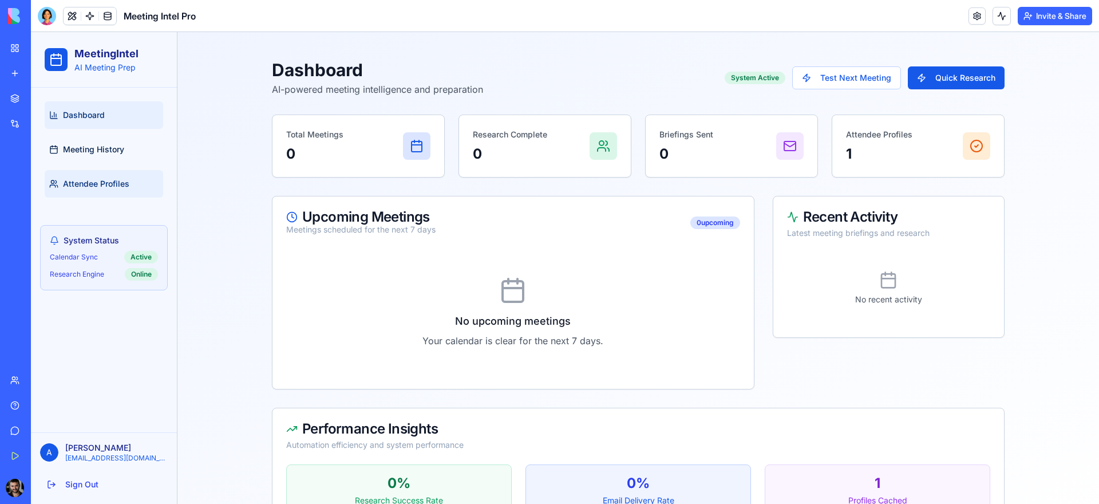
click at [115, 180] on span "Attendee Profiles" at bounding box center [96, 183] width 66 height 11
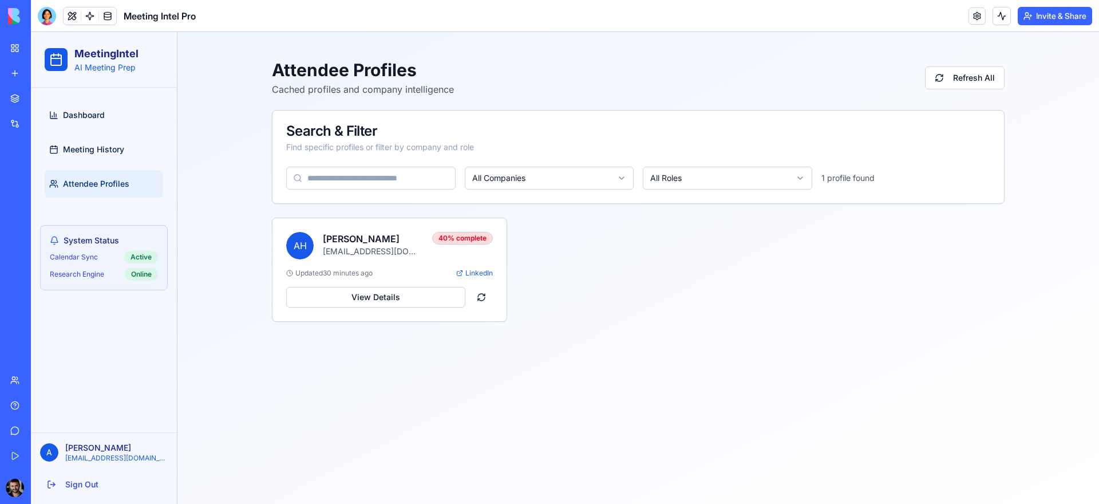
click at [42, 201] on div "LinkedIn Meeting Prep Assistant" at bounding box center [26, 203] width 32 height 11
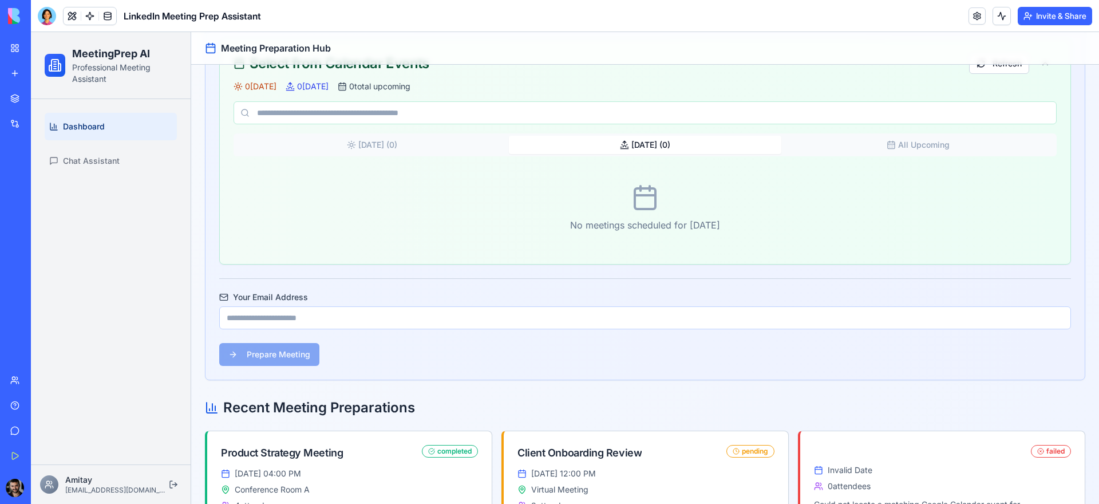
click at [587, 148] on button "Tomorrow ( 0 )" at bounding box center [645, 145] width 273 height 18
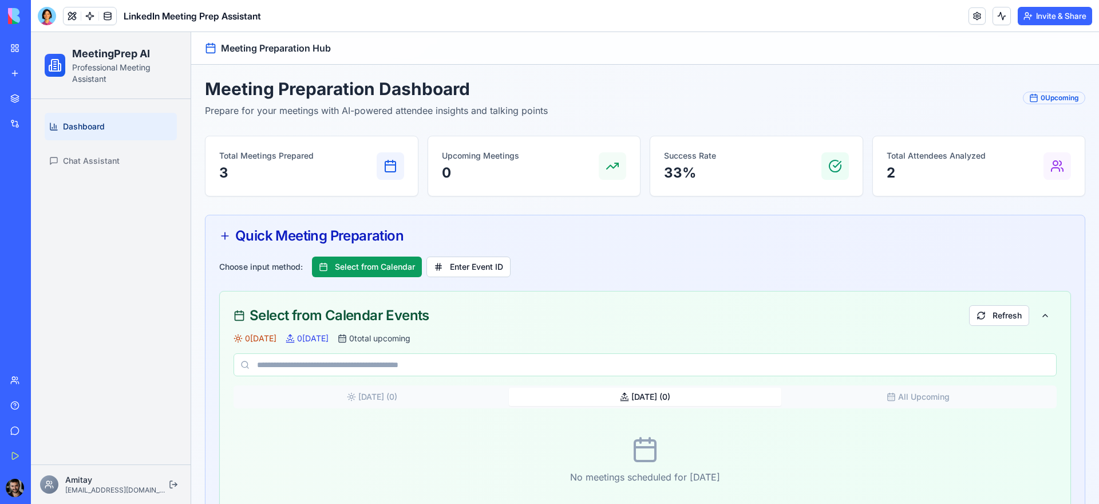
click at [42, 228] on div "Meeting Intel Pro" at bounding box center [26, 228] width 32 height 11
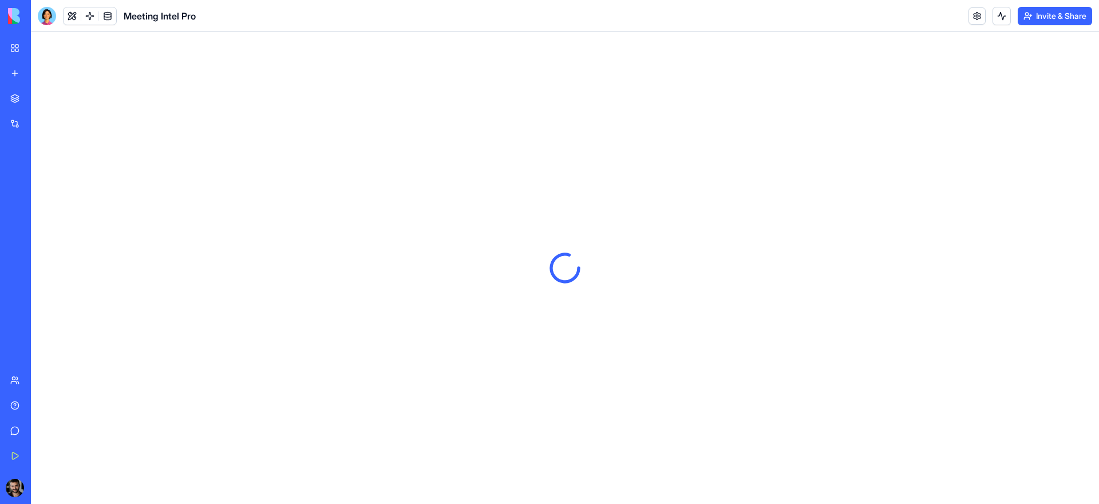
click at [42, 175] on div "Meeting Prep Agent" at bounding box center [26, 178] width 32 height 11
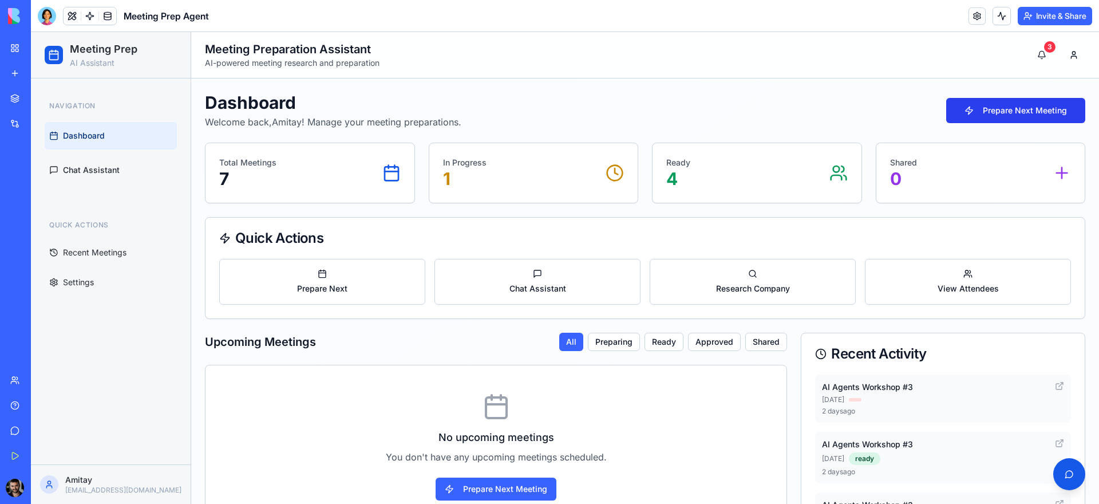
click at [1017, 115] on button "Prepare Next Meeting" at bounding box center [1015, 110] width 139 height 25
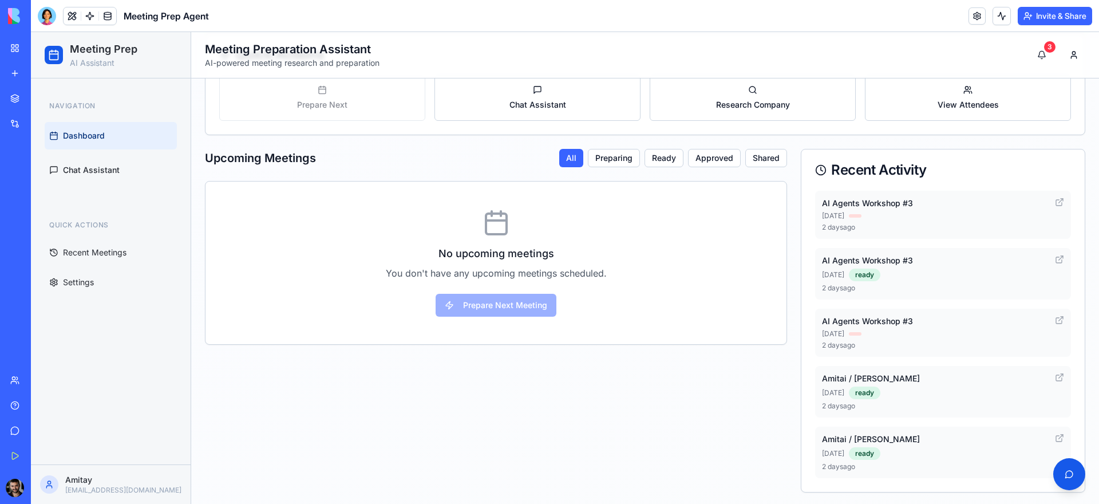
scroll to position [186, 0]
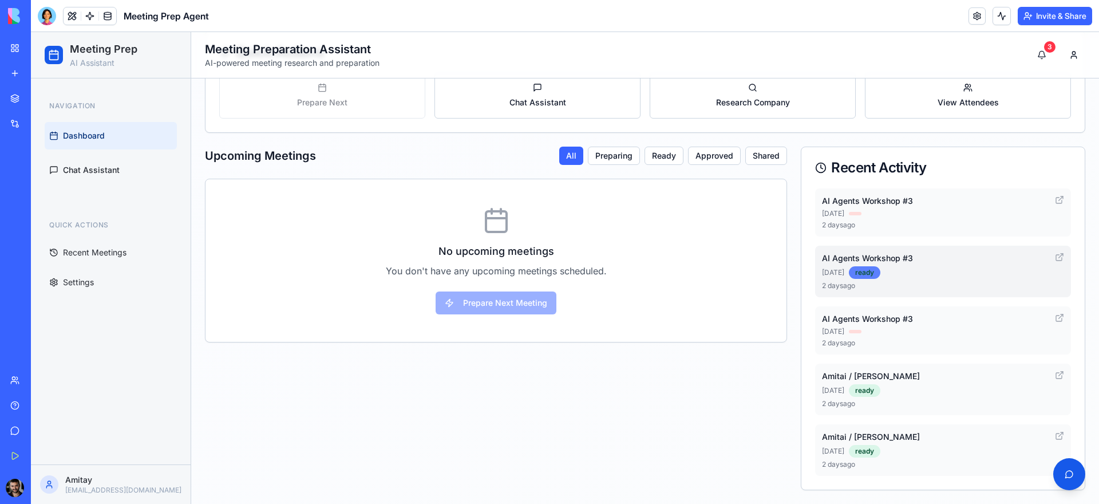
click at [859, 272] on div "ready" at bounding box center [864, 272] width 31 height 13
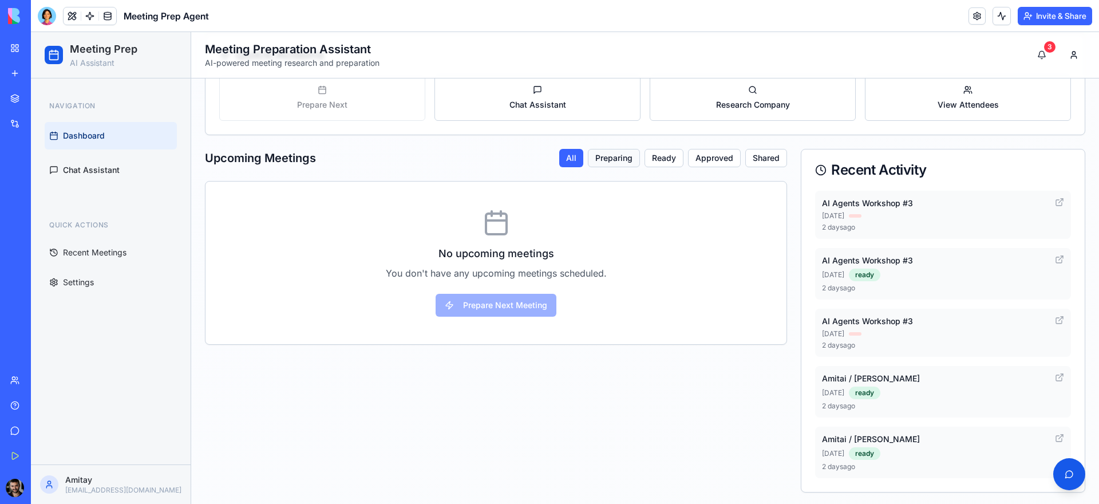
click at [601, 150] on button "Preparing" at bounding box center [614, 158] width 52 height 18
click at [659, 153] on button "Ready" at bounding box center [663, 158] width 39 height 18
click at [691, 159] on button "Approved" at bounding box center [714, 158] width 53 height 18
click at [751, 155] on button "Shared" at bounding box center [766, 158] width 42 height 18
click at [567, 155] on button "All" at bounding box center [571, 158] width 25 height 18
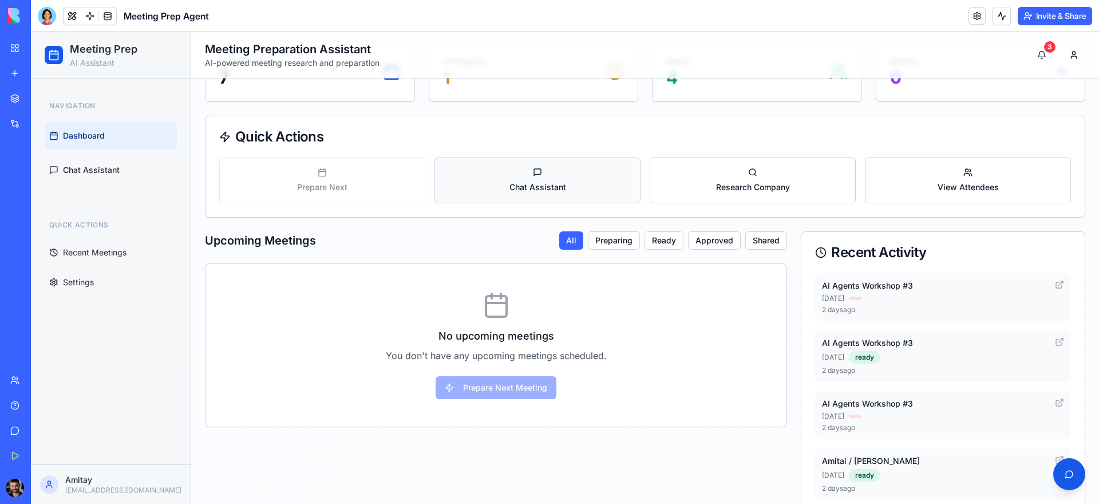
click at [542, 183] on span "Chat Assistant" at bounding box center [537, 186] width 57 height 11
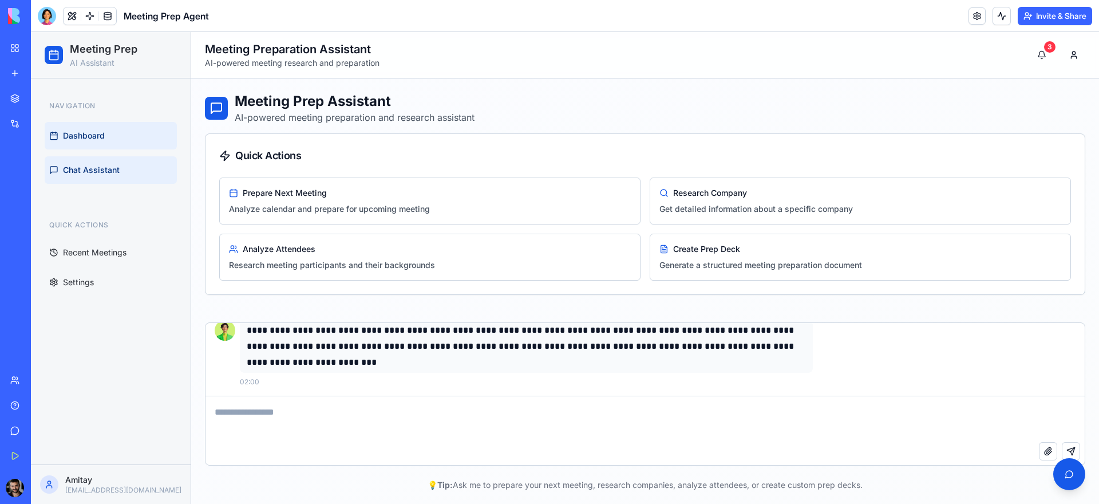
click at [95, 128] on link "Dashboard" at bounding box center [111, 135] width 132 height 27
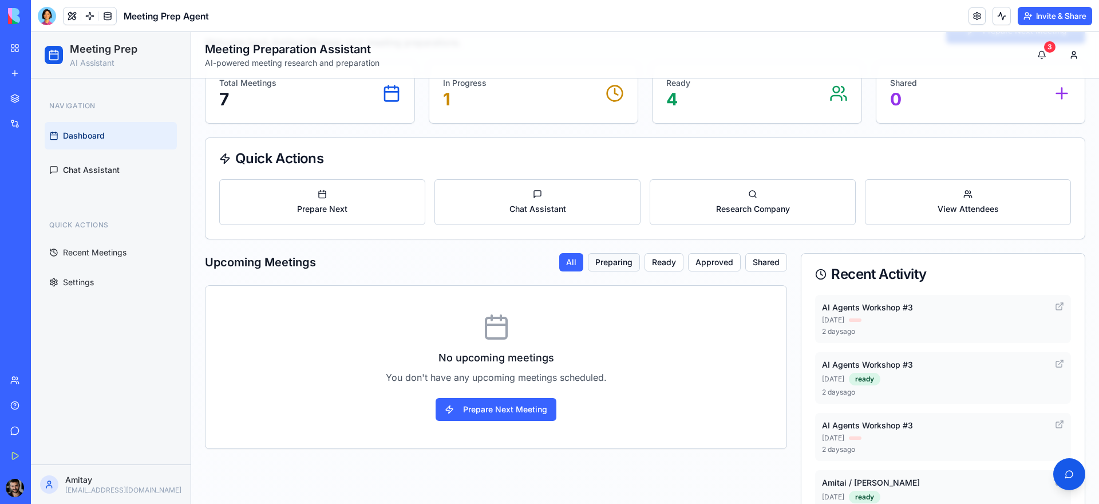
scroll to position [72, 0]
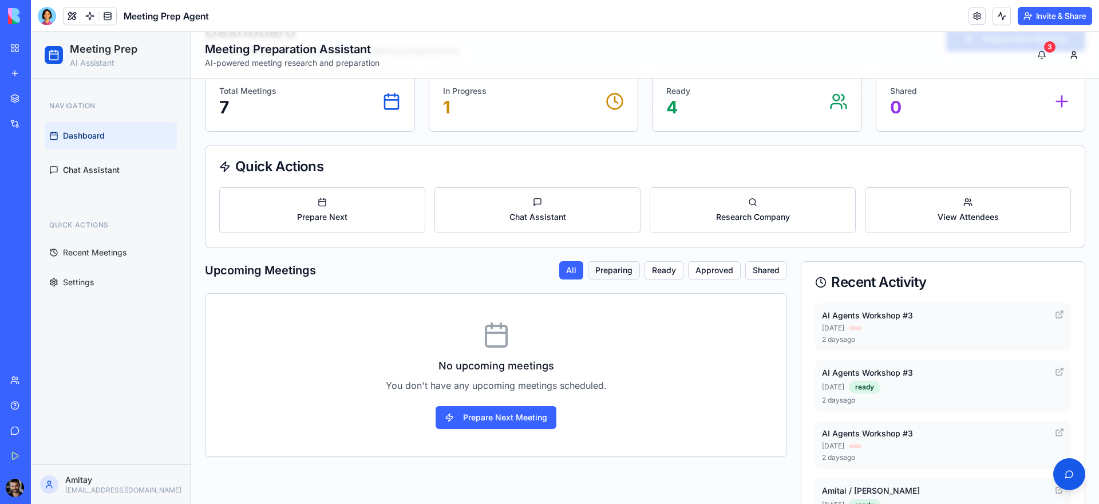
click at [634, 270] on button "Preparing" at bounding box center [614, 270] width 52 height 18
click at [654, 271] on button "Ready" at bounding box center [663, 270] width 39 height 18
click at [720, 276] on button "Approved" at bounding box center [714, 270] width 53 height 18
click at [771, 278] on button "Shared" at bounding box center [766, 270] width 42 height 18
drag, startPoint x: 538, startPoint y: 271, endPoint x: 547, endPoint y: 272, distance: 8.7
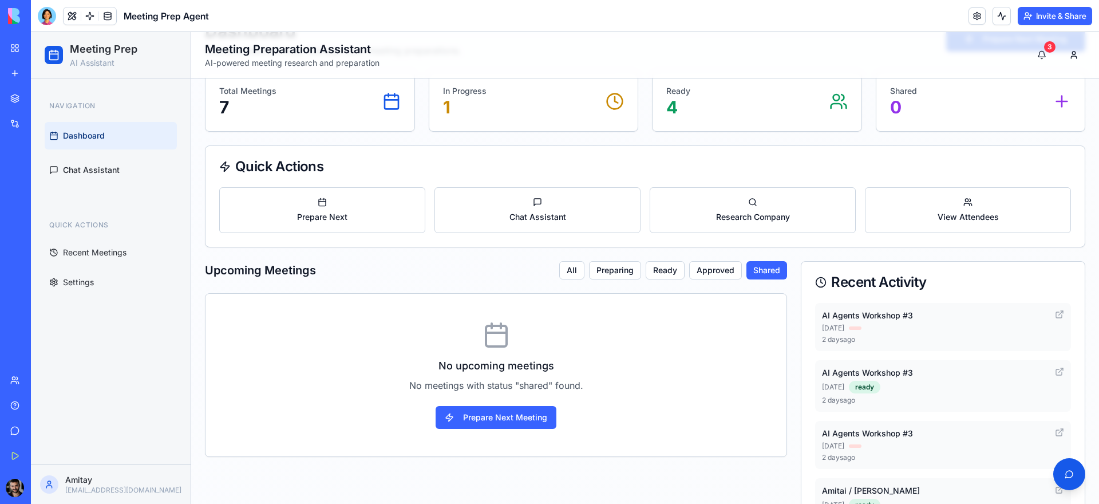
click at [540, 271] on div "Upcoming Meetings All Preparing Ready Approved Shared" at bounding box center [496, 270] width 582 height 18
click at [566, 272] on button "All" at bounding box center [571, 270] width 25 height 18
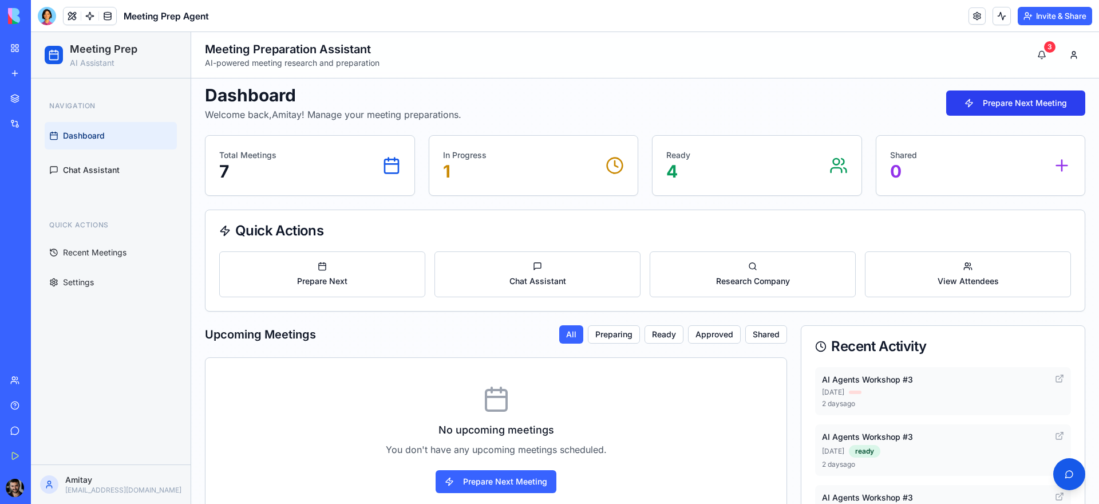
scroll to position [0, 0]
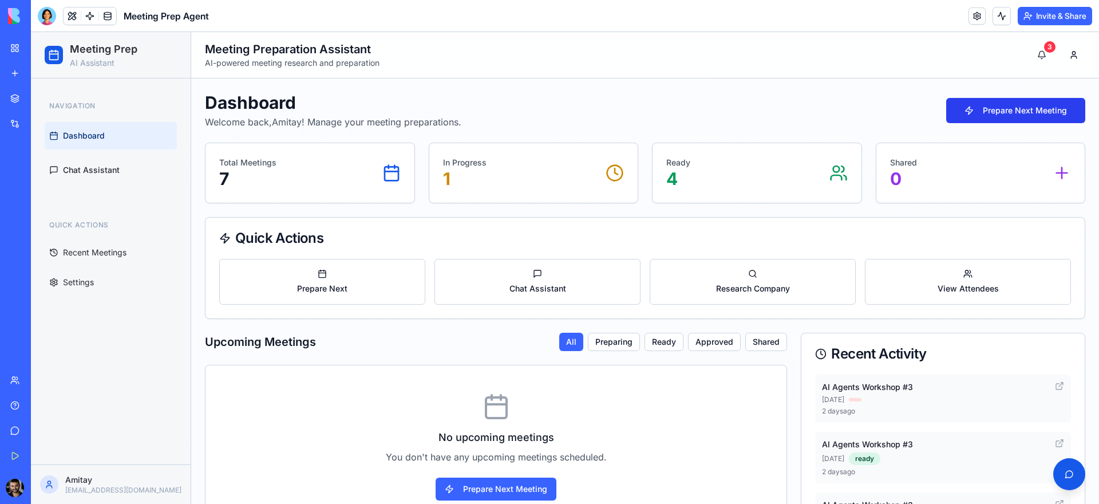
click at [1001, 110] on button "Prepare Next Meeting" at bounding box center [1015, 110] width 139 height 25
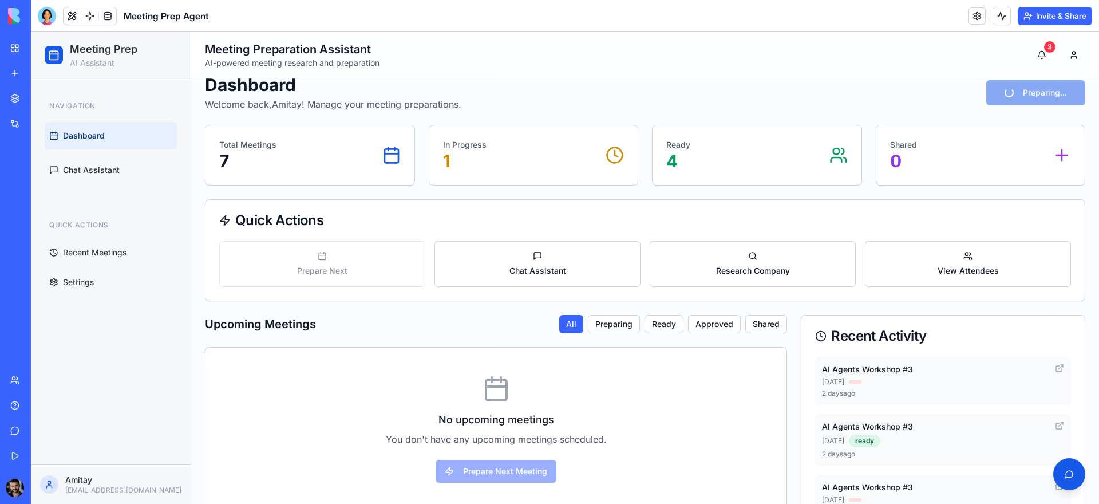
scroll to position [74, 0]
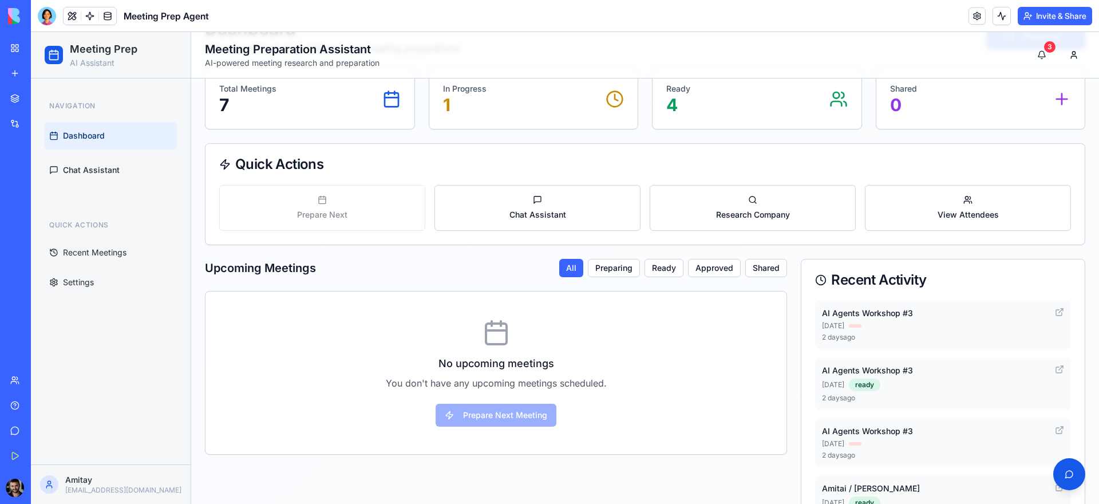
click at [671, 105] on p "4" at bounding box center [678, 104] width 24 height 21
click at [1056, 365] on icon at bounding box center [1059, 368] width 6 height 6
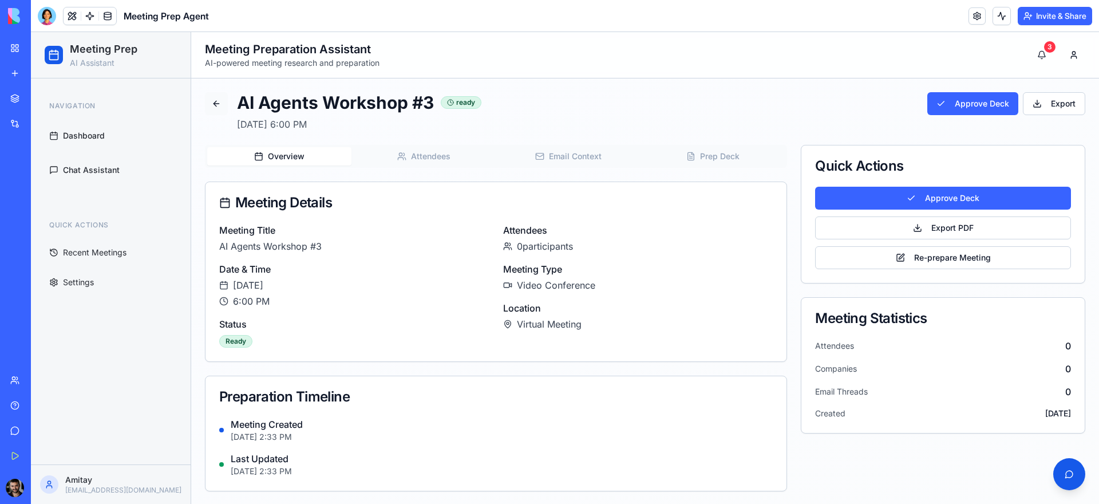
click at [205, 100] on button at bounding box center [216, 103] width 23 height 23
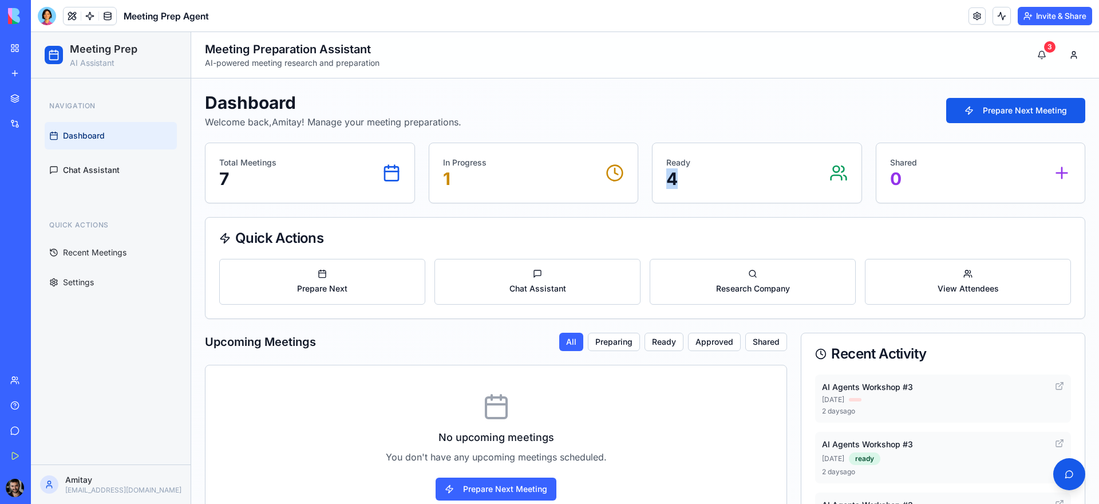
drag, startPoint x: 718, startPoint y: 165, endPoint x: 707, endPoint y: 170, distance: 11.3
click at [707, 170] on div "Ready 4" at bounding box center [756, 173] width 181 height 32
click at [672, 158] on p "Ready" at bounding box center [678, 162] width 24 height 11
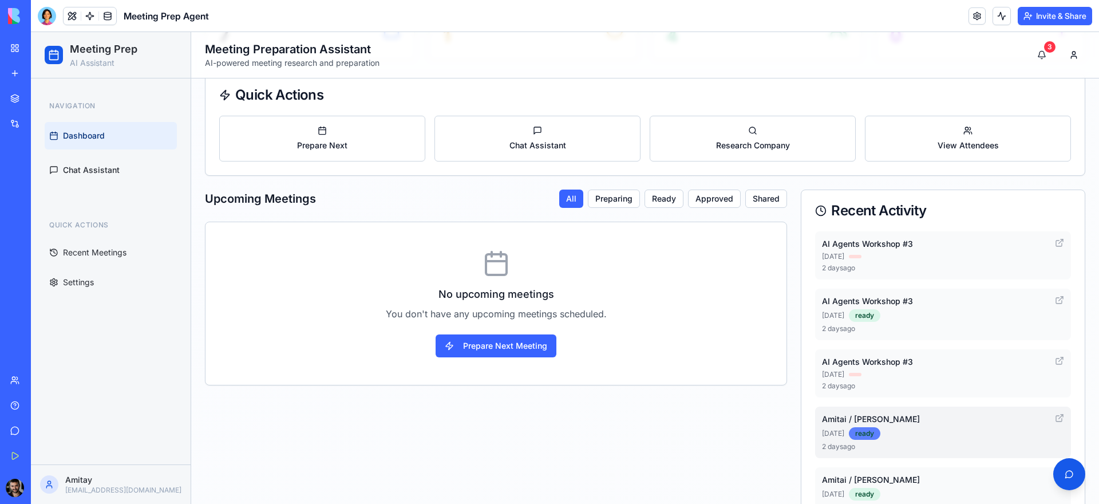
scroll to position [186, 0]
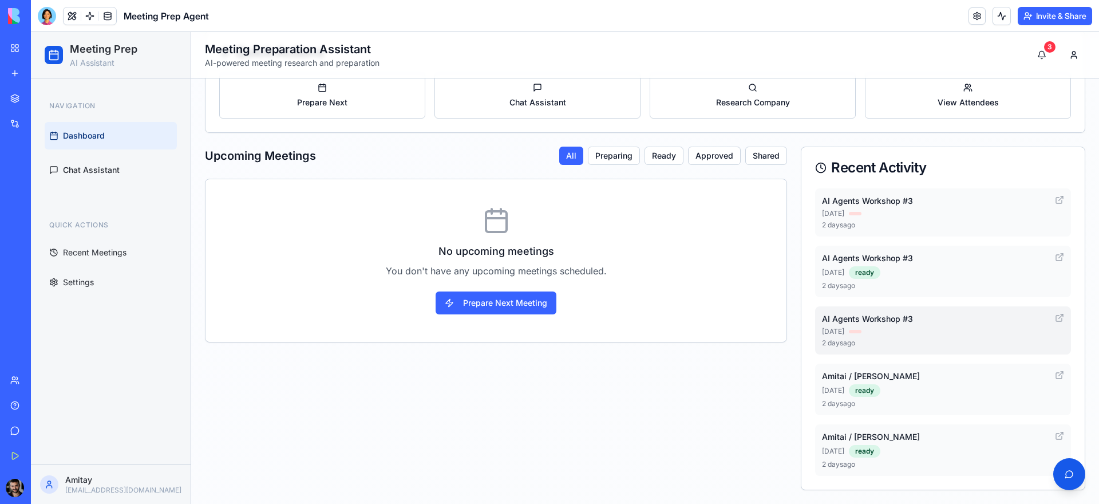
click at [860, 312] on div "AI Agents Workshop #3 Sep 14 2 days ago" at bounding box center [943, 330] width 256 height 48
drag, startPoint x: 885, startPoint y: 347, endPoint x: 861, endPoint y: 380, distance: 40.6
click at [882, 344] on div "AI Agents Workshop #3 Sep 14 2 days ago" at bounding box center [943, 330] width 256 height 48
click at [854, 395] on div "ready" at bounding box center [864, 390] width 31 height 13
click at [1056, 377] on icon at bounding box center [1059, 376] width 6 height 6
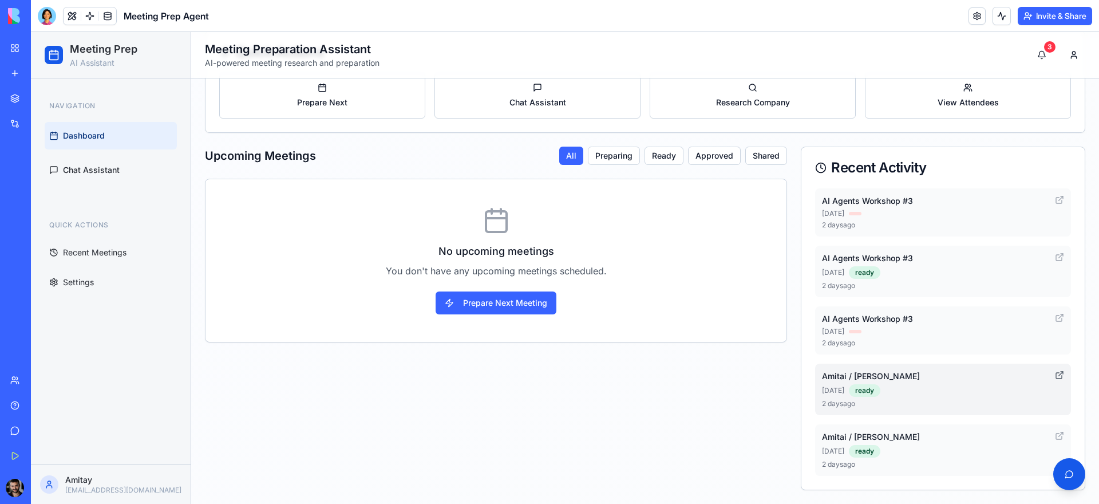
scroll to position [0, 0]
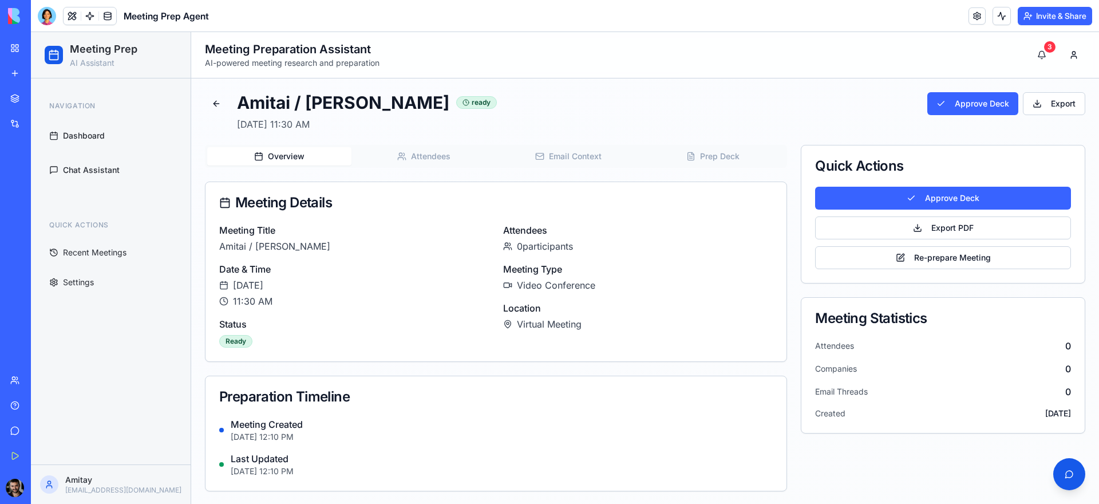
scroll to position [1, 0]
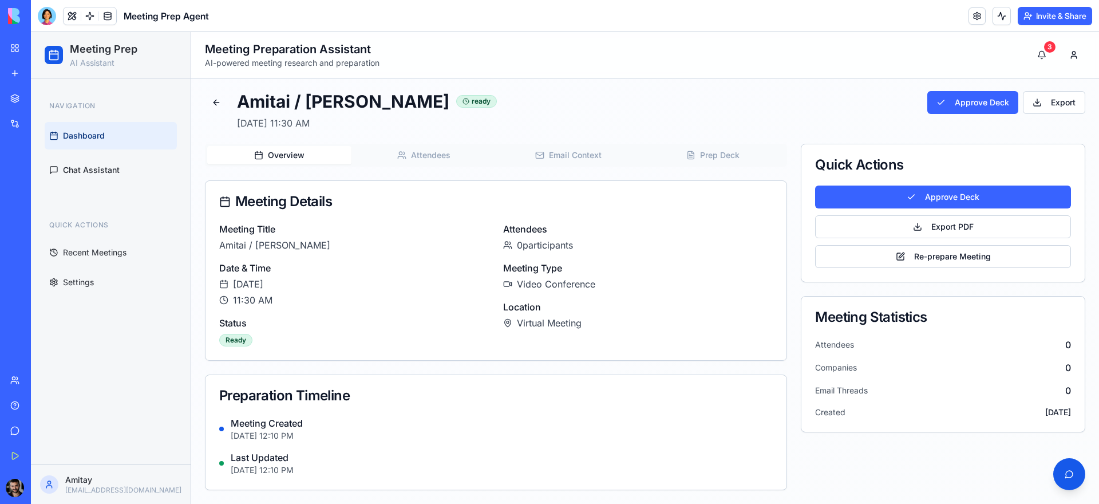
click at [85, 135] on span "Dashboard" at bounding box center [84, 135] width 42 height 11
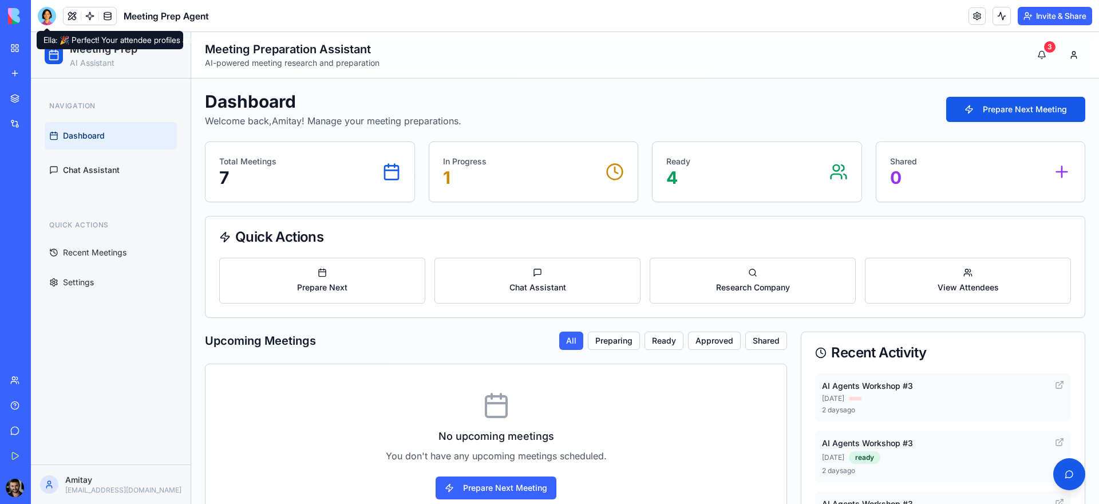
click at [46, 11] on div at bounding box center [47, 16] width 18 height 18
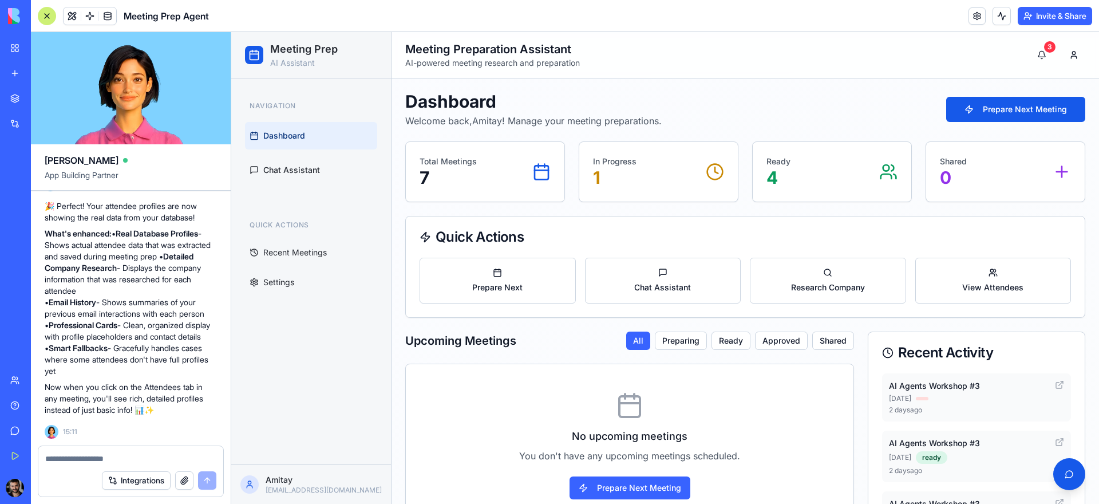
click at [17, 47] on link "My Workspace" at bounding box center [26, 48] width 46 height 23
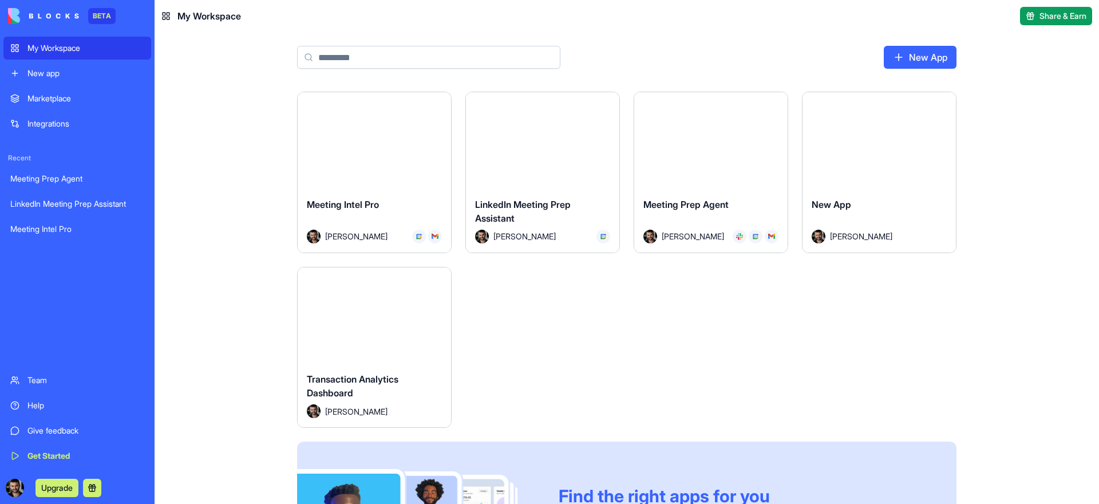
click at [35, 74] on div "New app" at bounding box center [85, 73] width 117 height 11
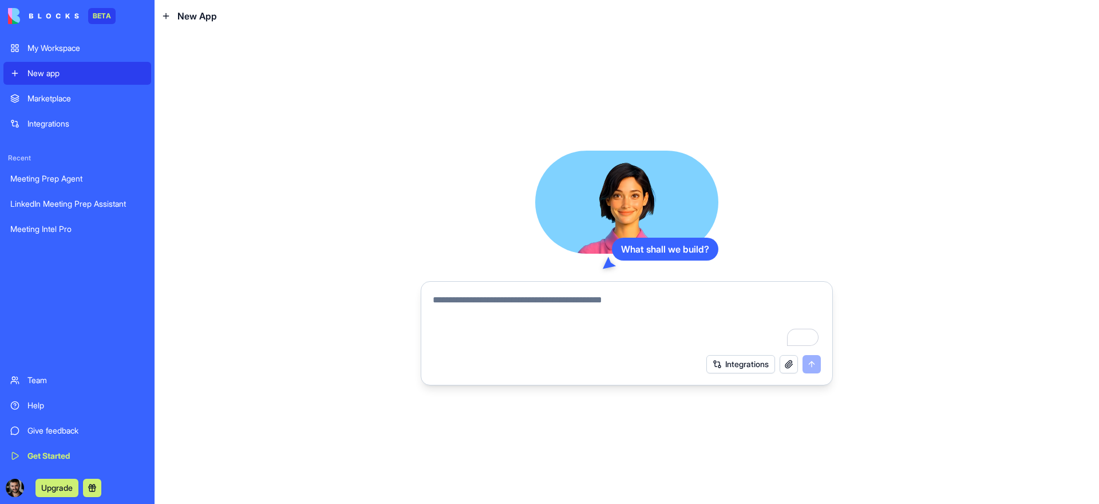
click at [738, 361] on button "Integrations" at bounding box center [740, 364] width 69 height 18
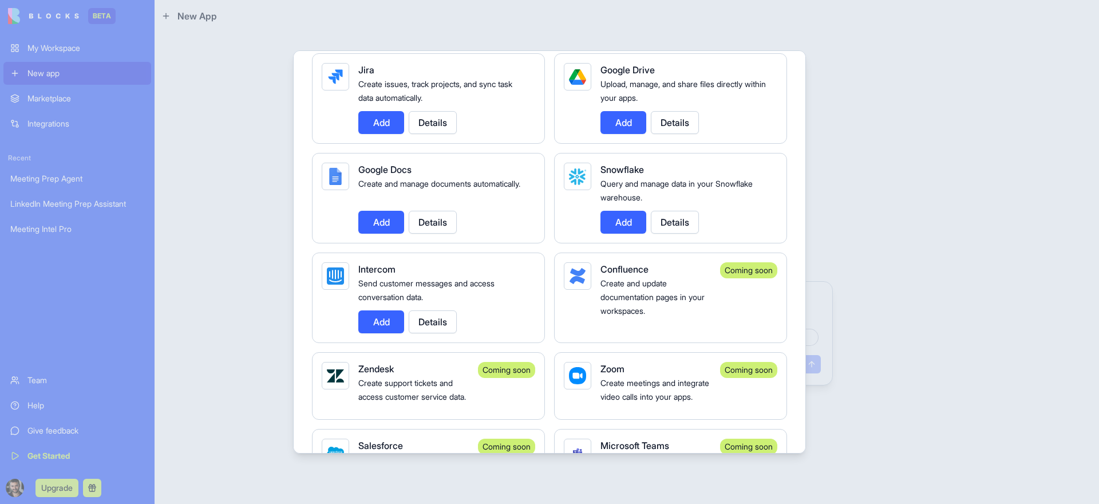
scroll to position [796, 0]
click at [387, 221] on button "Add" at bounding box center [381, 221] width 46 height 23
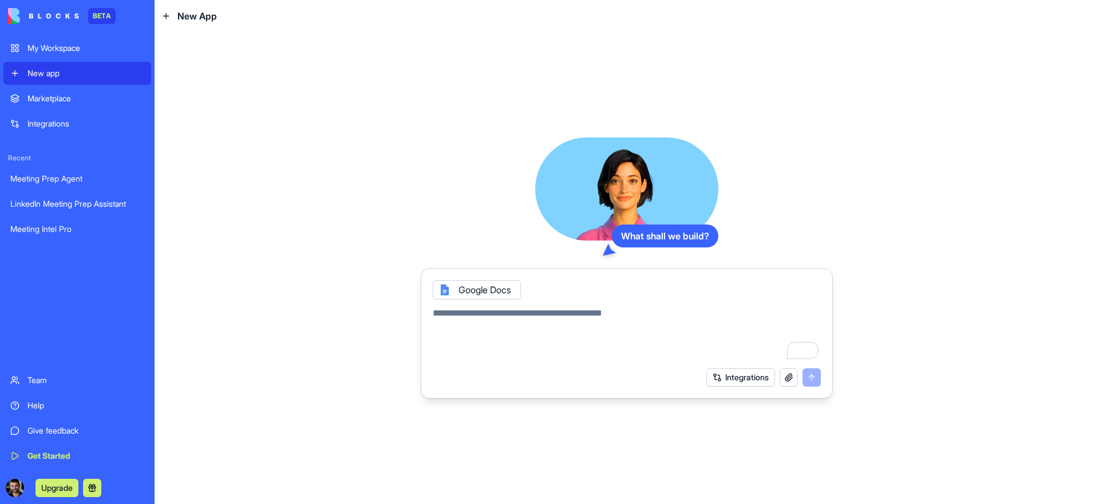
click at [735, 381] on button "Integrations" at bounding box center [740, 377] width 69 height 18
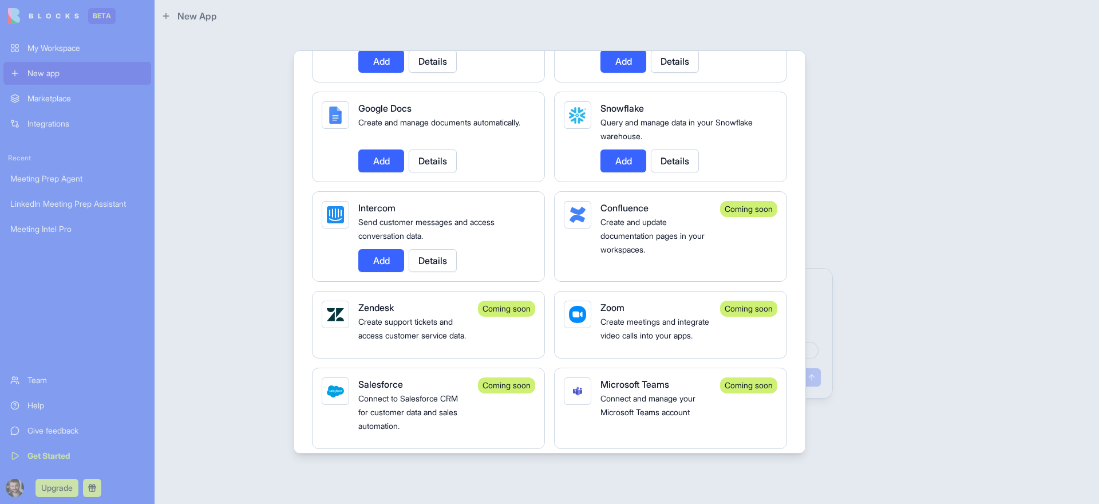
scroll to position [842, 0]
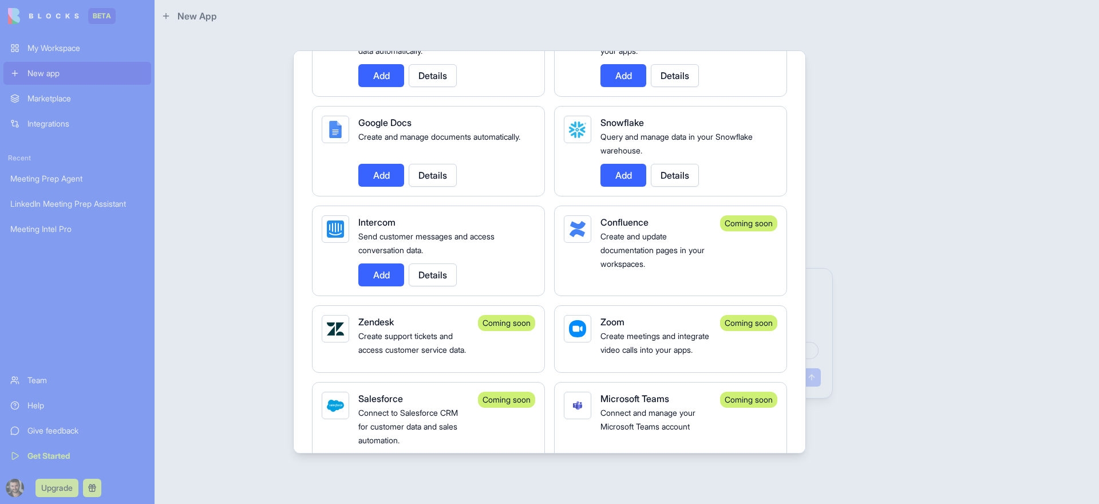
click at [958, 316] on div at bounding box center [549, 252] width 1099 height 504
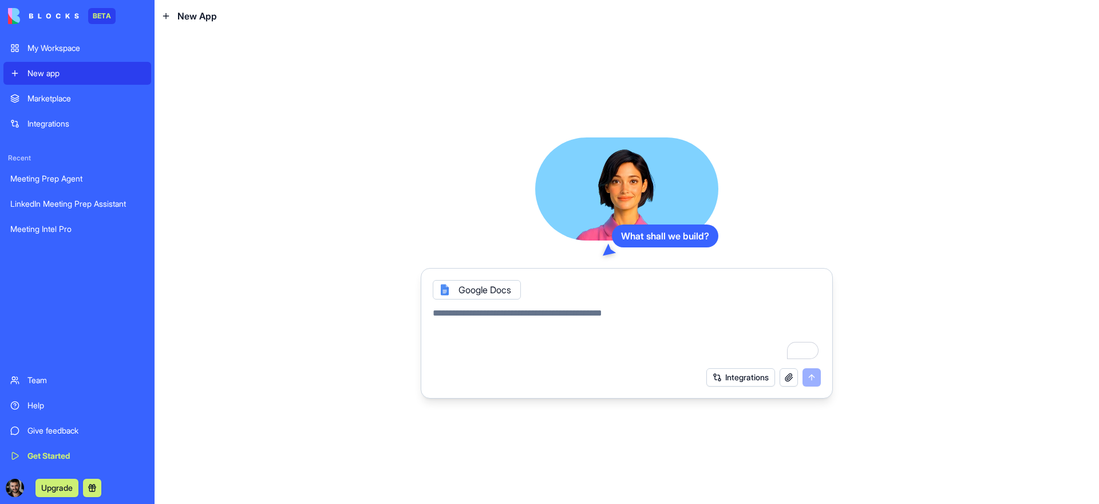
click at [564, 307] on textarea "To enrich screen reader interactions, please activate Accessibility in Grammarl…" at bounding box center [627, 333] width 388 height 55
click at [549, 319] on textarea "To enrich screen reader interactions, please activate Accessibility in Grammarl…" at bounding box center [627, 333] width 388 height 55
click at [474, 288] on div "Google Docs" at bounding box center [477, 289] width 88 height 19
click at [502, 294] on div "Google Docs" at bounding box center [477, 289] width 88 height 19
click at [500, 314] on textarea "To enrich screen reader interactions, please activate Accessibility in Grammarl…" at bounding box center [627, 333] width 388 height 55
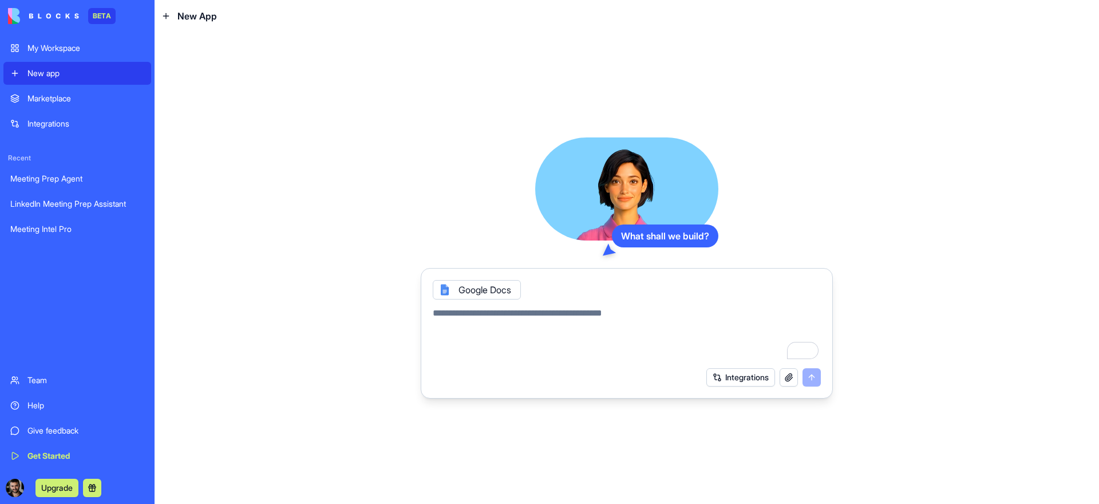
click at [788, 377] on button "button" at bounding box center [788, 377] width 18 height 18
click at [534, 314] on textarea "To enrich screen reader interactions, please activate Accessibility in Grammarl…" at bounding box center [627, 333] width 388 height 55
click at [727, 385] on button "Integrations" at bounding box center [740, 377] width 69 height 18
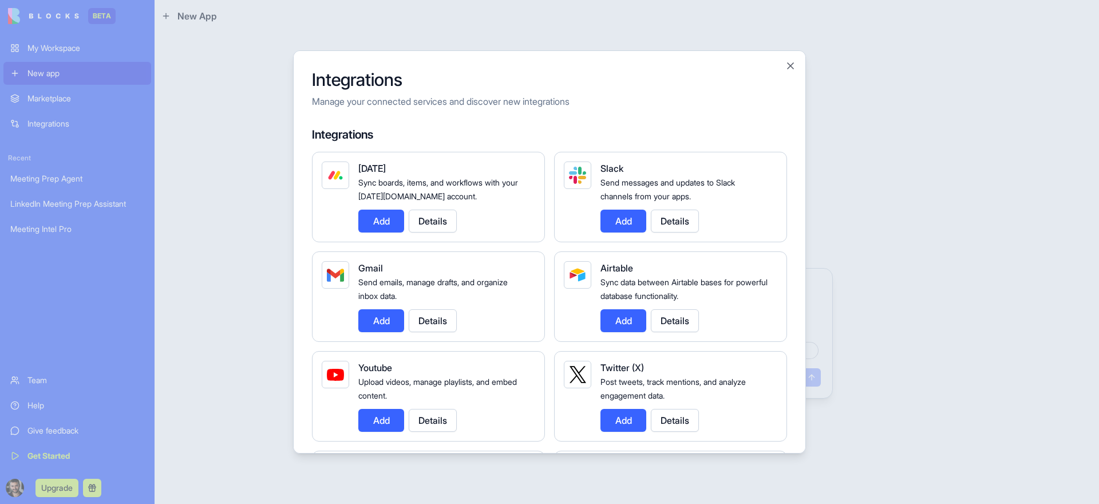
click at [387, 326] on button "Add" at bounding box center [381, 320] width 46 height 23
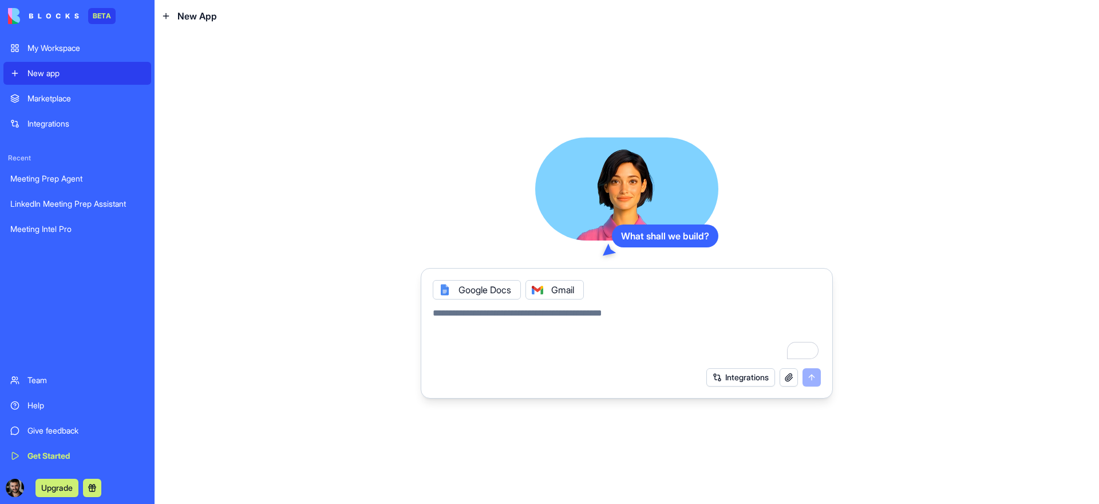
click at [764, 371] on button "Integrations" at bounding box center [740, 377] width 69 height 18
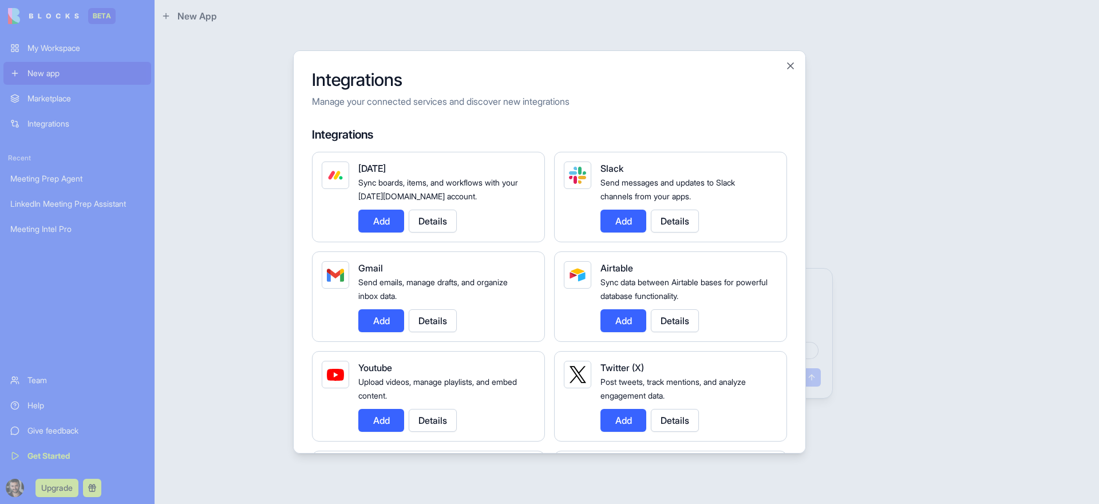
click at [850, 312] on div at bounding box center [549, 252] width 1099 height 504
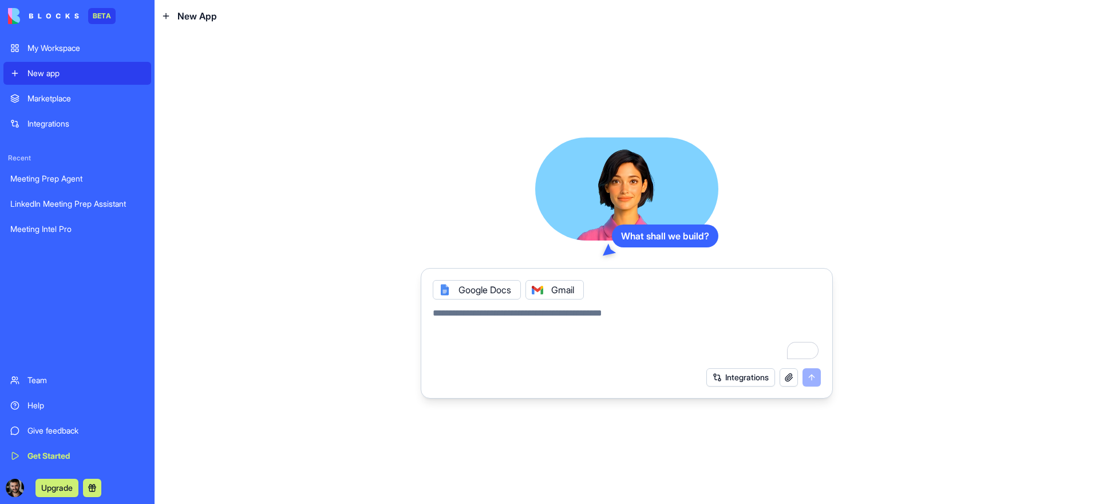
click at [695, 317] on textarea "To enrich screen reader interactions, please activate Accessibility in Grammarl…" at bounding box center [627, 333] width 388 height 55
paste textarea "**********"
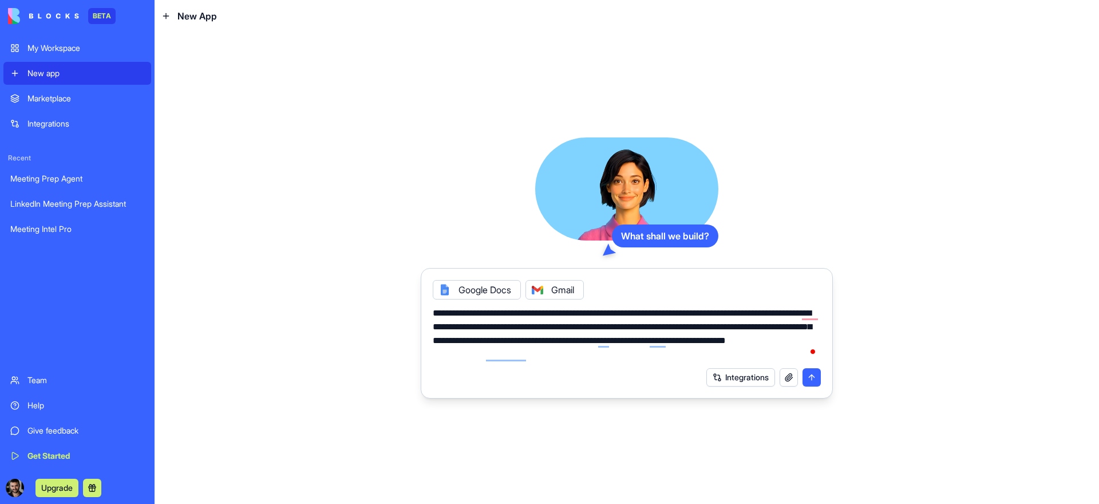
click at [790, 380] on button "button" at bounding box center [788, 377] width 18 height 18
click at [784, 375] on button "button" at bounding box center [788, 377] width 18 height 18
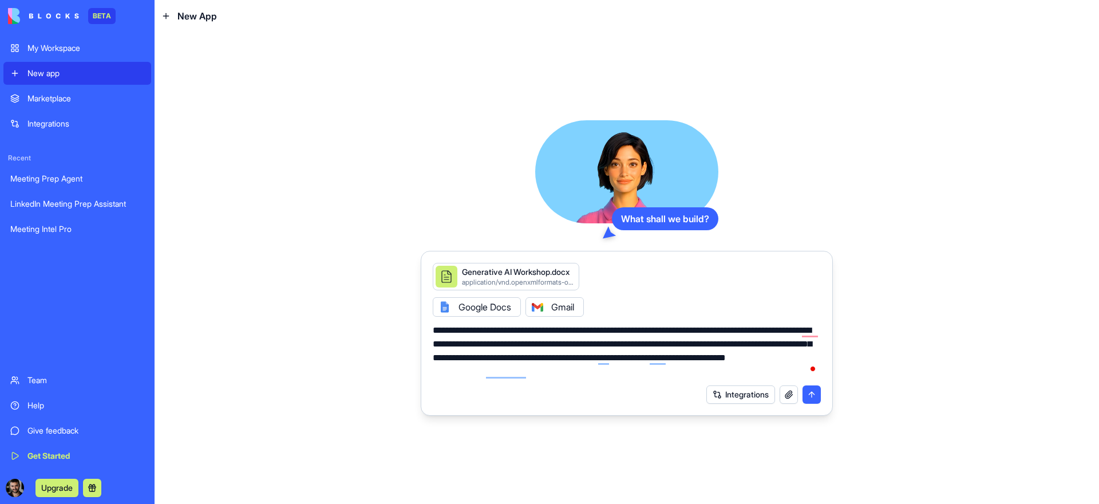
click at [599, 372] on textarea "**********" at bounding box center [627, 350] width 388 height 55
paste textarea "**********"
type textarea "**********"
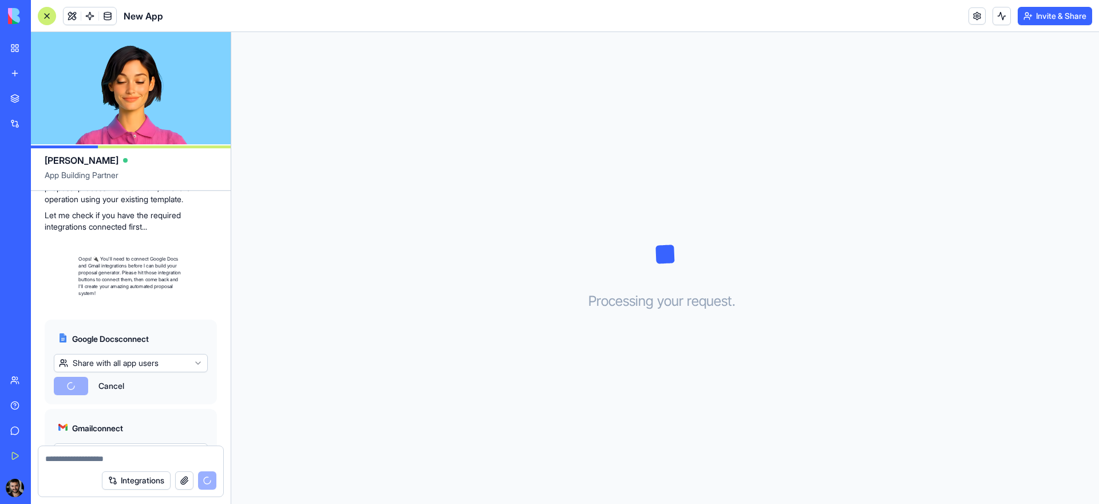
scroll to position [331, 0]
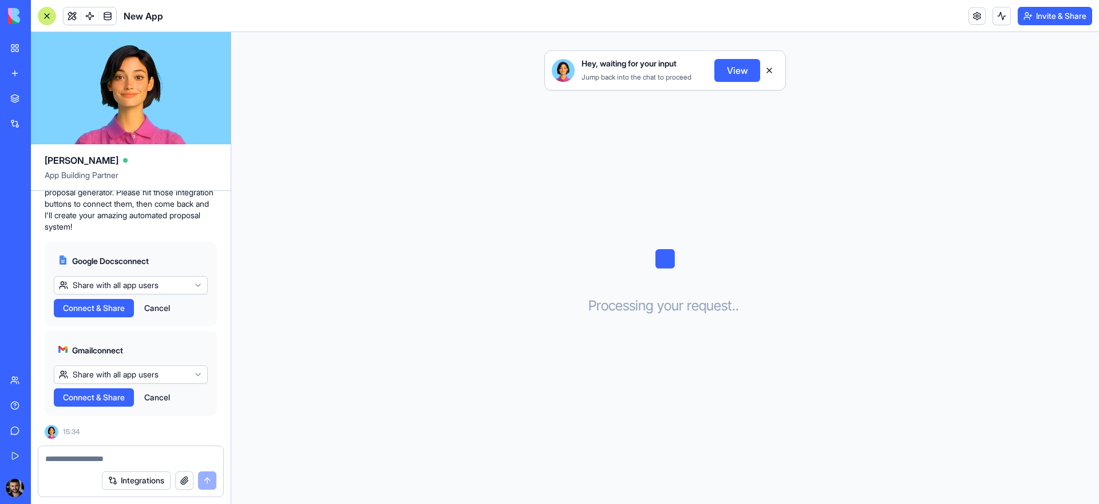
click at [94, 311] on span "Connect & Share" at bounding box center [94, 307] width 62 height 11
click at [164, 290] on html "BETA My Workspace New app Marketplace Integrations Recent LinkedIn Meeting Prep…" at bounding box center [549, 252] width 1099 height 504
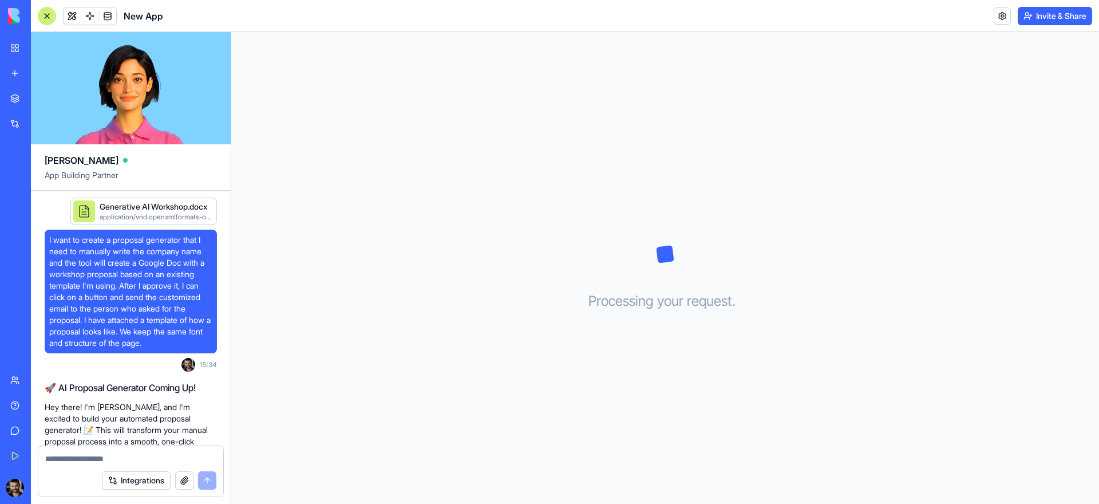
scroll to position [510, 0]
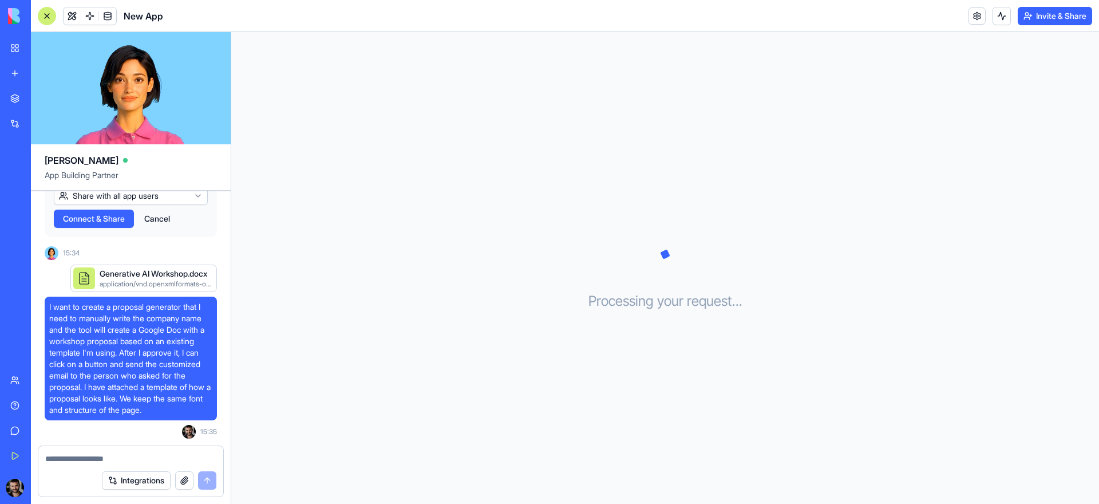
click at [11, 42] on link "My Workspace" at bounding box center [26, 48] width 46 height 23
click at [42, 46] on div "My Workspace" at bounding box center [34, 47] width 15 height 11
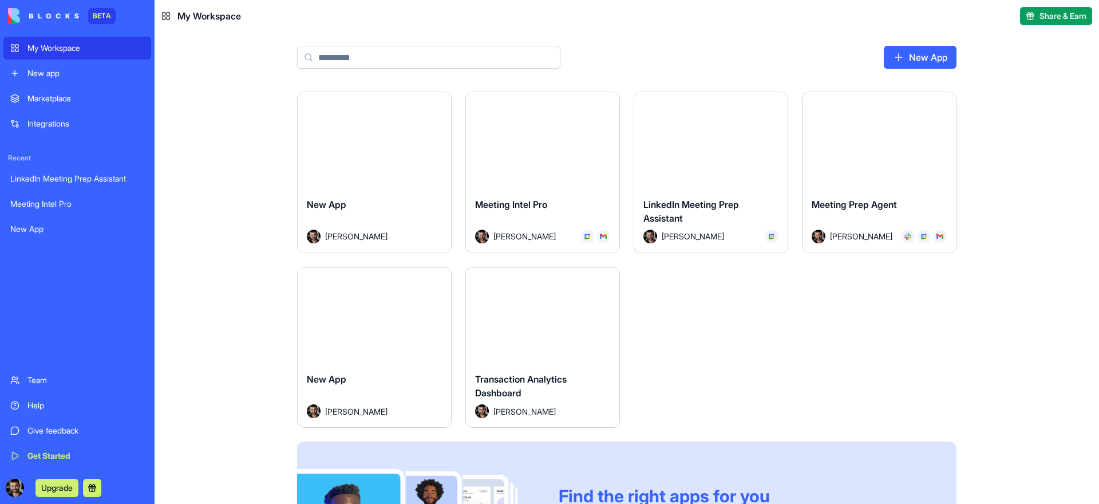
click at [435, 105] on html "BETA My Workspace New app Marketplace Integrations Recent LinkedIn Meeting Prep…" at bounding box center [549, 252] width 1099 height 504
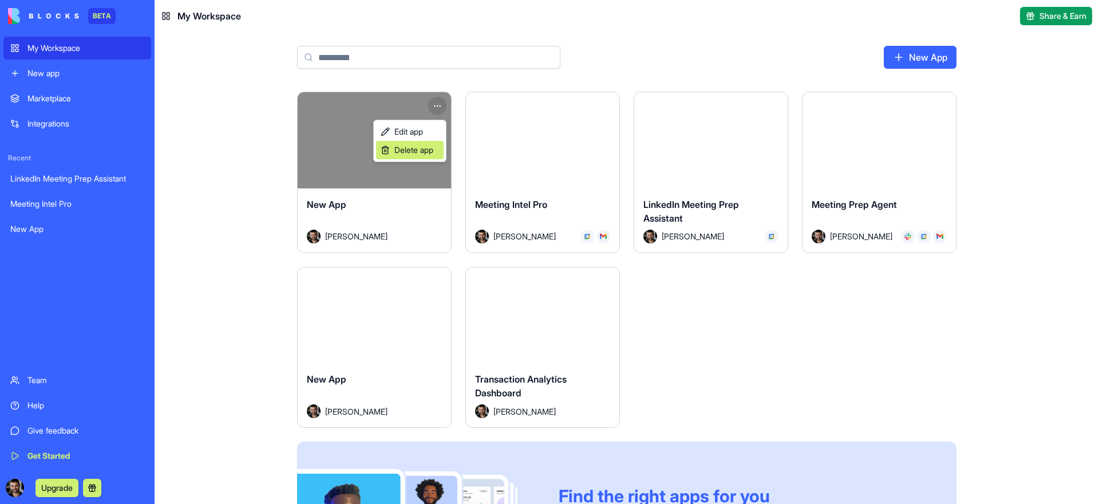
click at [432, 151] on span "Delete app" at bounding box center [413, 149] width 39 height 11
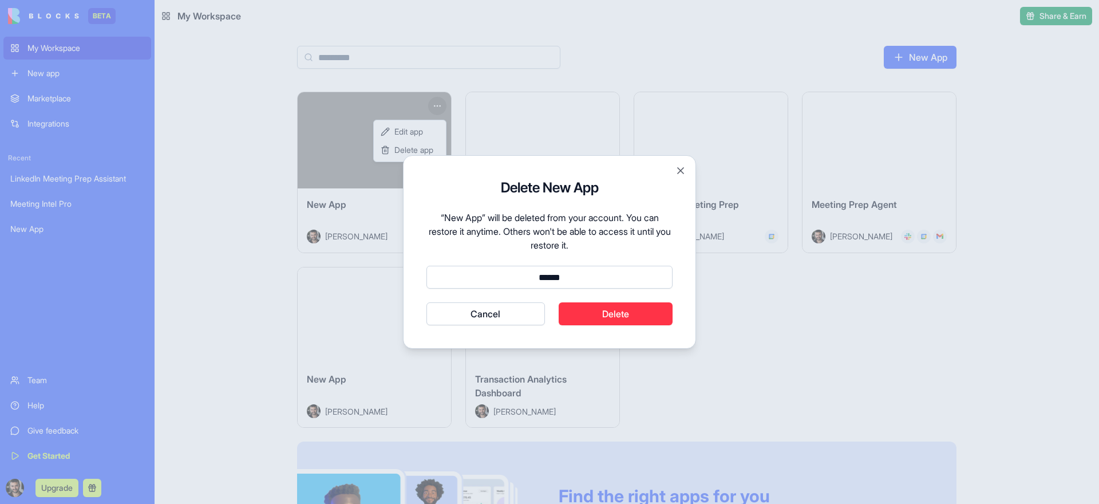
type input "******"
click at [663, 326] on div "Delete New App “New App” will be deleted from your account. You can restore it …" at bounding box center [549, 251] width 293 height 193
click at [659, 318] on button "Delete" at bounding box center [615, 313] width 114 height 23
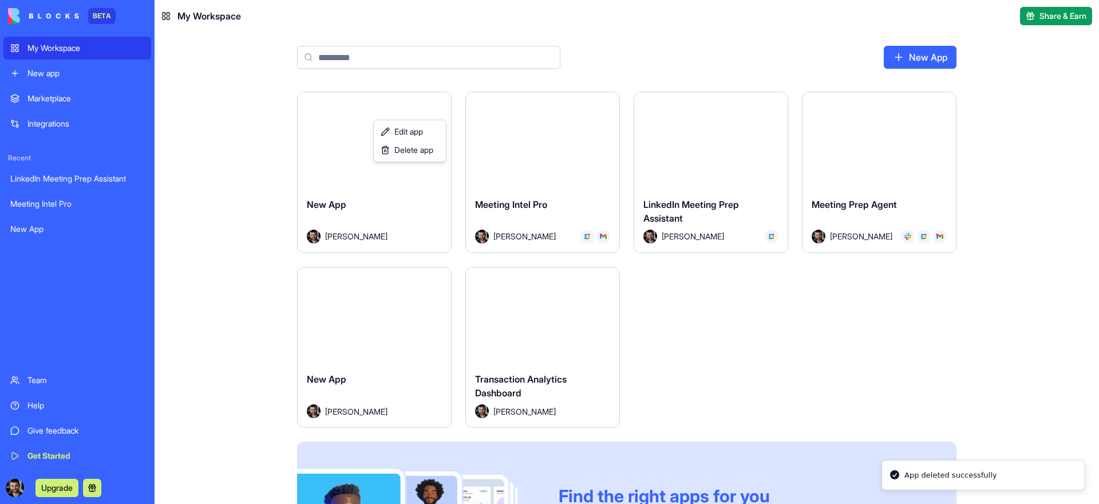
click at [561, 168] on html "BETA My Workspace New app Marketplace Integrations Recent LinkedIn Meeting Prep…" at bounding box center [549, 252] width 1099 height 504
click at [549, 134] on button "Launch" at bounding box center [543, 140] width 86 height 23
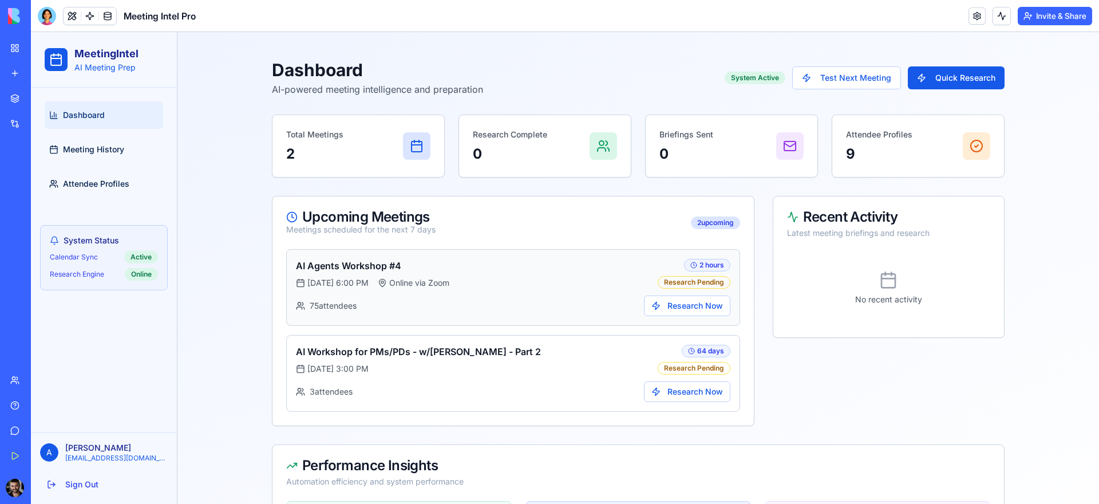
click at [508, 281] on div "[DATE] 6:00 PM Online via Zoom" at bounding box center [477, 282] width 362 height 11
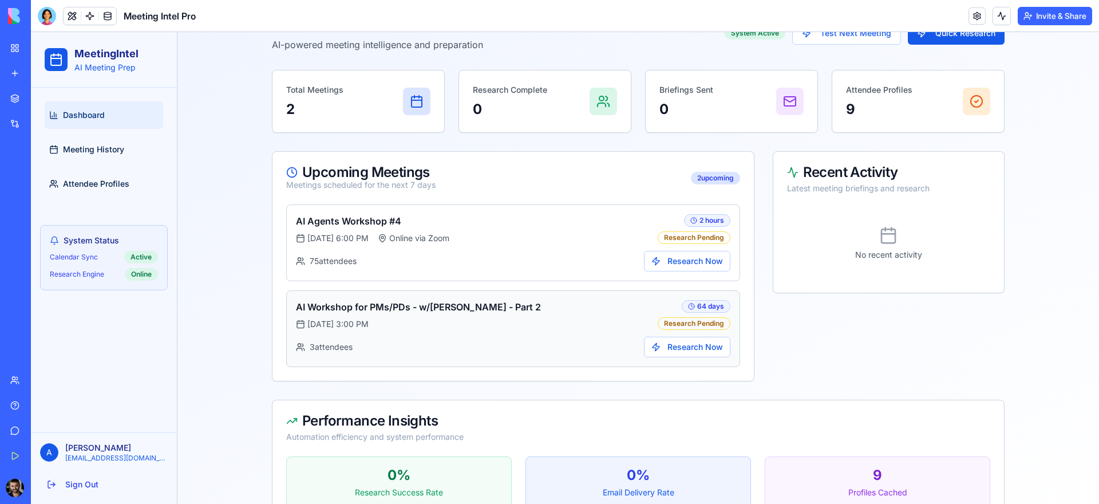
scroll to position [77, 0]
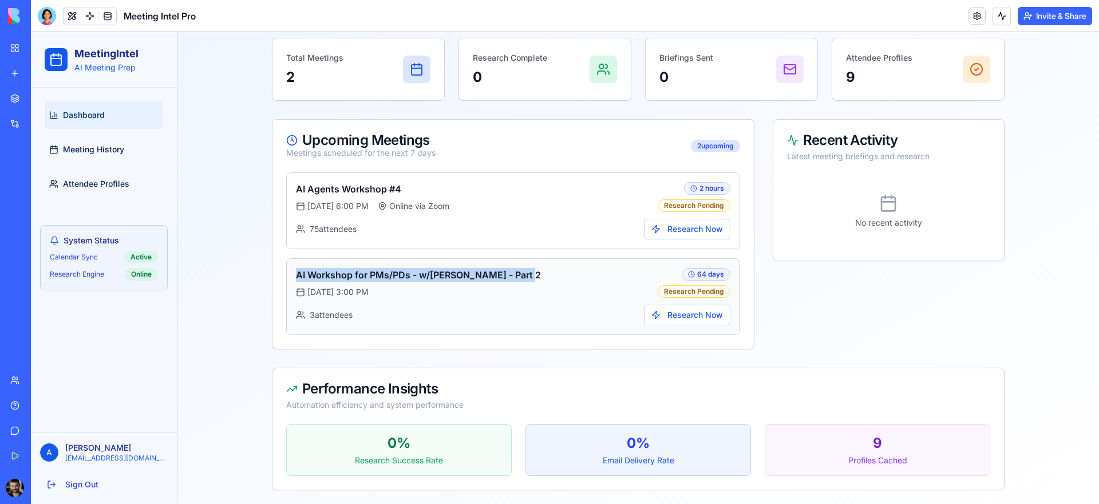
drag, startPoint x: 526, startPoint y: 276, endPoint x: 282, endPoint y: 277, distance: 244.9
click at [286, 277] on div "AI Workshop for PMs/PDs - w/[PERSON_NAME] - Part 2 [DATE] 3:00 PM 64 days Resea…" at bounding box center [513, 296] width 454 height 77
click at [296, 274] on h3 "AI Workshop for PMs/PDs - w/[PERSON_NAME] - Part 2" at bounding box center [477, 275] width 362 height 14
click at [681, 236] on button "Research Now" at bounding box center [687, 229] width 86 height 21
click at [699, 219] on button "Research Now" at bounding box center [687, 229] width 86 height 21
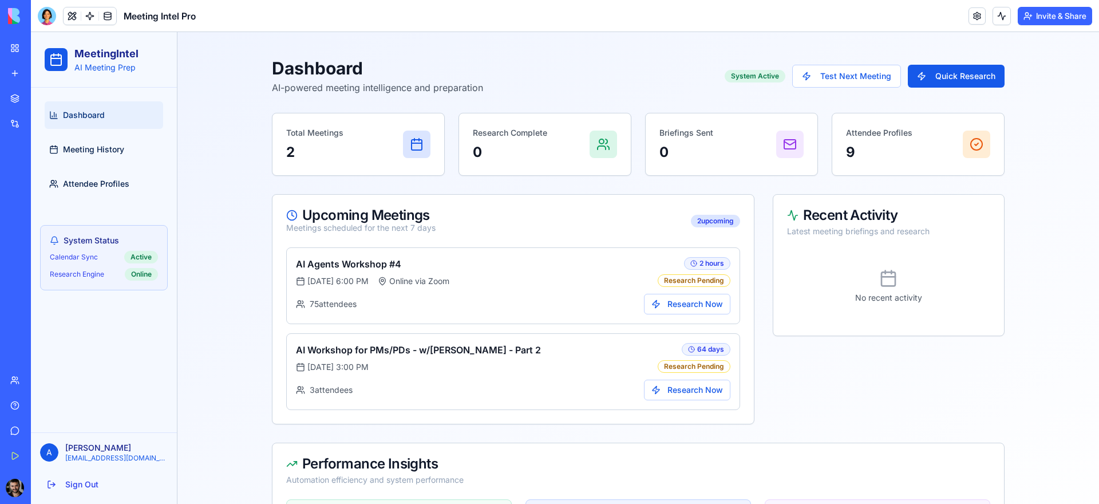
scroll to position [0, 0]
click at [923, 155] on div "Attendee Profiles 9" at bounding box center [918, 146] width 144 height 34
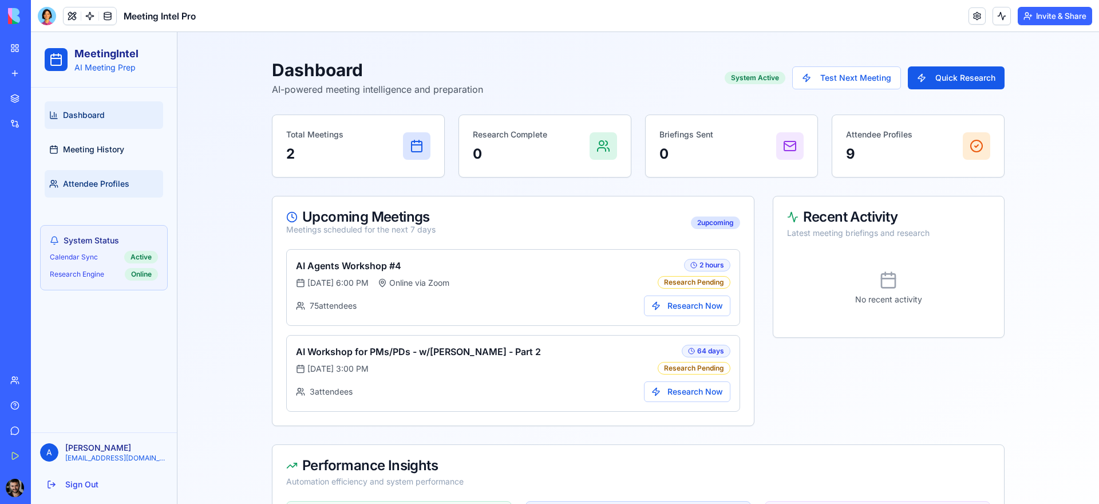
click at [95, 173] on link "Attendee Profiles" at bounding box center [104, 183] width 118 height 27
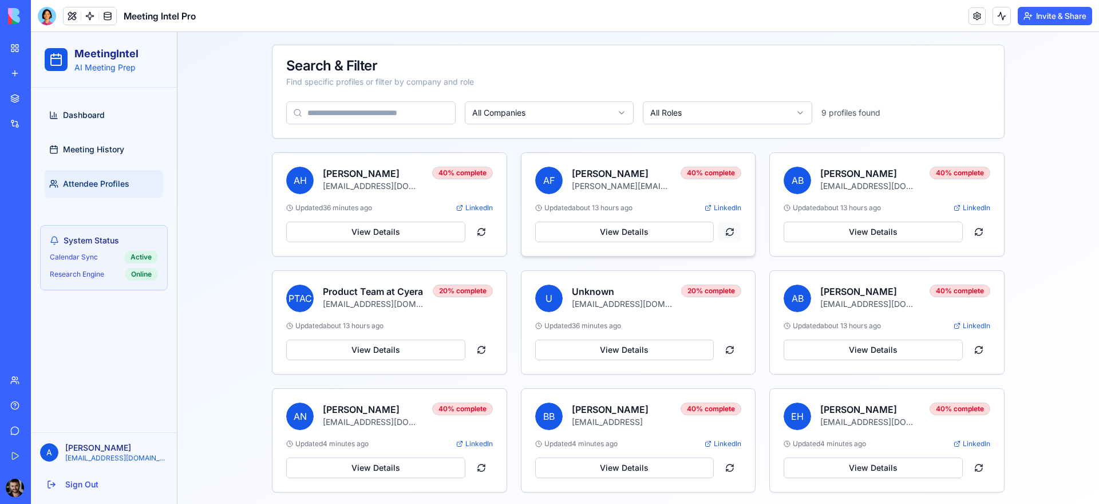
scroll to position [68, 0]
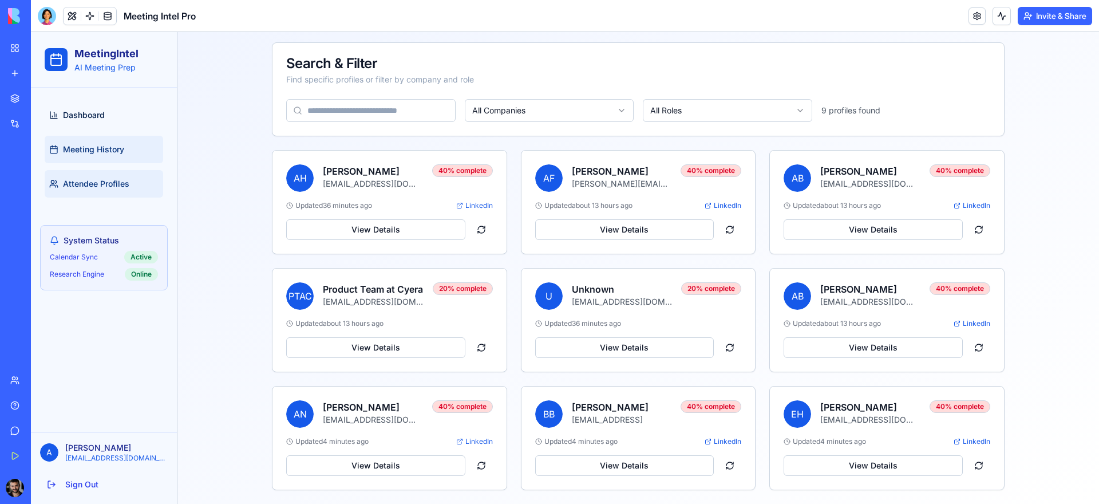
click at [106, 140] on link "Meeting History" at bounding box center [104, 149] width 118 height 27
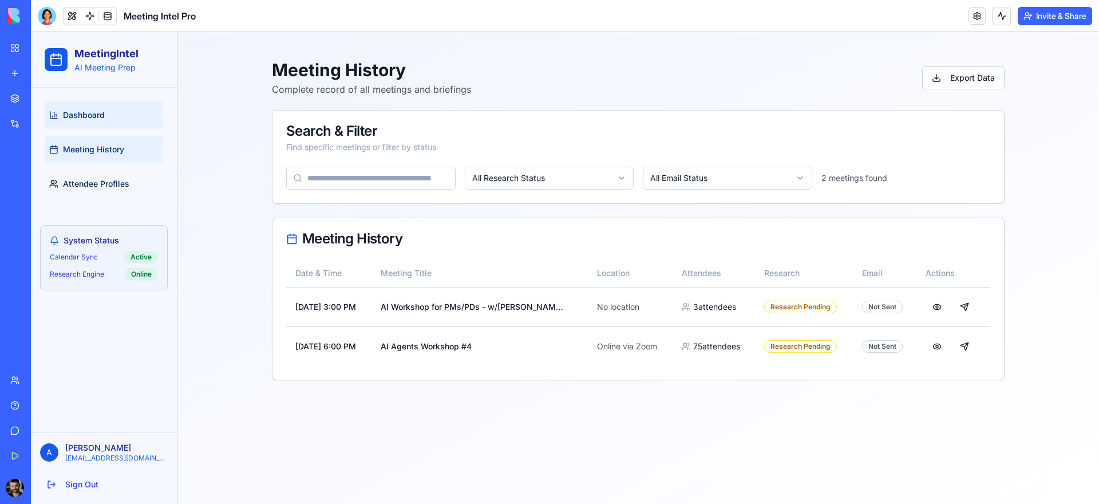
click at [109, 116] on link "Dashboard" at bounding box center [104, 114] width 118 height 27
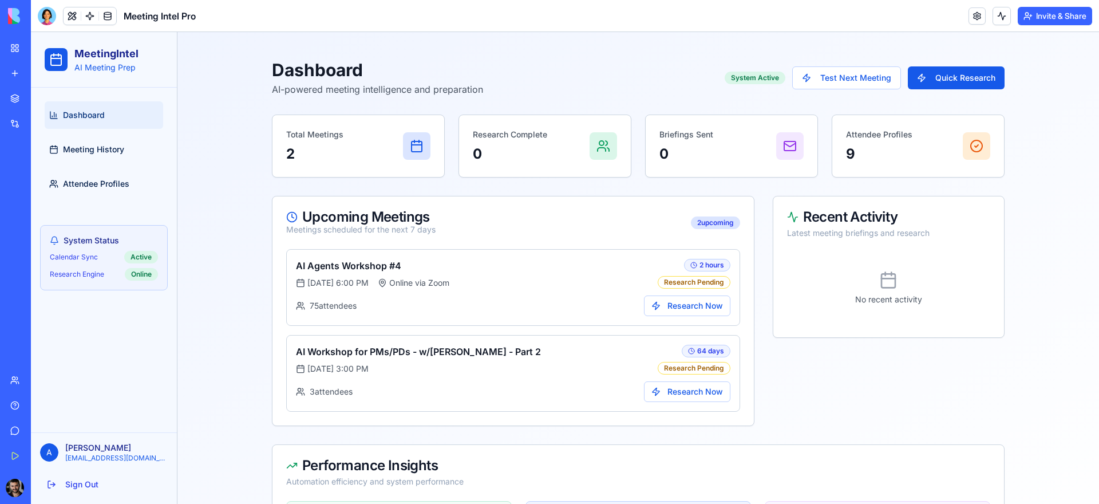
click at [430, 215] on div "Upcoming Meetings" at bounding box center [360, 217] width 149 height 14
click at [747, 77] on div "System Active" at bounding box center [754, 78] width 61 height 13
click at [49, 11] on div at bounding box center [47, 16] width 18 height 18
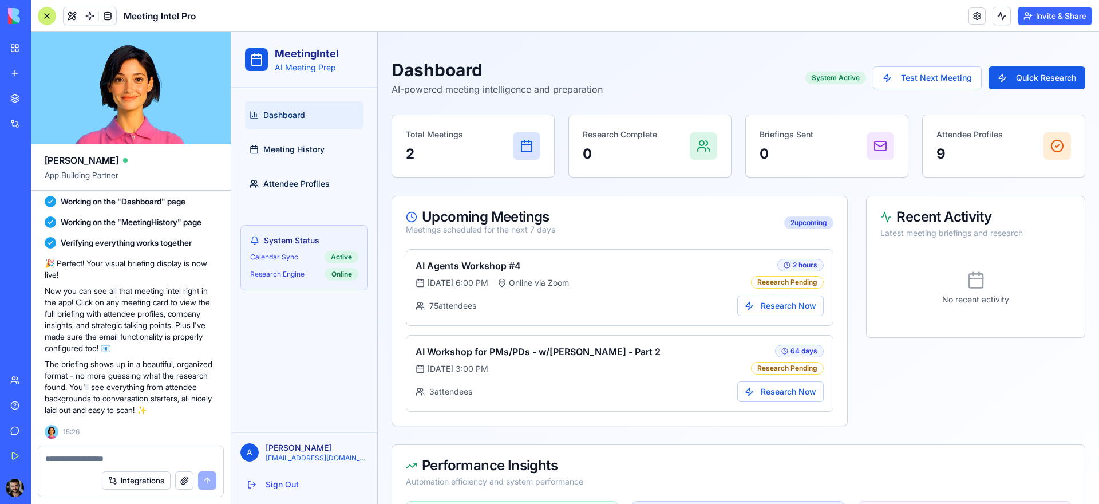
click at [80, 450] on div at bounding box center [130, 455] width 185 height 18
click at [80, 458] on textarea at bounding box center [130, 458] width 171 height 11
paste textarea "**********"
type textarea "**********"
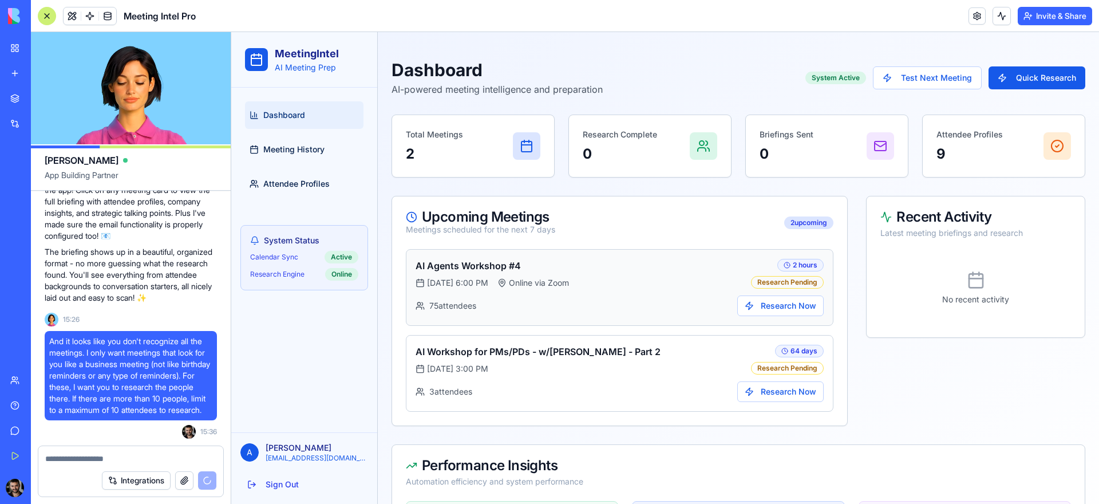
click at [785, 286] on div "Research Pending" at bounding box center [787, 282] width 73 height 13
click at [766, 301] on button "Research Now" at bounding box center [780, 305] width 86 height 21
click at [722, 282] on div "[DATE] 6:00 PM Online via Zoom" at bounding box center [582, 282] width 335 height 11
click at [458, 310] on span "75 attendee s" at bounding box center [452, 305] width 47 height 11
click at [1018, 84] on button "Quick Research" at bounding box center [1036, 77] width 97 height 23
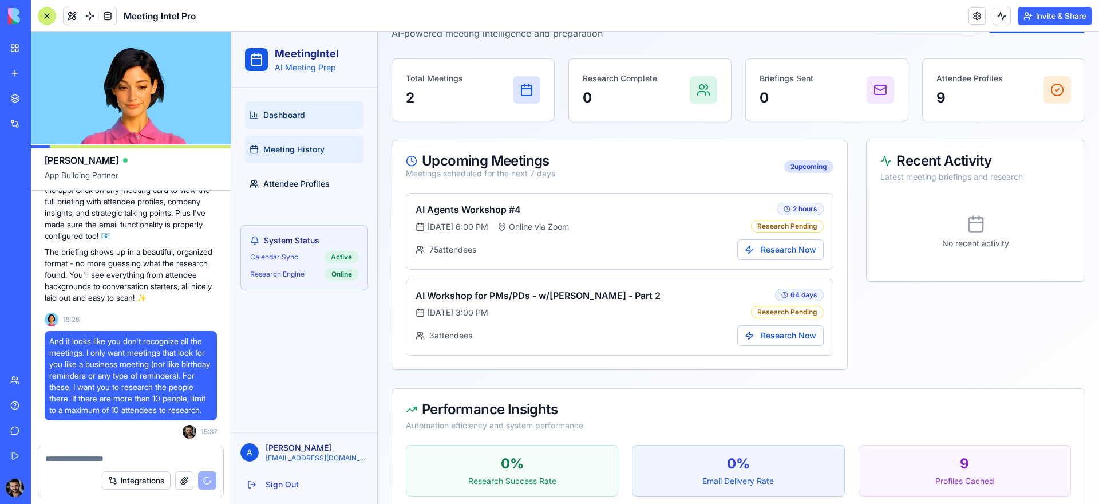
scroll to position [54, 0]
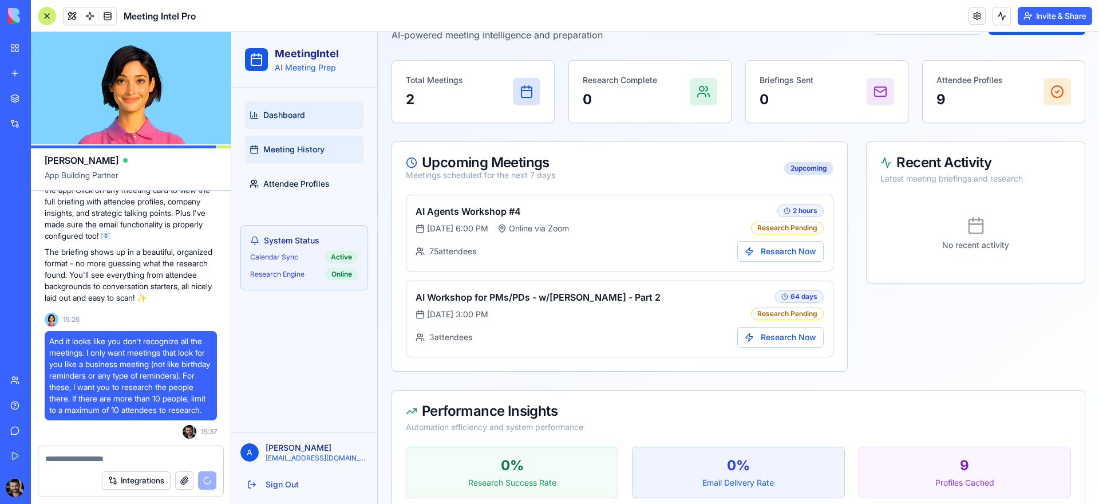
click at [308, 148] on span "Meeting History" at bounding box center [293, 149] width 61 height 11
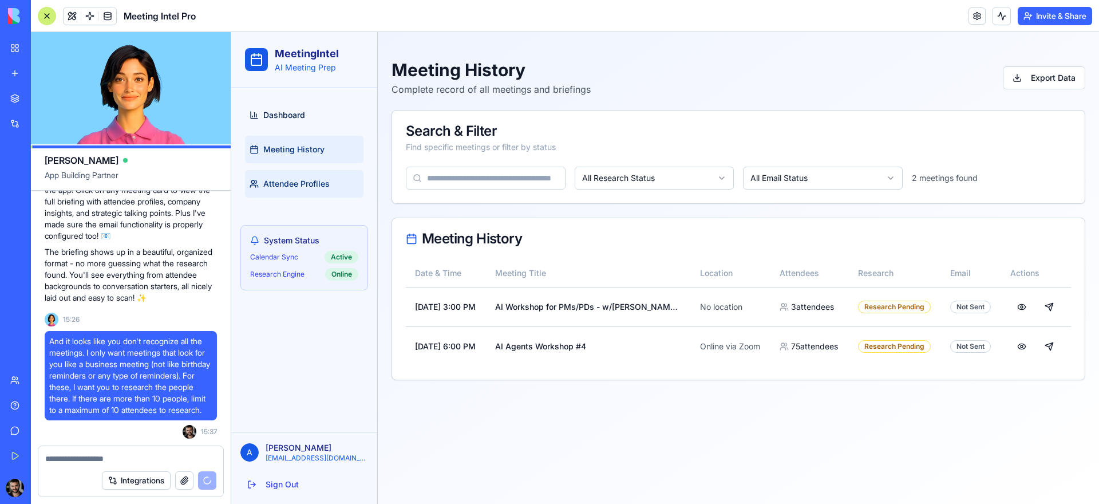
click at [320, 185] on span "Attendee Profiles" at bounding box center [296, 183] width 66 height 11
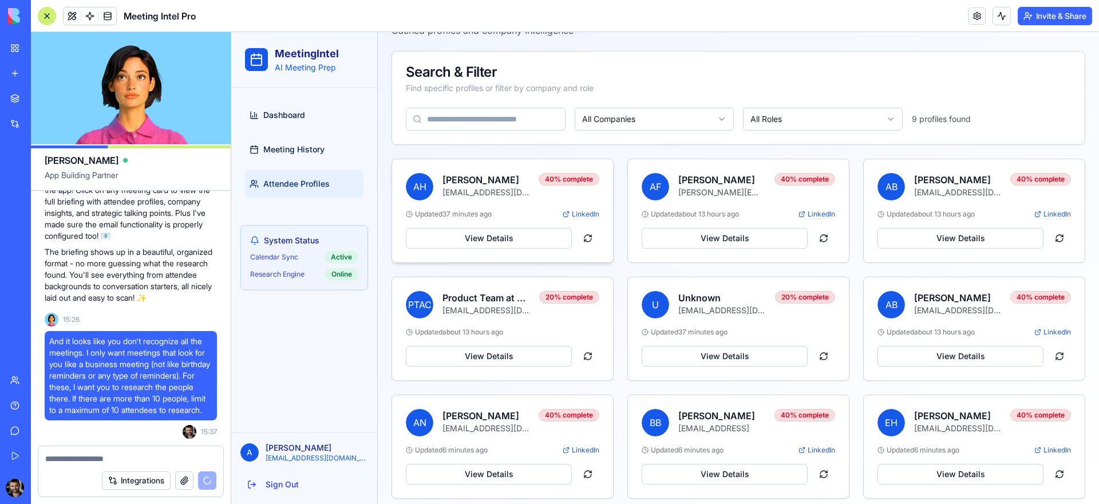
scroll to position [68, 0]
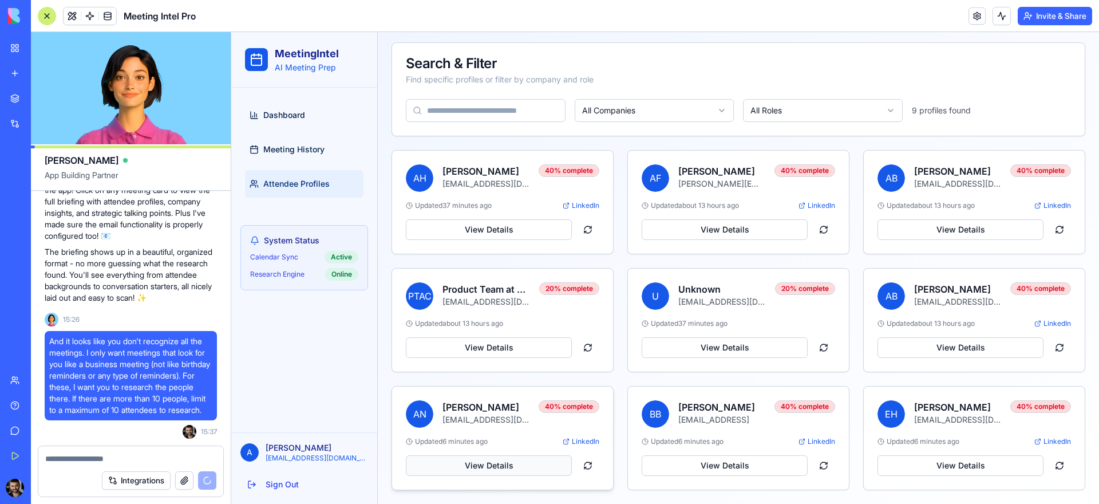
click at [463, 459] on button "View Details" at bounding box center [489, 465] width 166 height 21
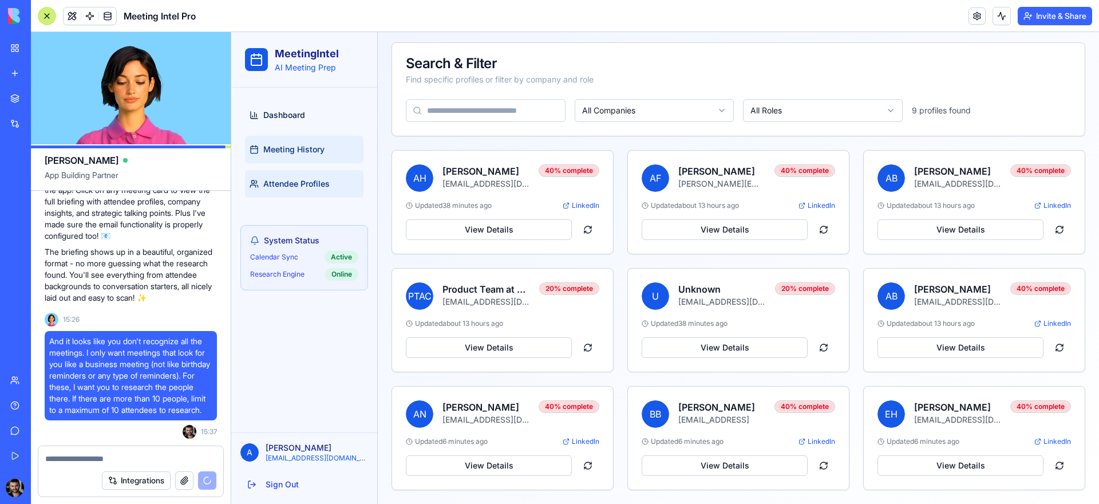
click at [327, 144] on link "Meeting History" at bounding box center [304, 149] width 118 height 27
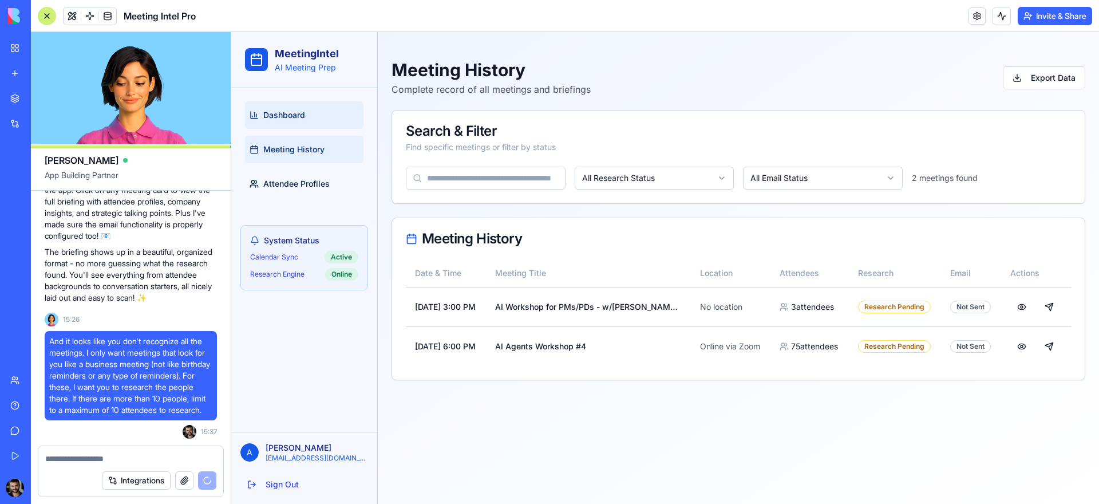
click at [314, 113] on link "Dashboard" at bounding box center [304, 114] width 118 height 27
